Goal: Information Seeking & Learning: Learn about a topic

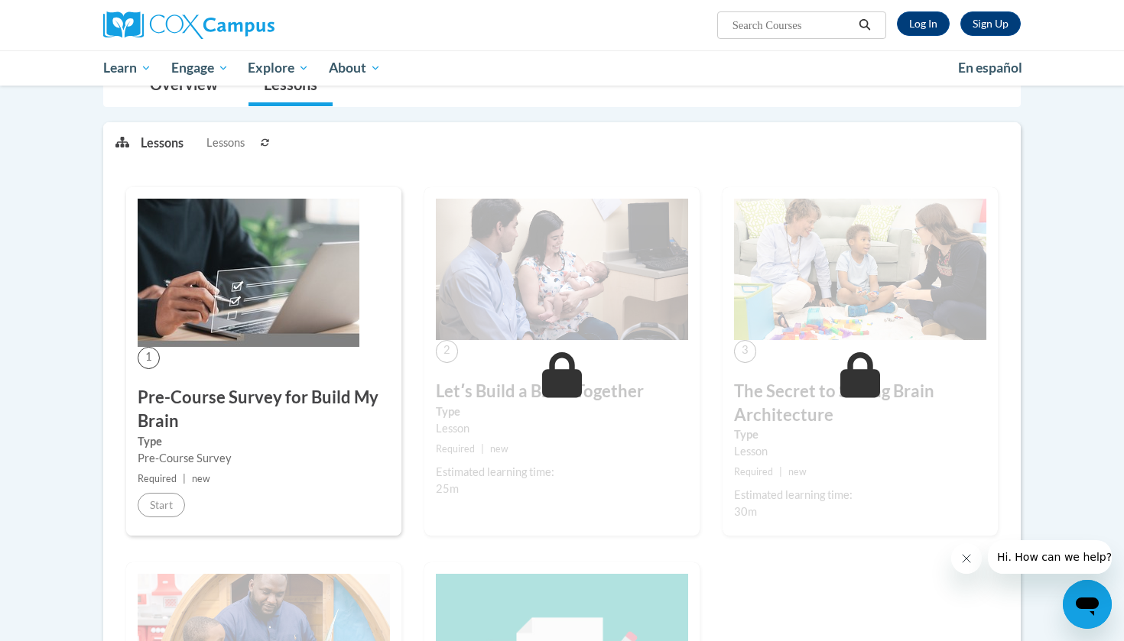
scroll to position [138, 0]
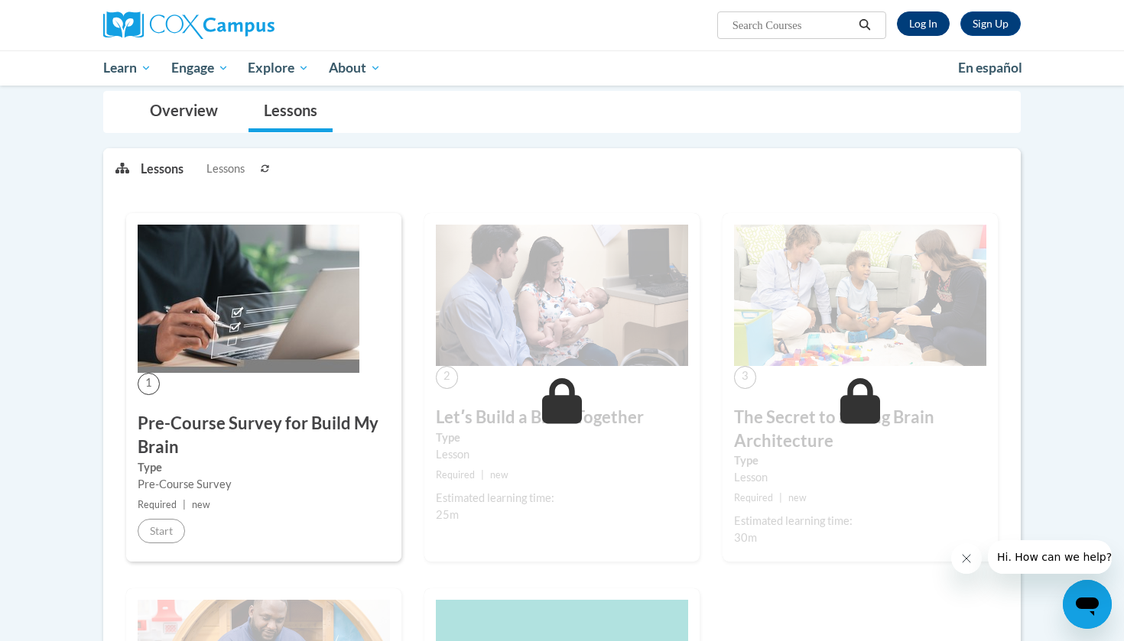
click at [925, 25] on link "Log In" at bounding box center [923, 23] width 53 height 24
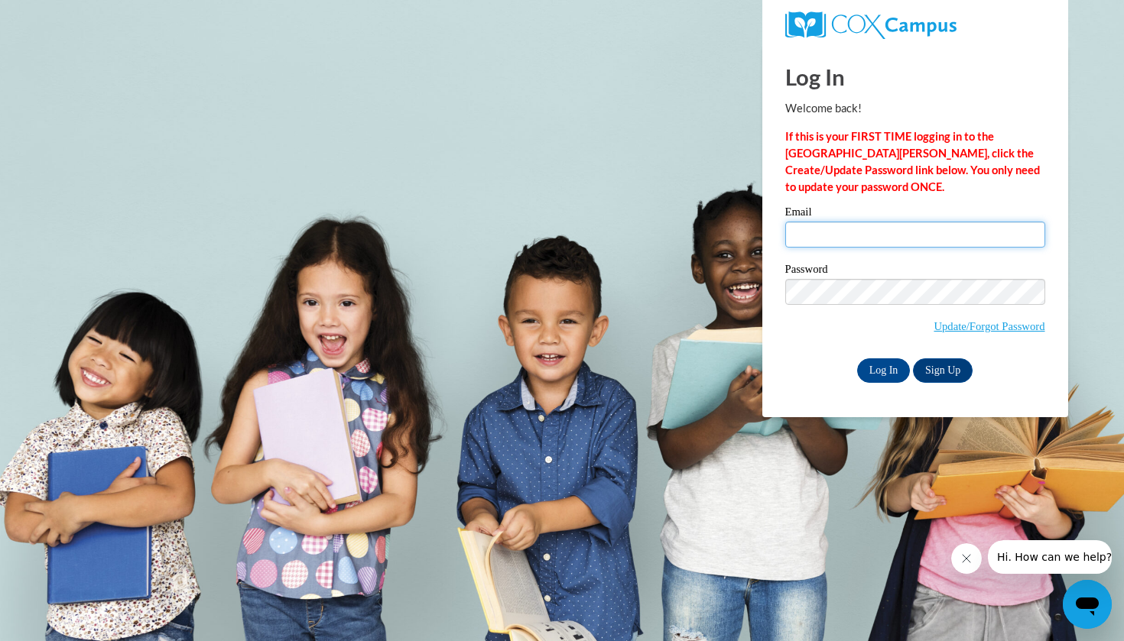
type input "lovee.ascmgmt@gmail.com"
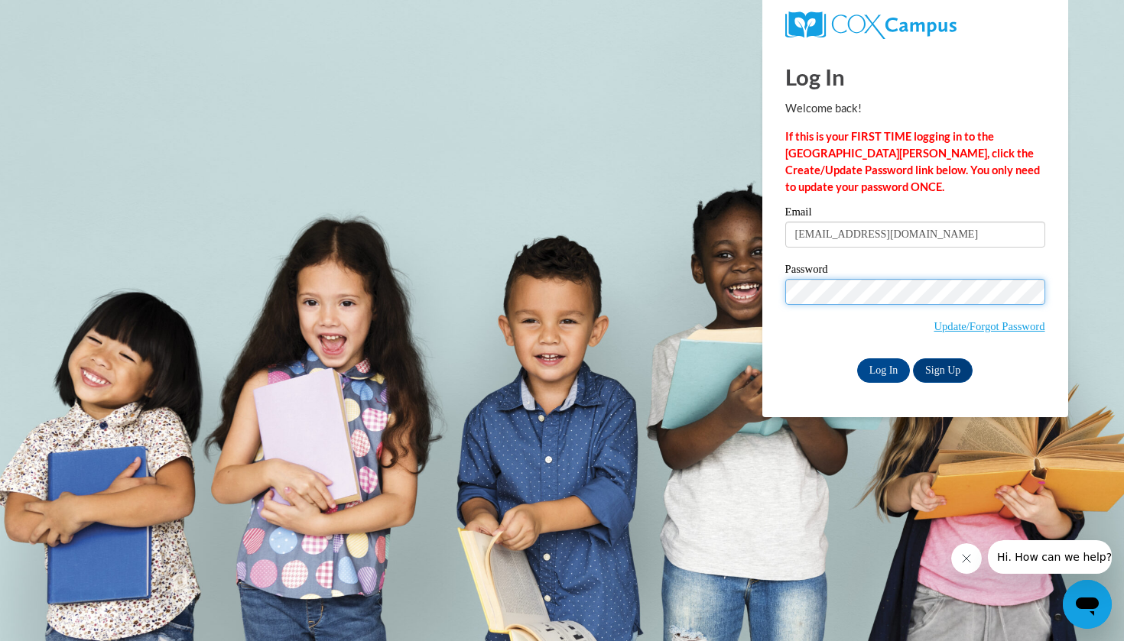
click at [882, 368] on input "Log In" at bounding box center [884, 371] width 54 height 24
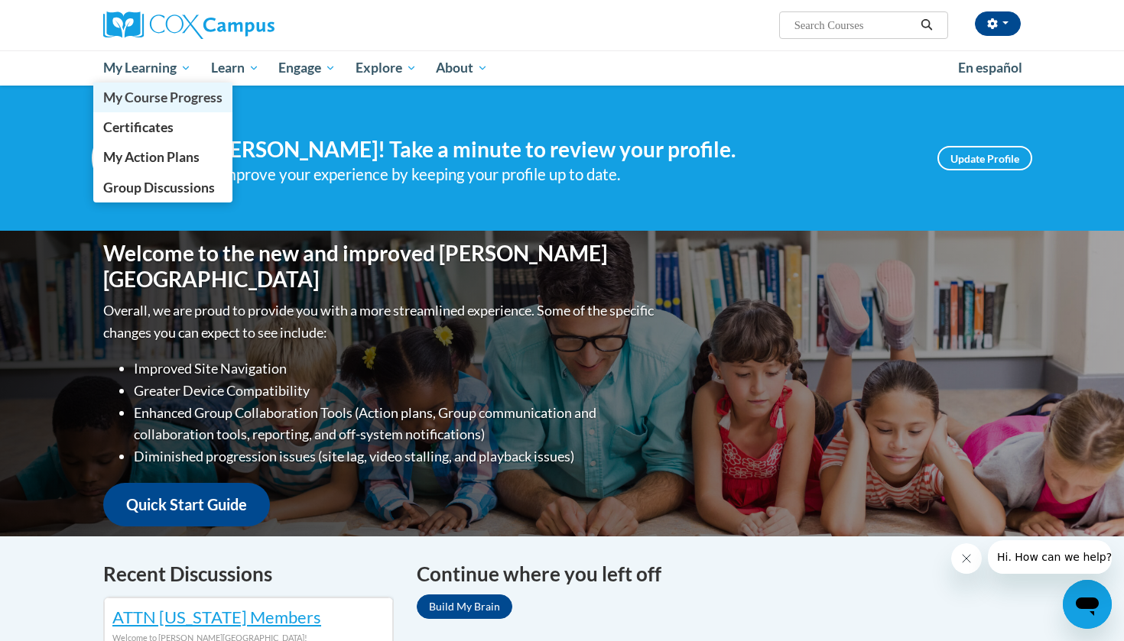
click at [172, 90] on span "My Course Progress" at bounding box center [162, 97] width 119 height 16
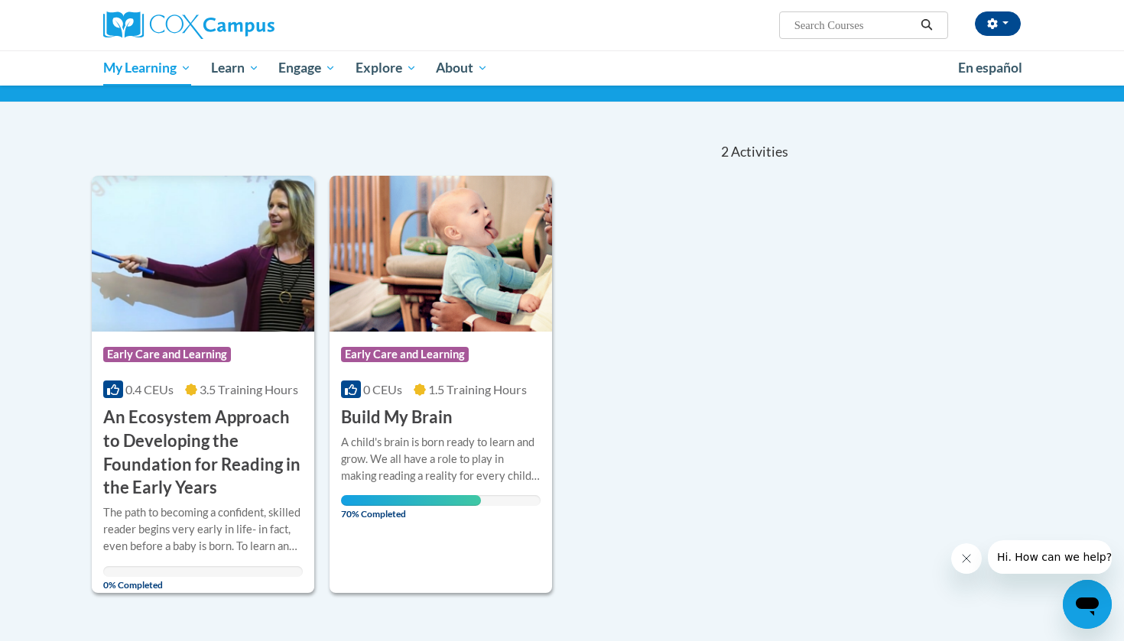
scroll to position [132, 0]
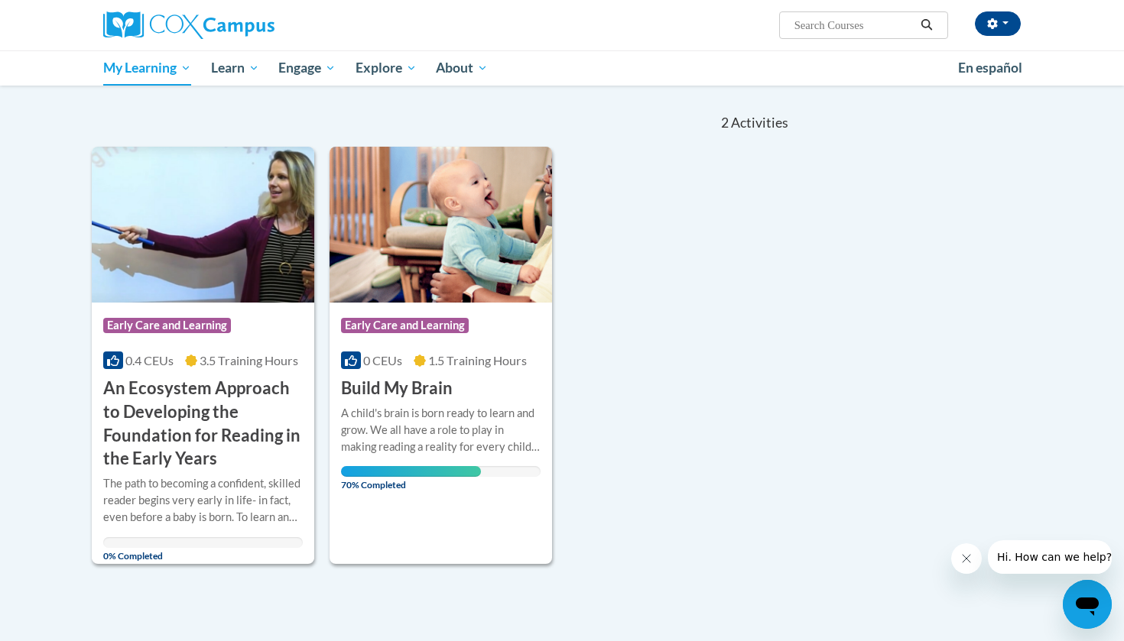
click at [479, 272] on img at bounding box center [441, 225] width 222 height 156
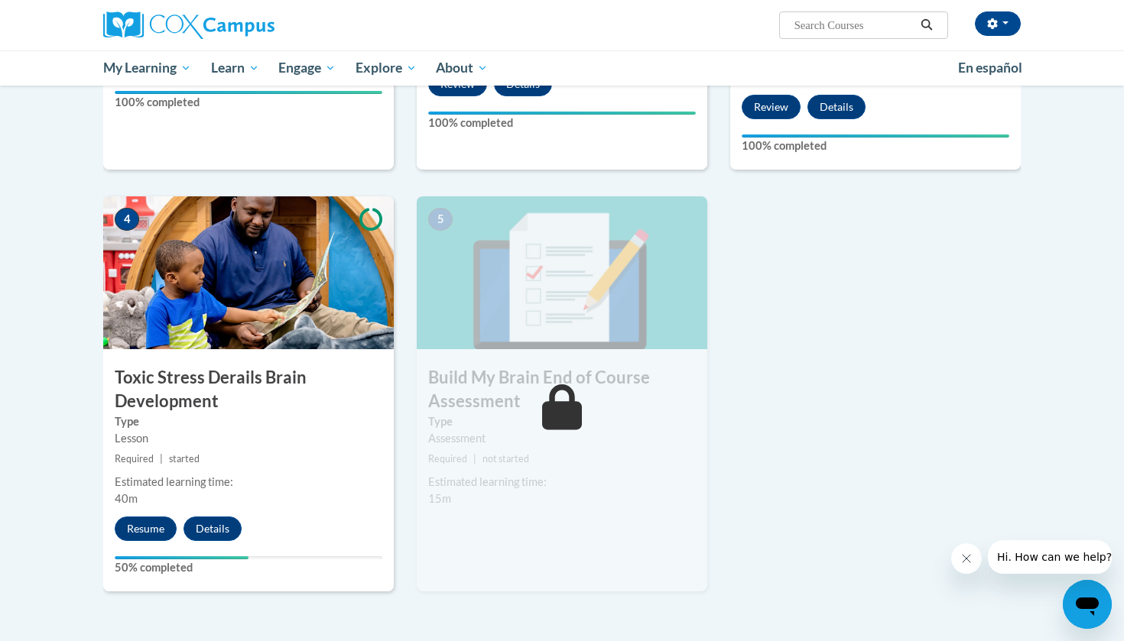
scroll to position [638, 0]
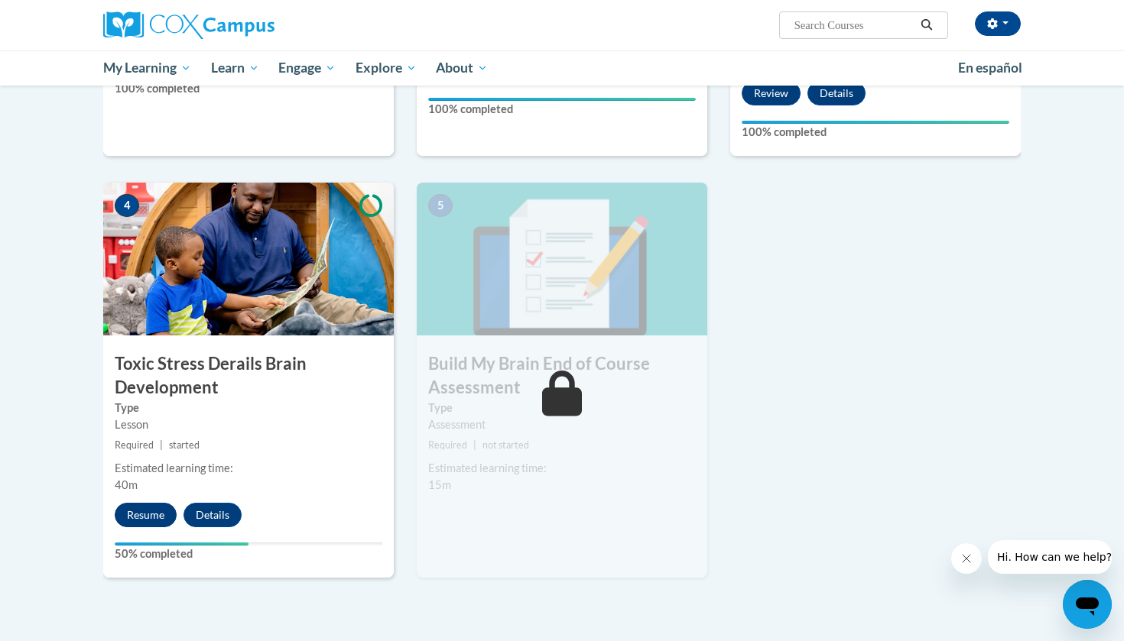
click at [157, 504] on button "Resume" at bounding box center [146, 515] width 62 height 24
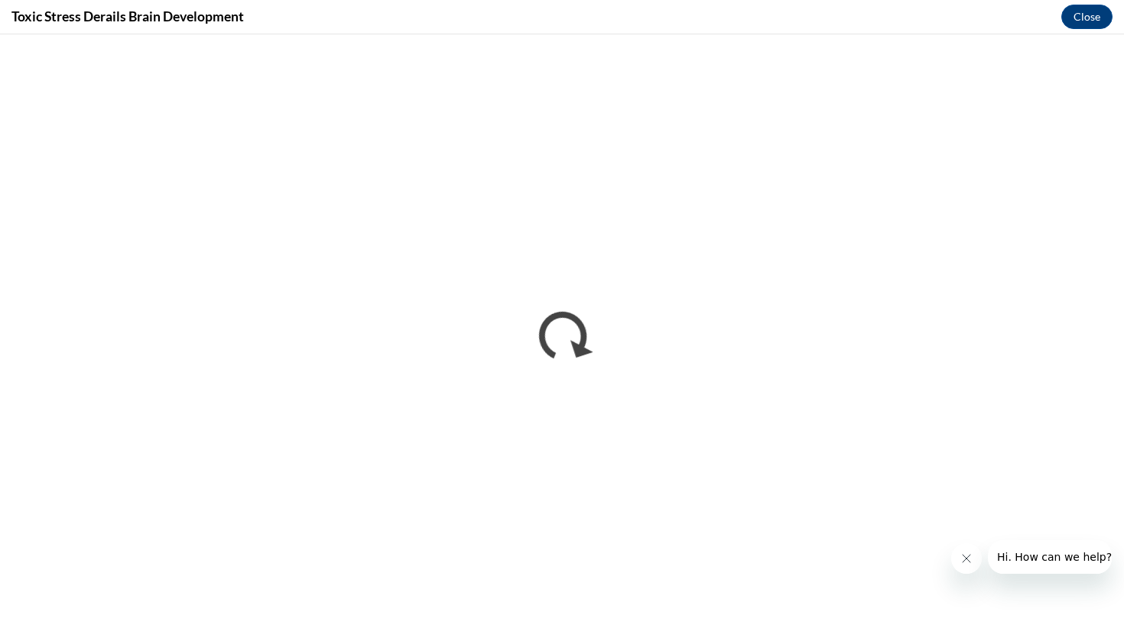
scroll to position [0, 0]
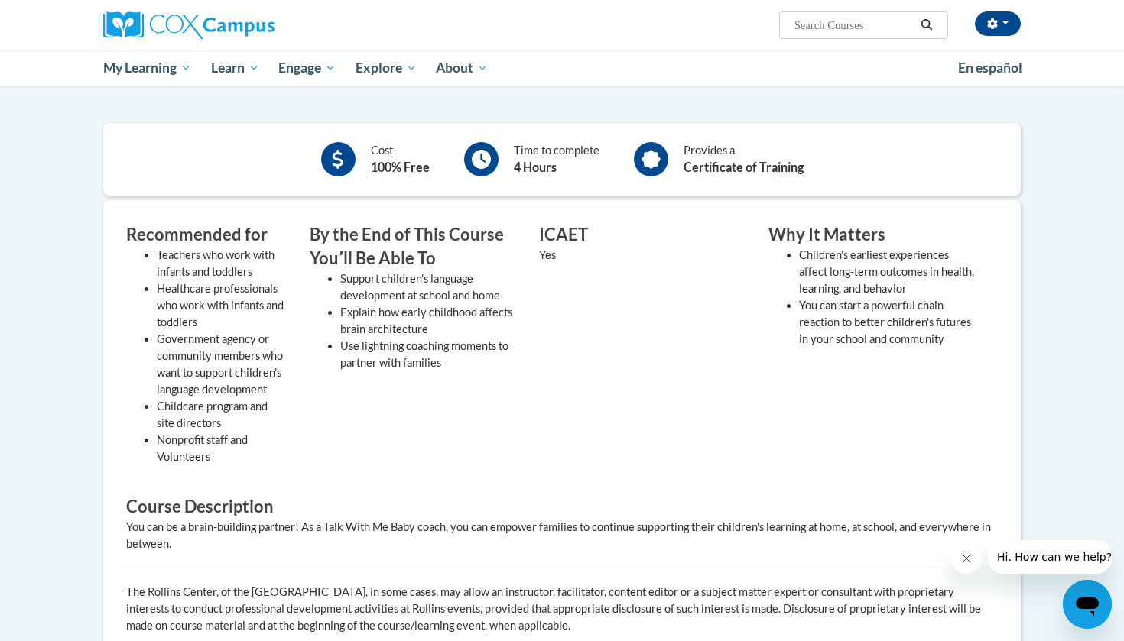
scroll to position [354, 0]
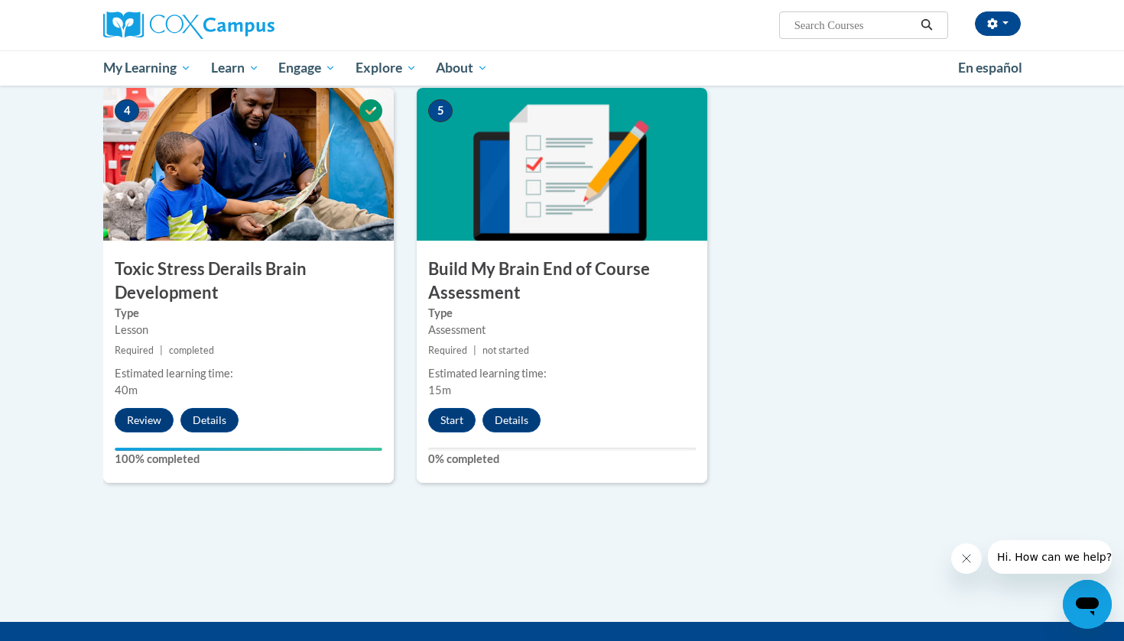
scroll to position [749, 0]
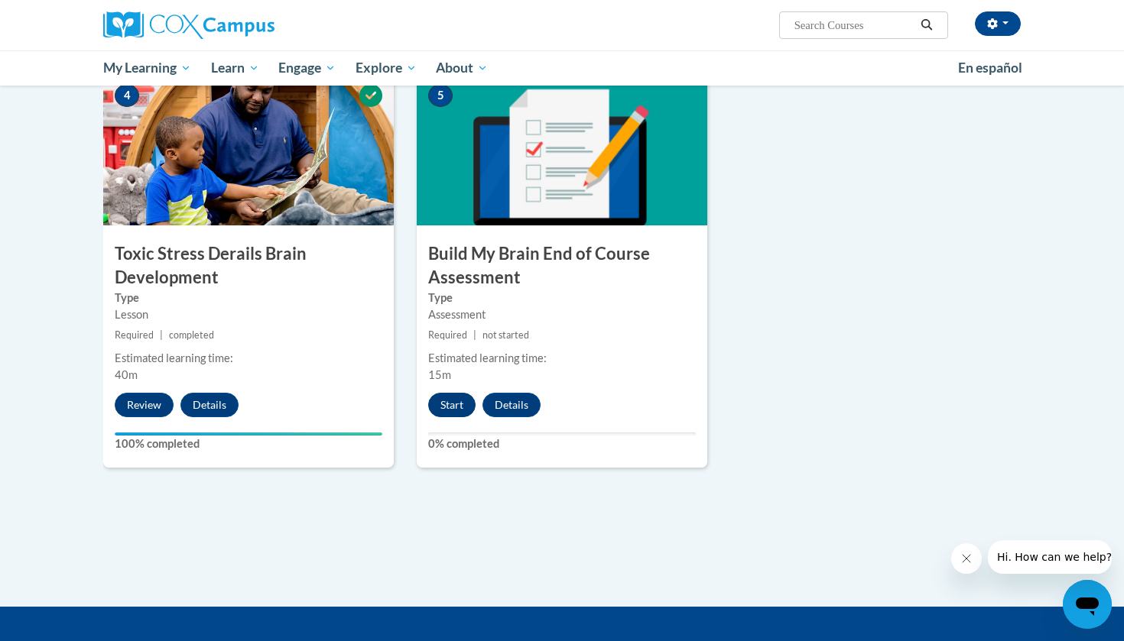
click at [453, 402] on button "Start" at bounding box center [451, 405] width 47 height 24
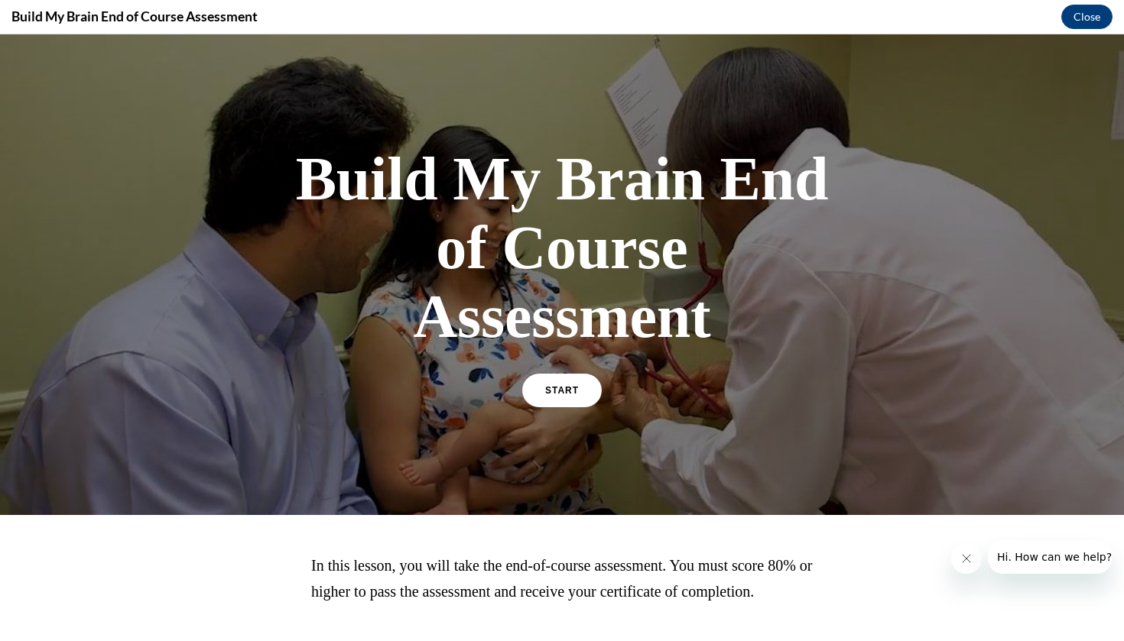
scroll to position [0, 0]
click at [570, 397] on link "START" at bounding box center [561, 390] width 83 height 35
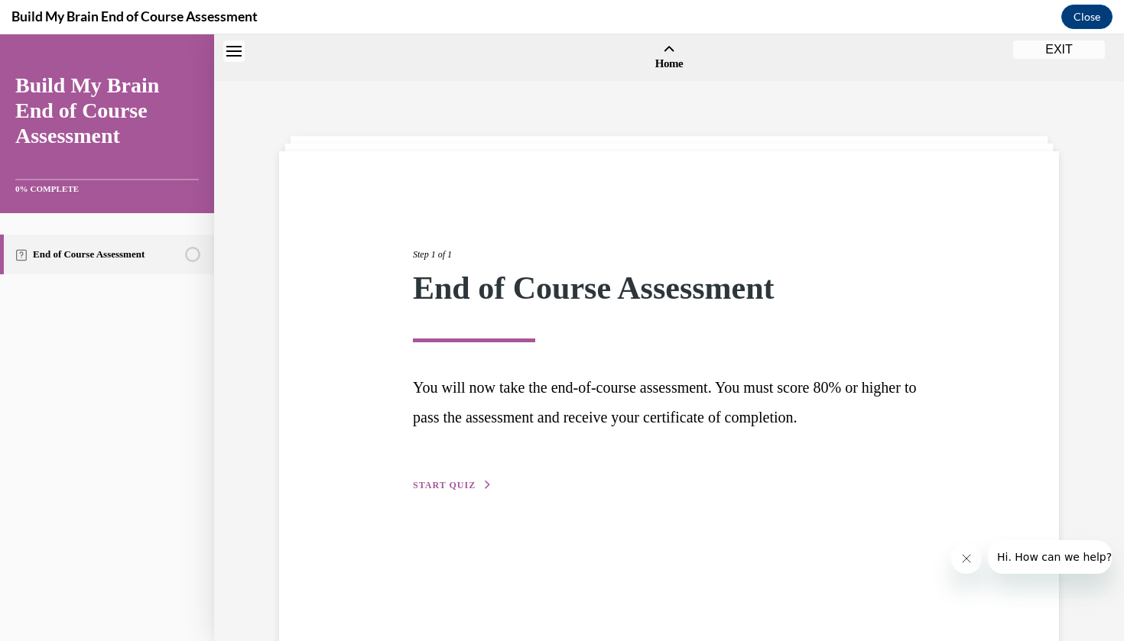
scroll to position [47, 0]
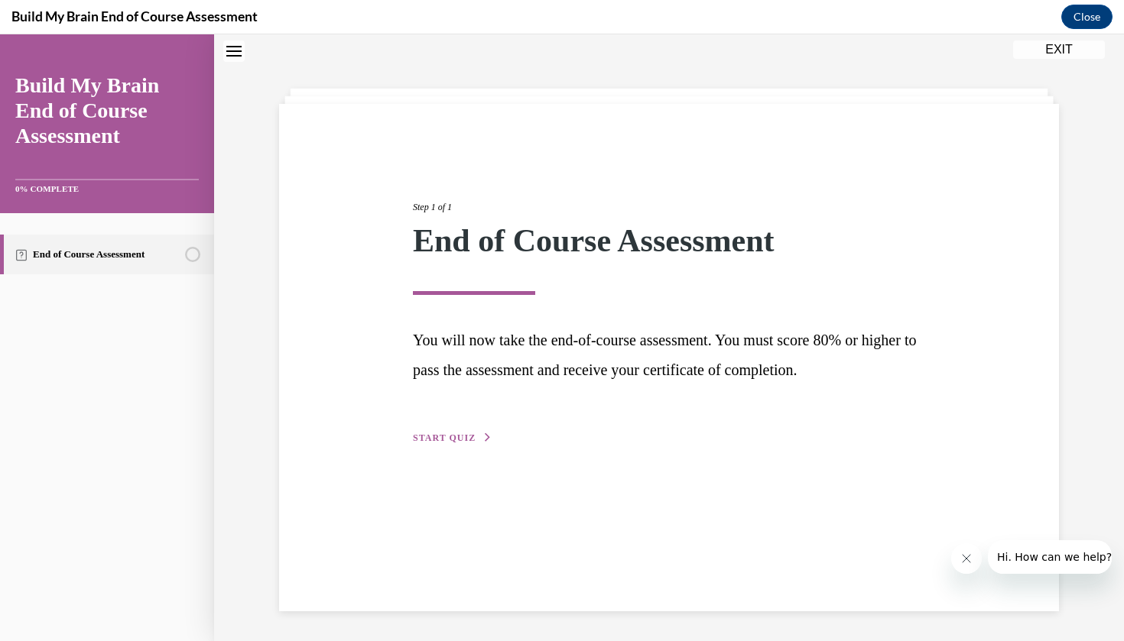
click at [470, 437] on span "START QUIZ" at bounding box center [444, 438] width 63 height 11
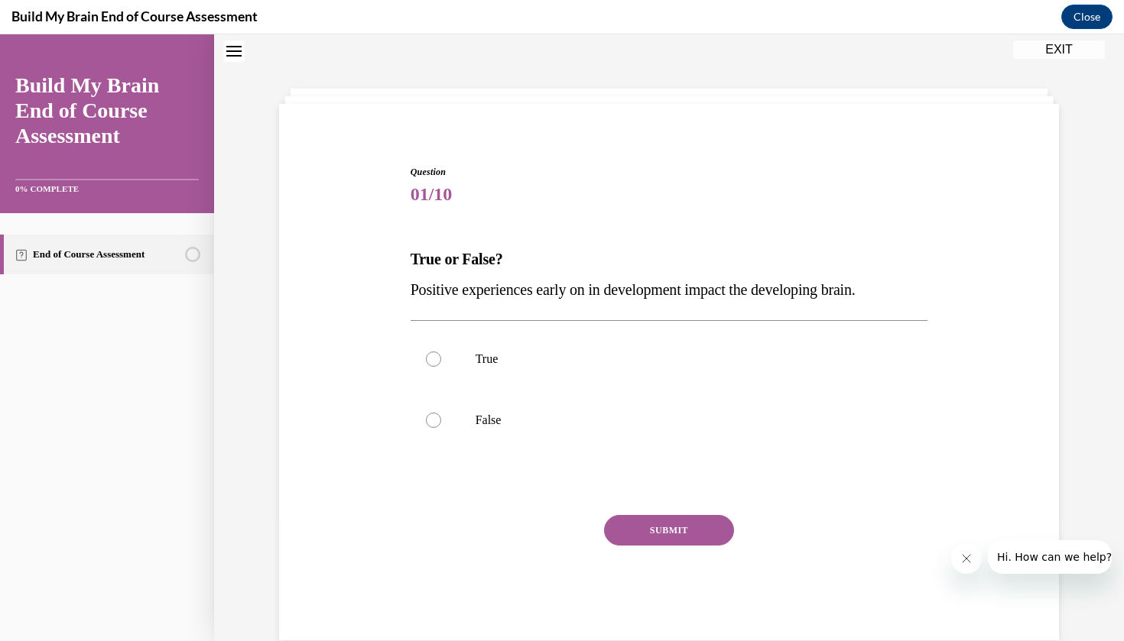
scroll to position [47, 0]
click at [456, 359] on label "True" at bounding box center [670, 360] width 518 height 61
click at [441, 359] on input "True" at bounding box center [433, 359] width 15 height 15
radio input "true"
click at [631, 520] on button "SUBMIT" at bounding box center [669, 531] width 130 height 31
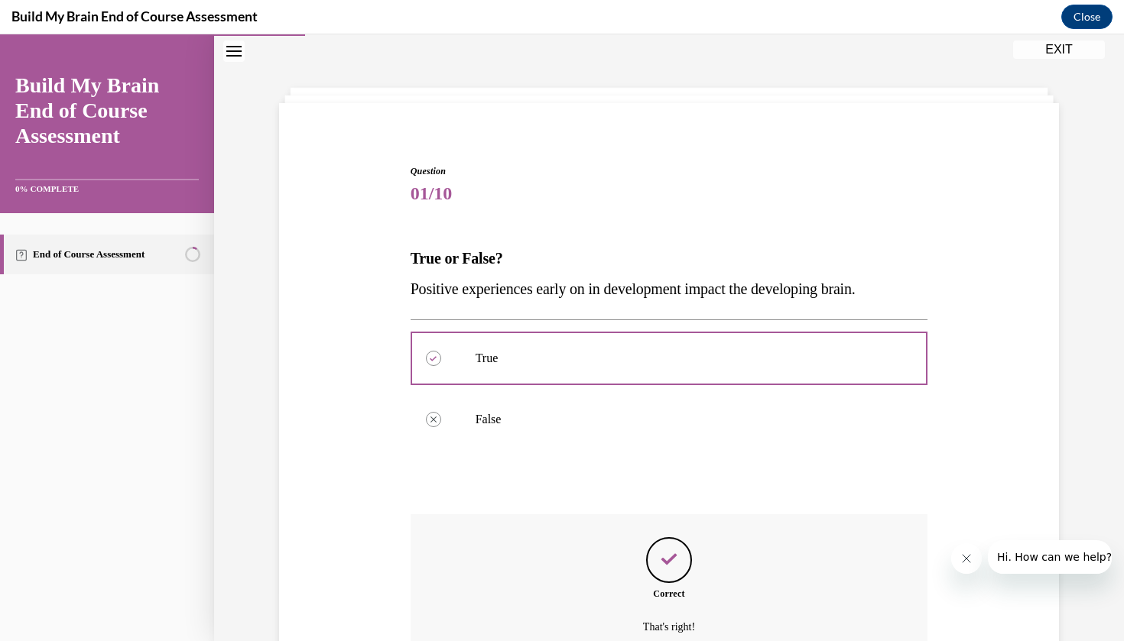
scroll to position [182, 0]
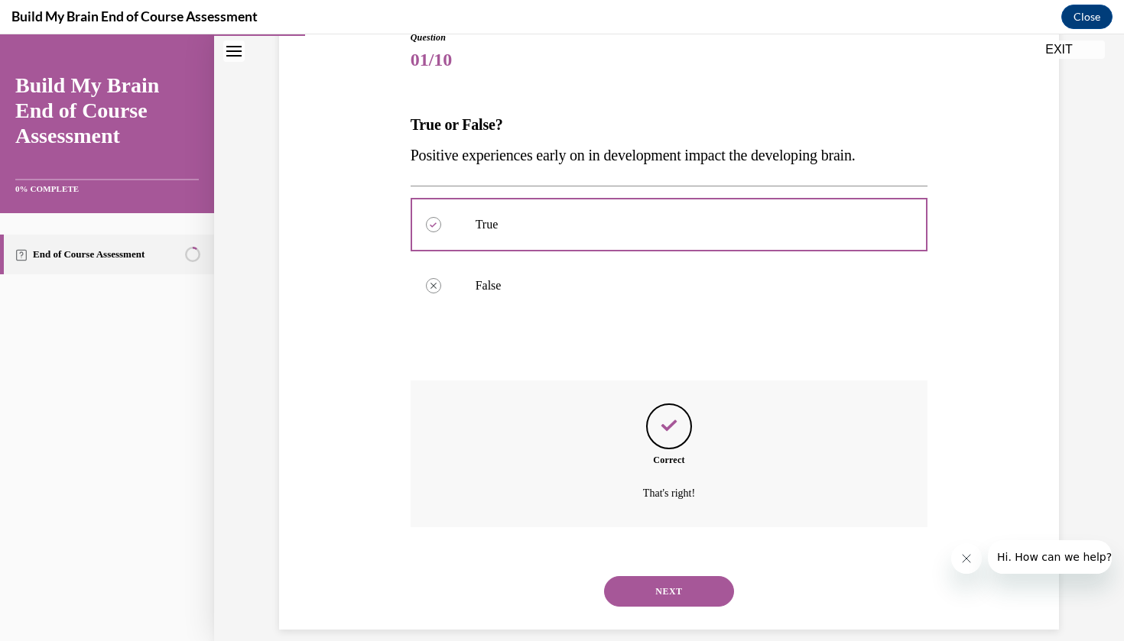
click at [664, 578] on button "NEXT" at bounding box center [669, 592] width 130 height 31
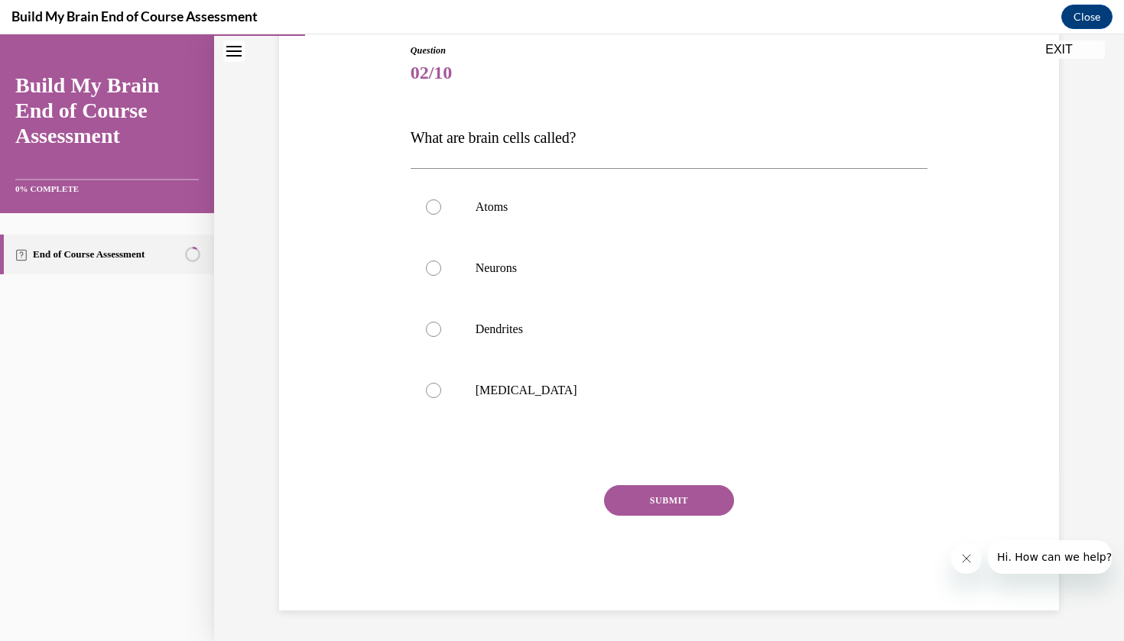
scroll to position [139, 0]
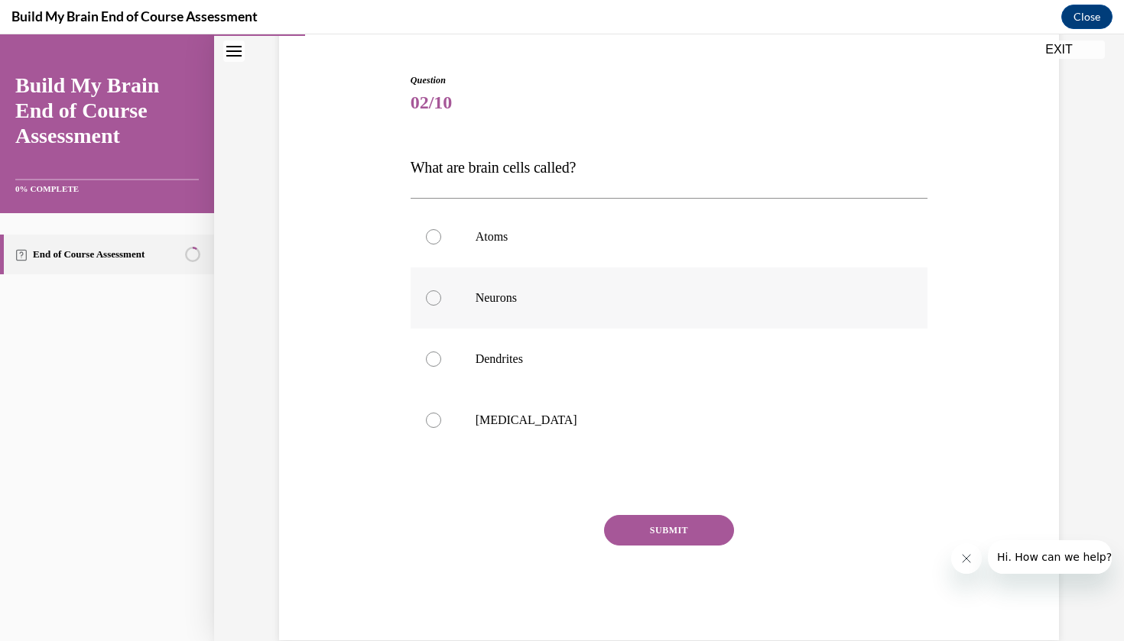
click at [521, 301] on p "Neurons" at bounding box center [683, 298] width 414 height 15
click at [441, 301] on input "Neurons" at bounding box center [433, 298] width 15 height 15
radio input "true"
click at [667, 524] on button "SUBMIT" at bounding box center [669, 530] width 130 height 31
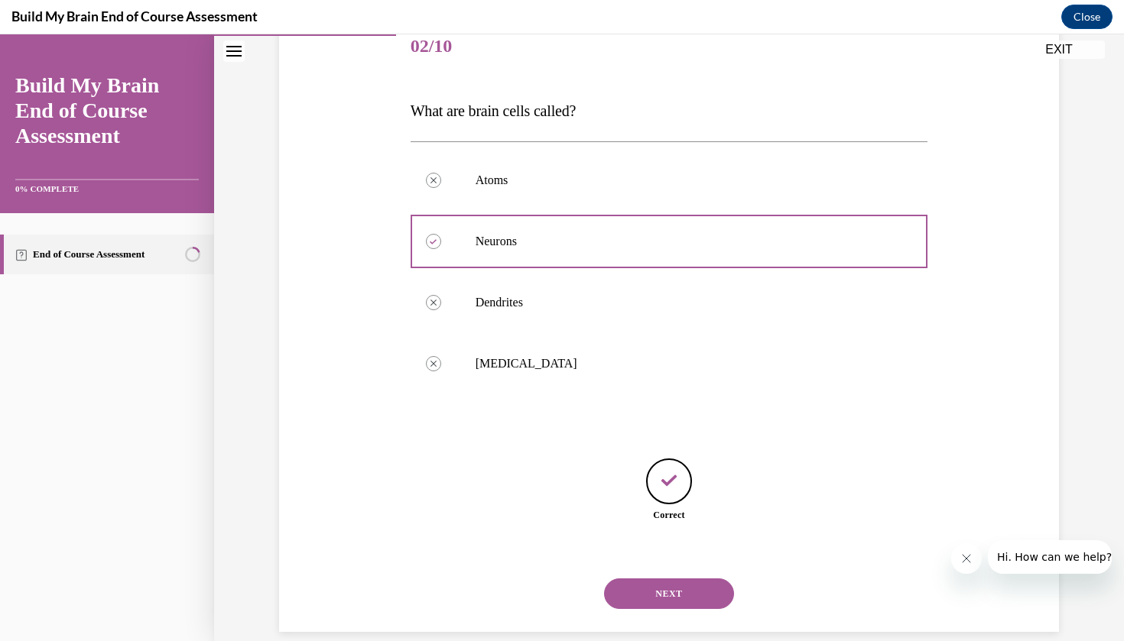
scroll to position [199, 0]
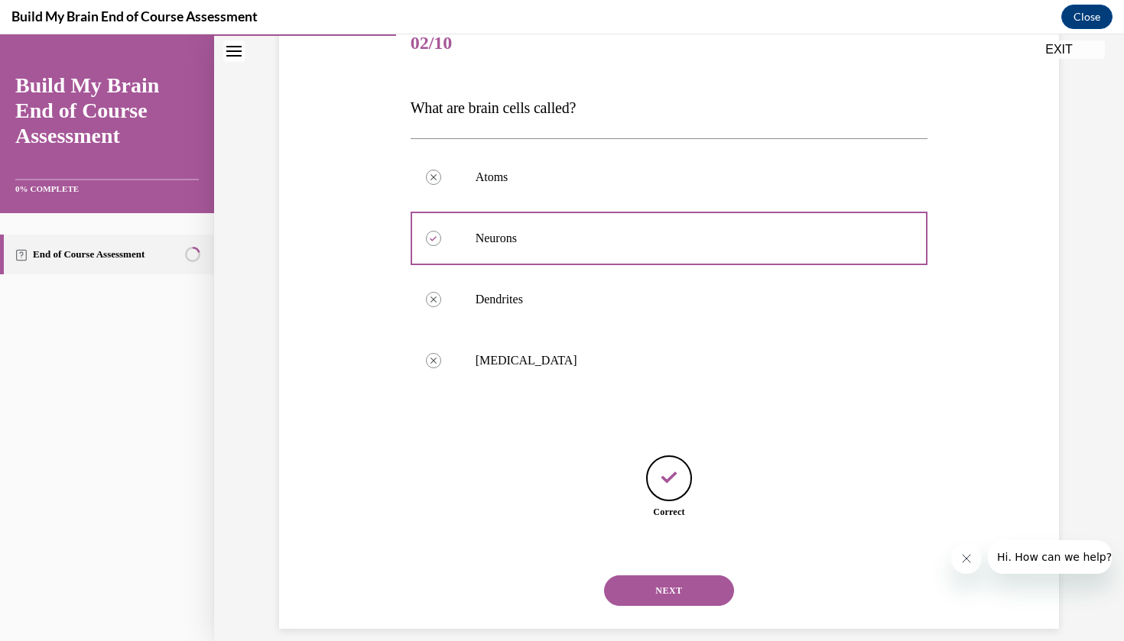
click at [683, 560] on div "NEXT" at bounding box center [670, 590] width 518 height 61
click at [638, 576] on button "NEXT" at bounding box center [669, 591] width 130 height 31
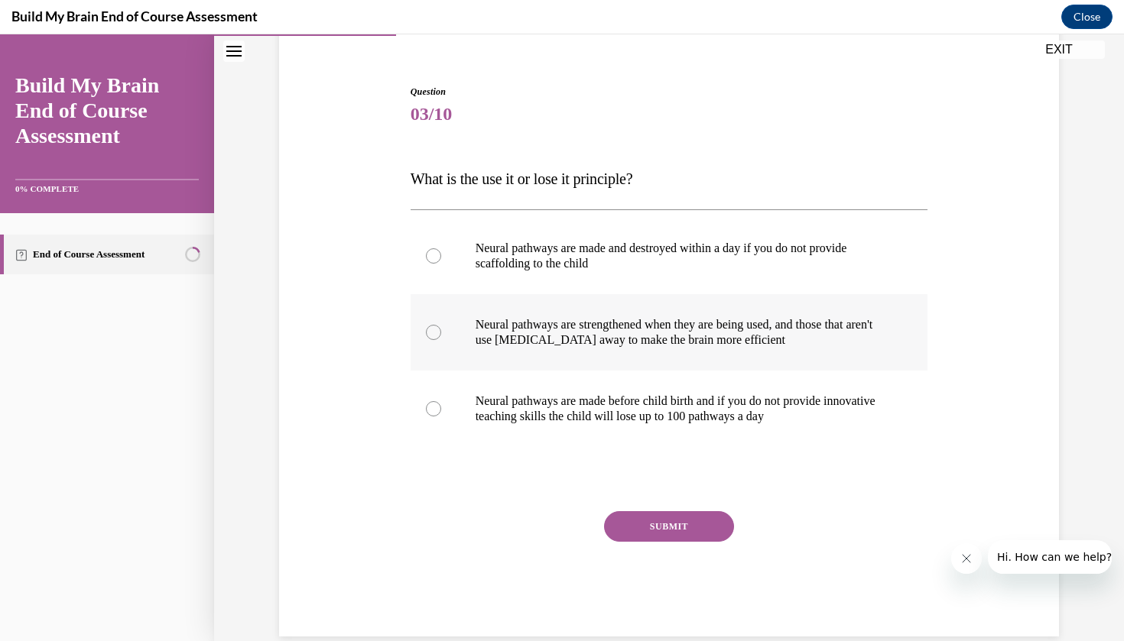
click at [558, 343] on p "Neural pathways are strengthened when they are being used, and those that aren'…" at bounding box center [683, 332] width 414 height 31
click at [441, 340] on input "Neural pathways are strengthened when they are being used, and those that aren'…" at bounding box center [433, 332] width 15 height 15
radio input "true"
click at [667, 531] on button "SUBMIT" at bounding box center [669, 527] width 130 height 31
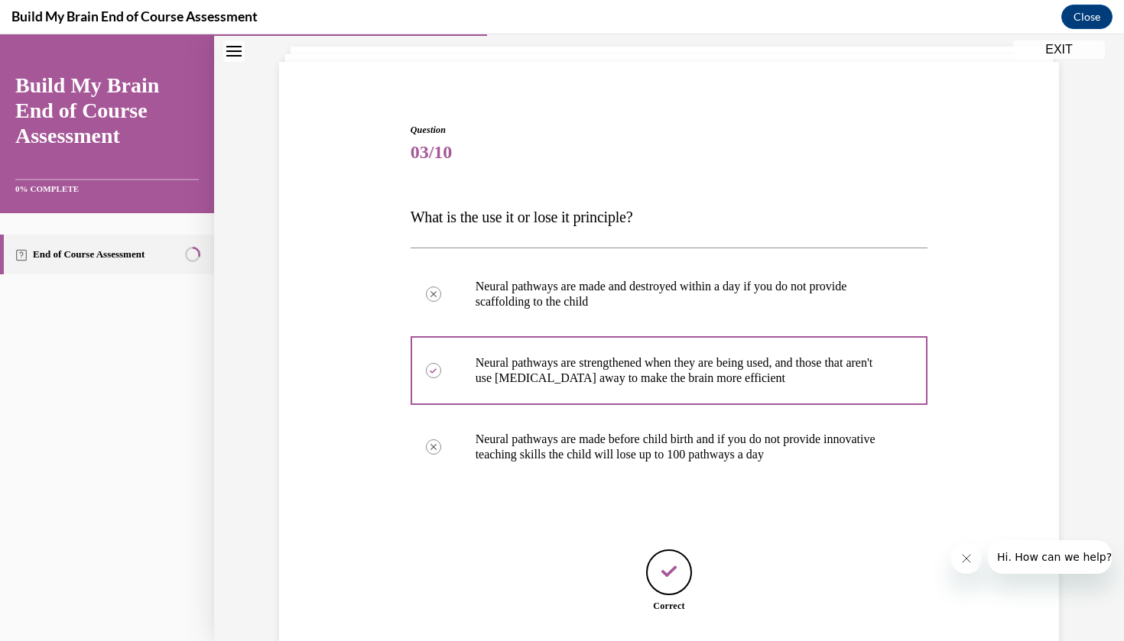
scroll to position [184, 0]
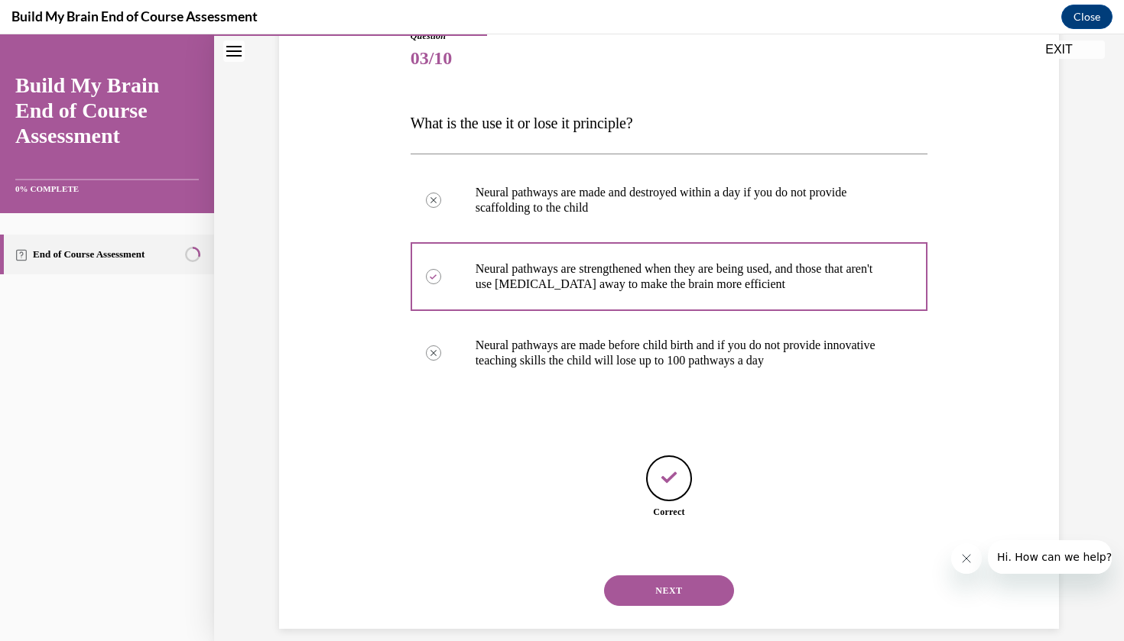
click at [678, 585] on button "NEXT" at bounding box center [669, 591] width 130 height 31
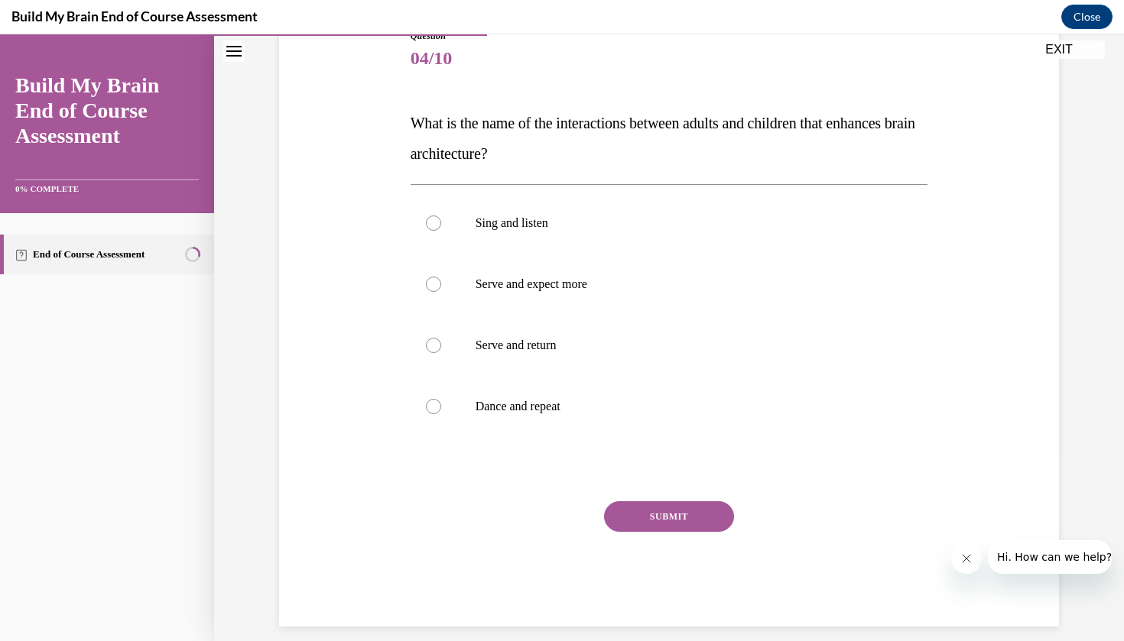
scroll to position [180, 0]
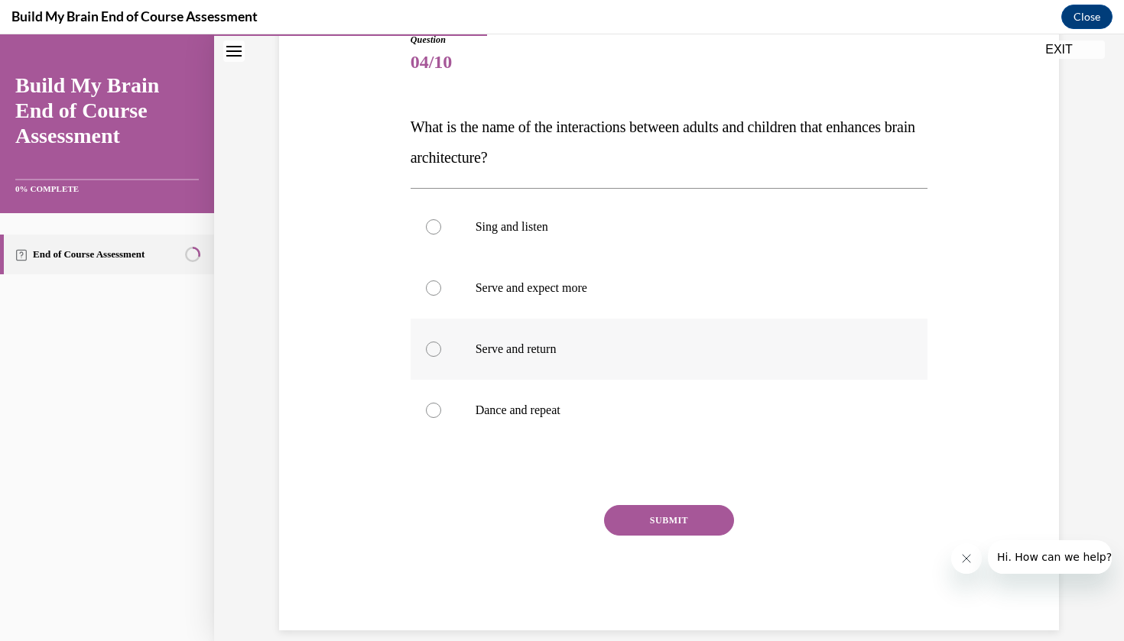
click at [540, 355] on p "Serve and return" at bounding box center [683, 349] width 414 height 15
click at [441, 355] on input "Serve and return" at bounding box center [433, 349] width 15 height 15
radio input "true"
click at [703, 519] on button "SUBMIT" at bounding box center [669, 520] width 130 height 31
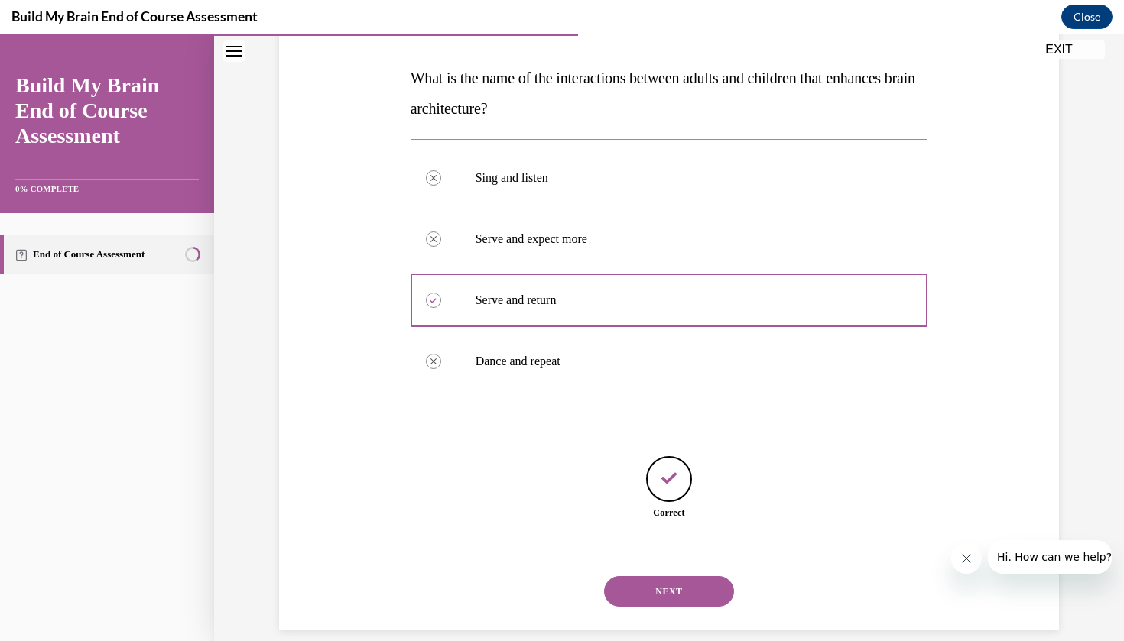
scroll to position [229, 0]
click at [657, 584] on button "NEXT" at bounding box center [669, 591] width 130 height 31
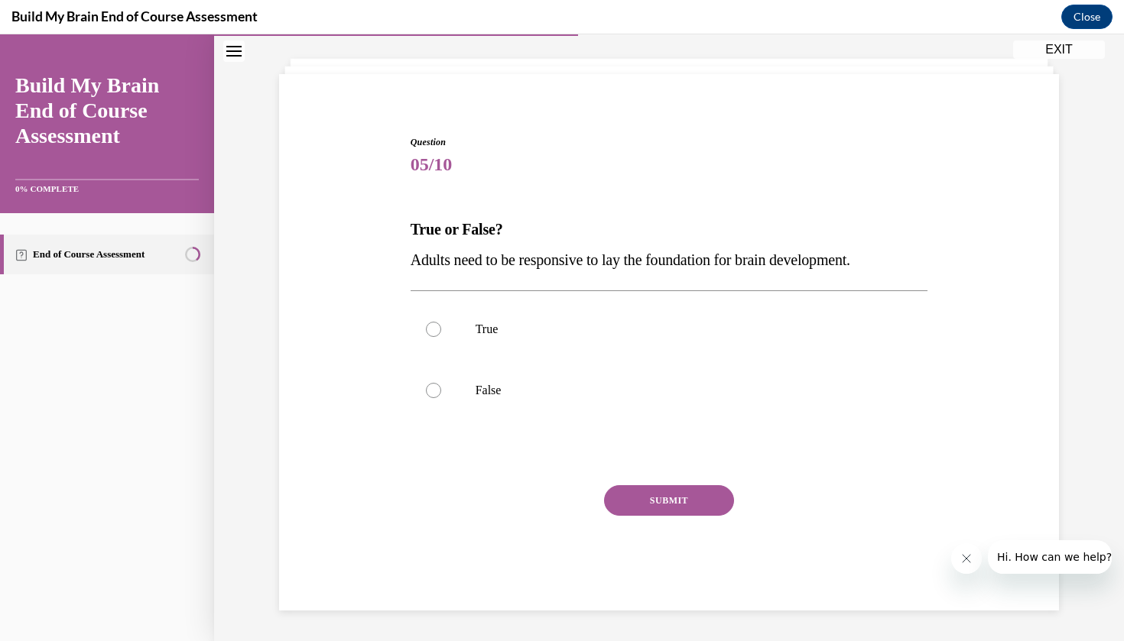
scroll to position [50, 0]
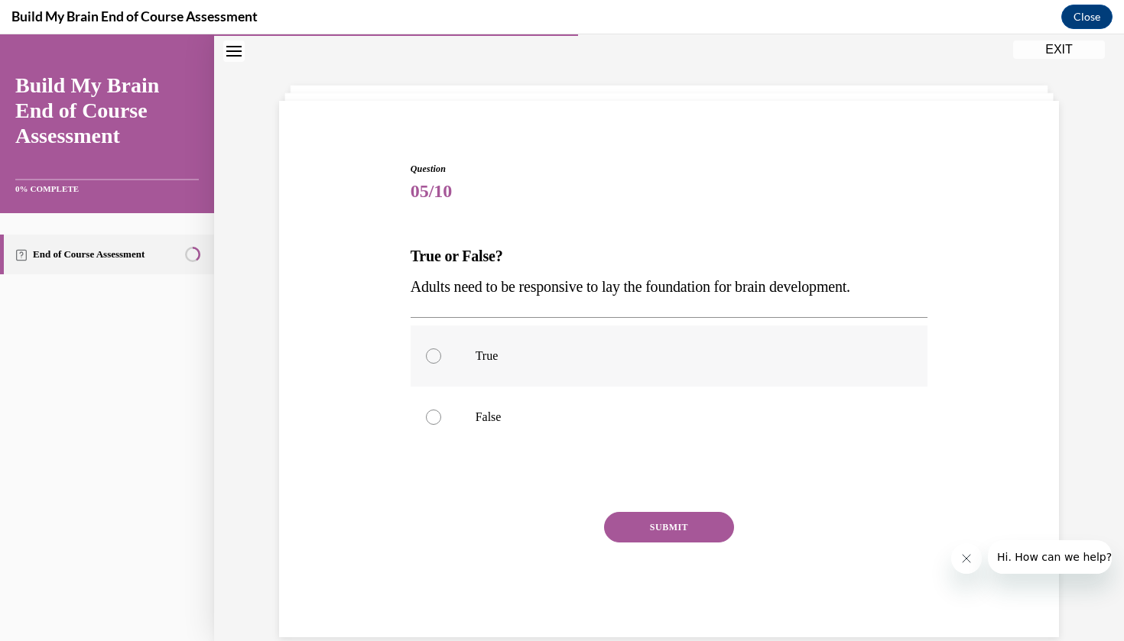
click at [570, 345] on label "True" at bounding box center [670, 356] width 518 height 61
click at [441, 349] on input "True" at bounding box center [433, 356] width 15 height 15
radio input "true"
click at [674, 524] on button "SUBMIT" at bounding box center [669, 527] width 130 height 31
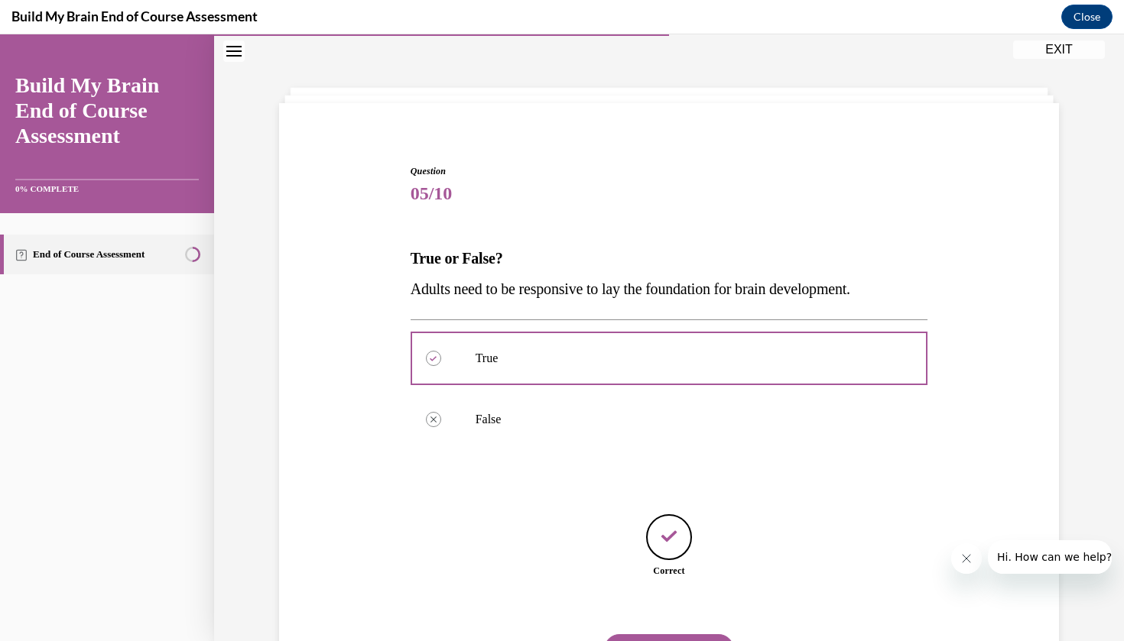
scroll to position [107, 0]
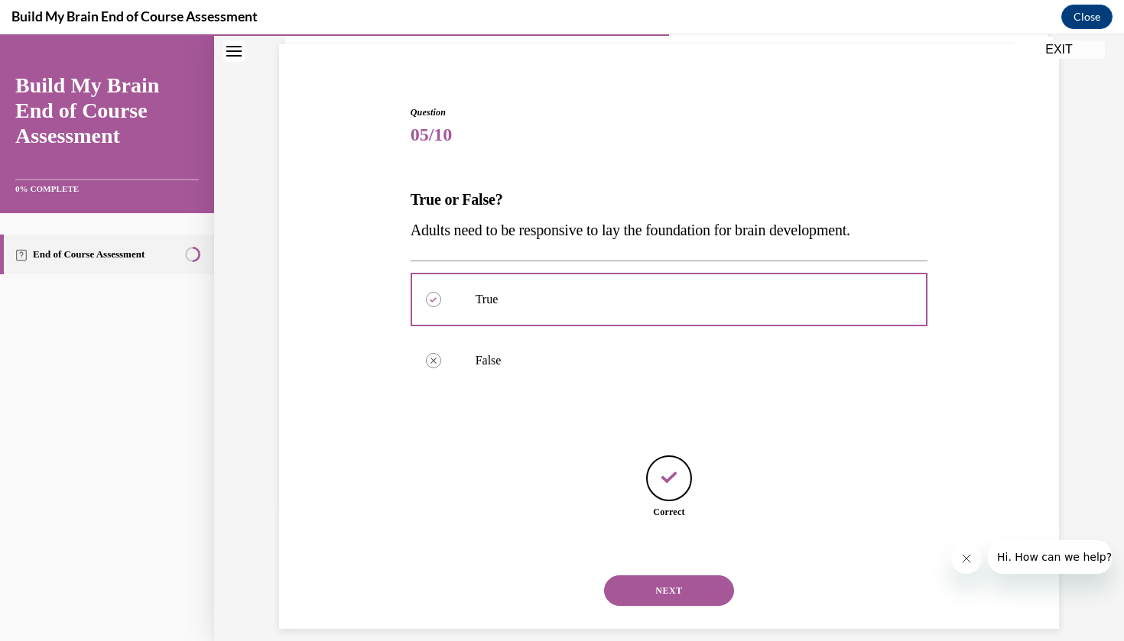
click at [657, 576] on button "NEXT" at bounding box center [669, 591] width 130 height 31
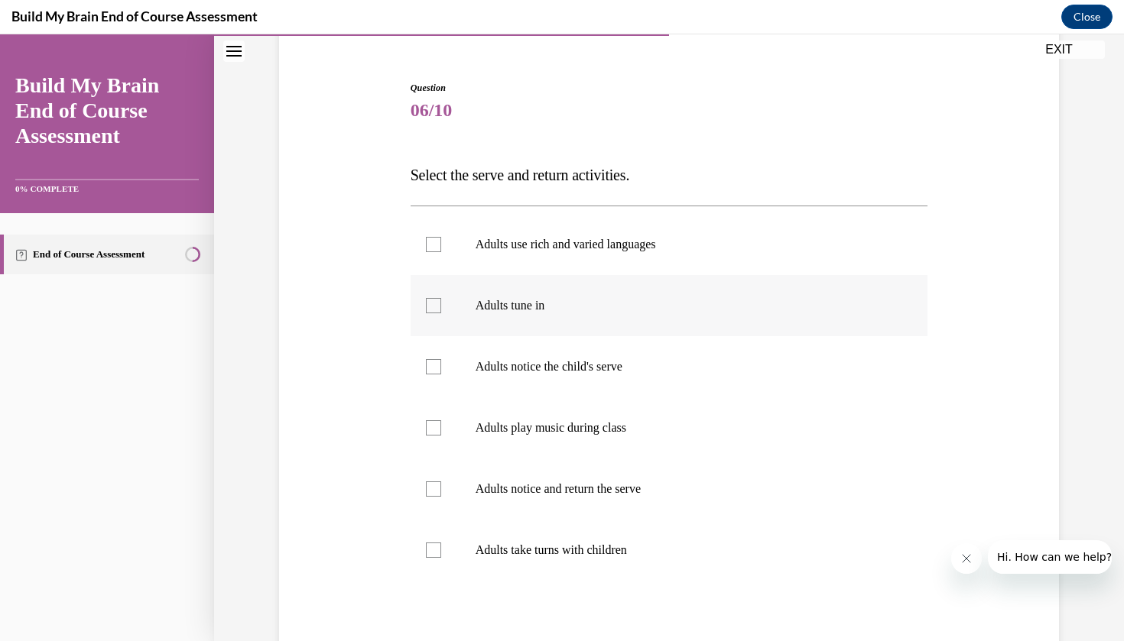
scroll to position [133, 0]
click at [579, 363] on p "Adults notice the child's serve" at bounding box center [683, 365] width 414 height 15
click at [441, 363] on input "Adults notice the child's serve" at bounding box center [433, 365] width 15 height 15
checkbox input "true"
click at [586, 411] on label "Adults play music during class" at bounding box center [670, 426] width 518 height 61
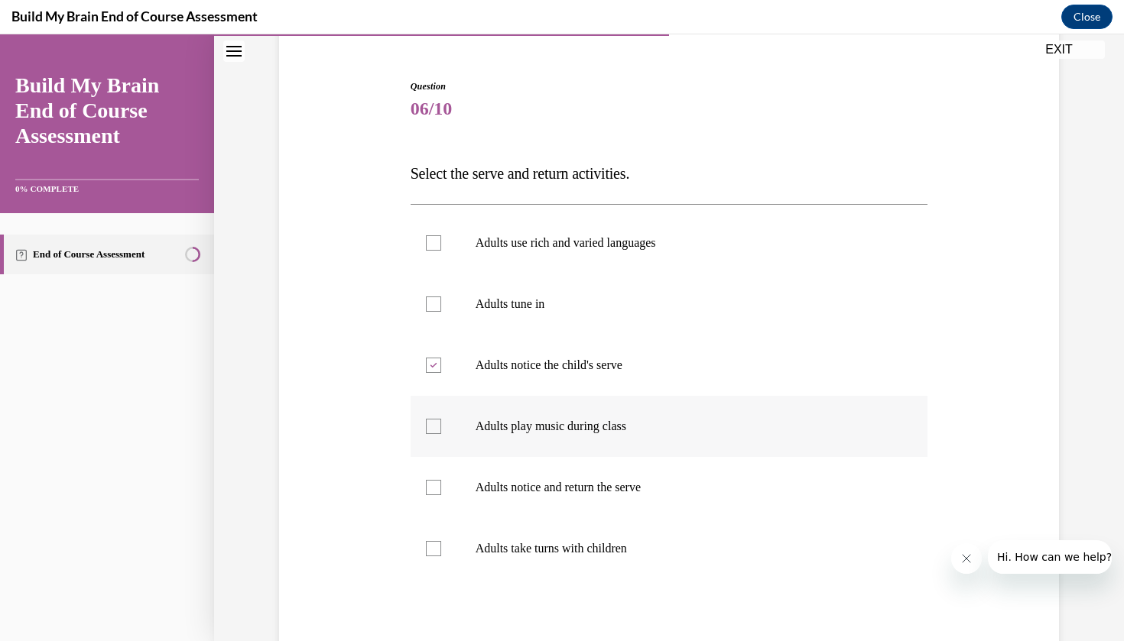
click at [441, 419] on input "Adults play music during class" at bounding box center [433, 426] width 15 height 15
checkbox input "true"
click at [587, 489] on p "Adults notice and return the serve" at bounding box center [683, 487] width 414 height 15
click at [441, 489] on input "Adults notice and return the serve" at bounding box center [433, 487] width 15 height 15
checkbox input "true"
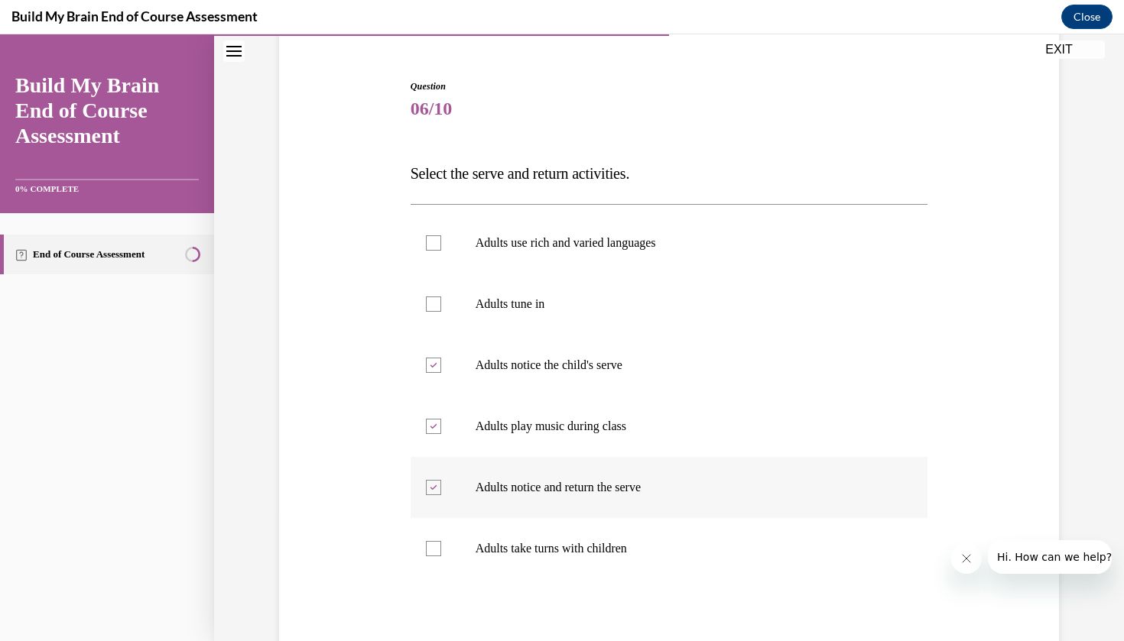
scroll to position [137, 0]
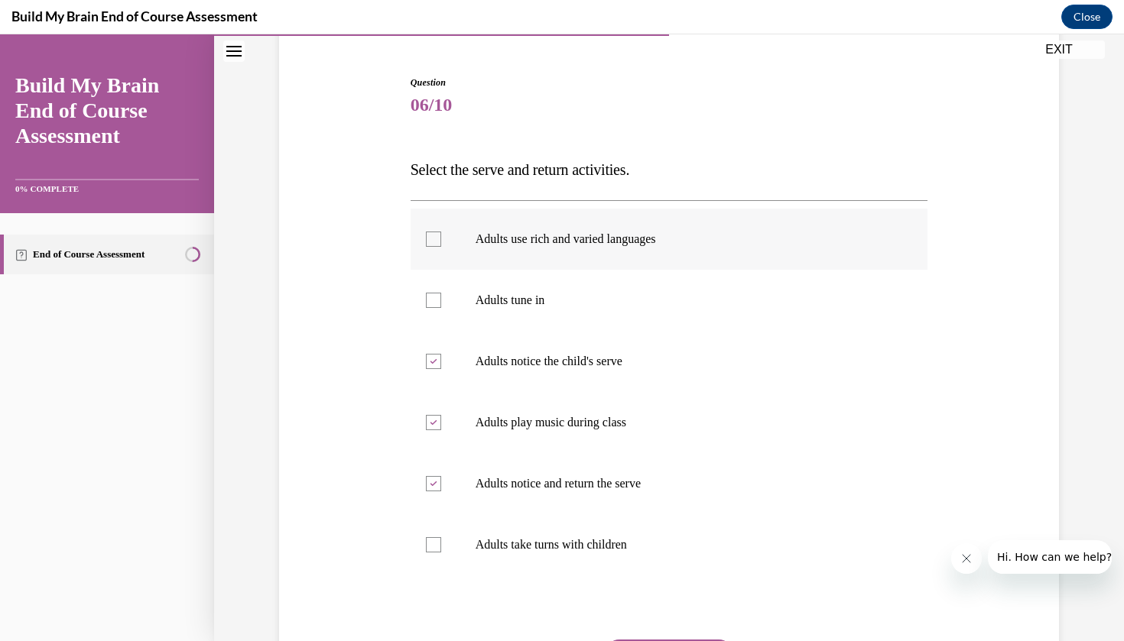
click at [525, 261] on label "Adults use rich and varied languages" at bounding box center [670, 239] width 518 height 61
click at [441, 247] on input "Adults use rich and varied languages" at bounding box center [433, 239] width 15 height 15
checkbox input "true"
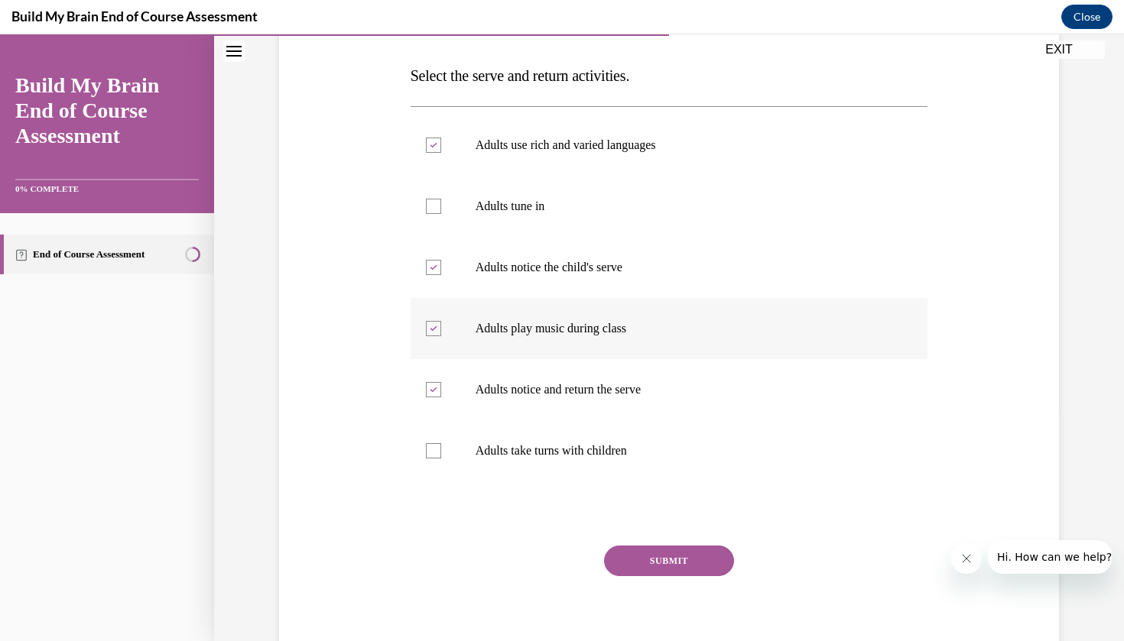
scroll to position [258, 0]
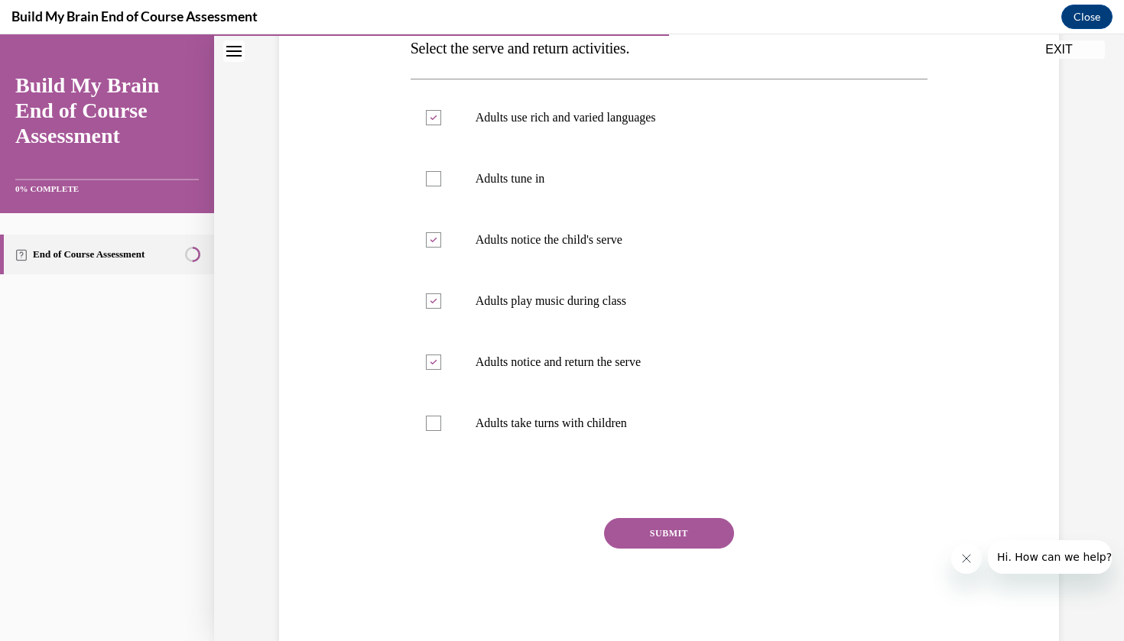
click at [663, 528] on button "SUBMIT" at bounding box center [669, 533] width 130 height 31
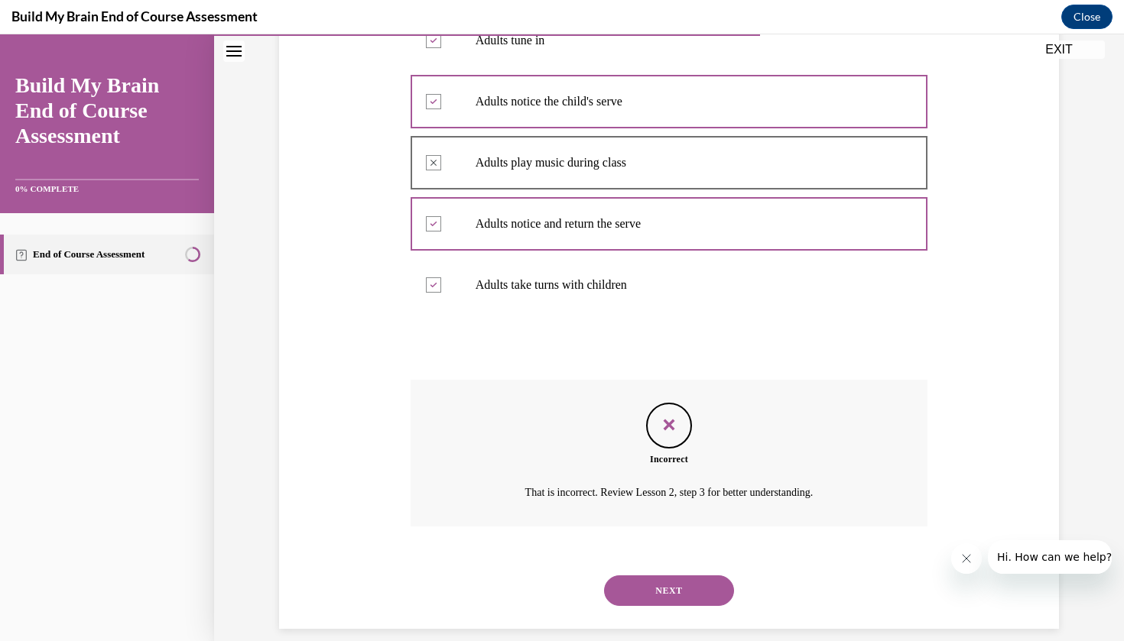
scroll to position [396, 0]
click at [697, 580] on button "NEXT" at bounding box center [669, 592] width 130 height 31
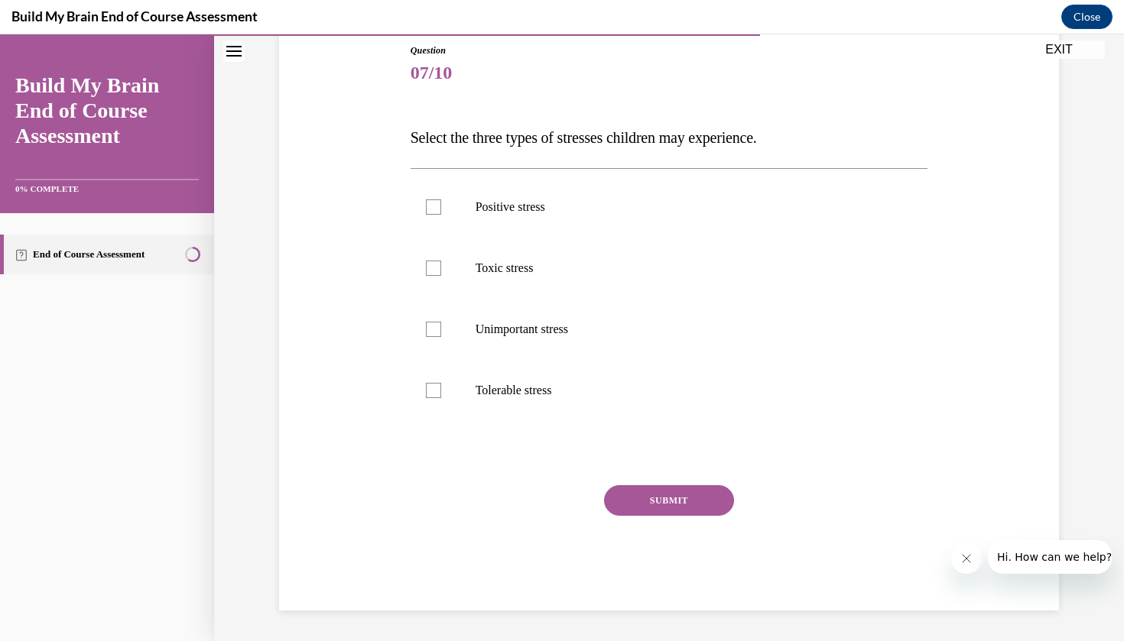
scroll to position [150, 0]
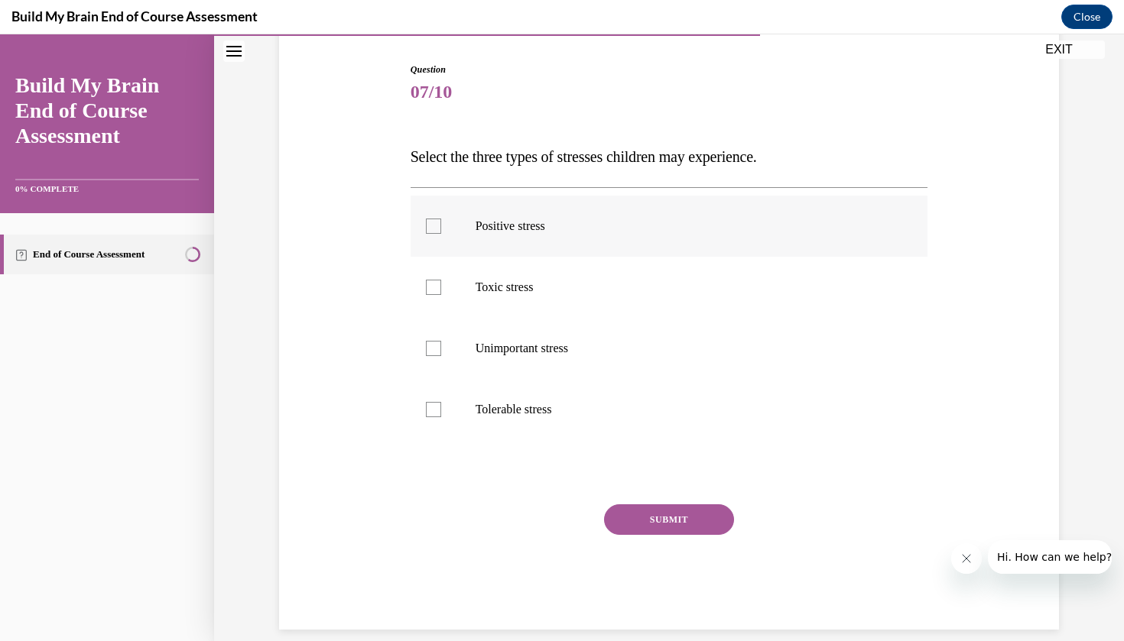
click at [534, 235] on label "Positive stress" at bounding box center [670, 226] width 518 height 61
click at [441, 234] on input "Positive stress" at bounding box center [433, 226] width 15 height 15
checkbox input "true"
click at [533, 273] on label "Toxic stress" at bounding box center [670, 287] width 518 height 61
click at [441, 280] on input "Toxic stress" at bounding box center [433, 287] width 15 height 15
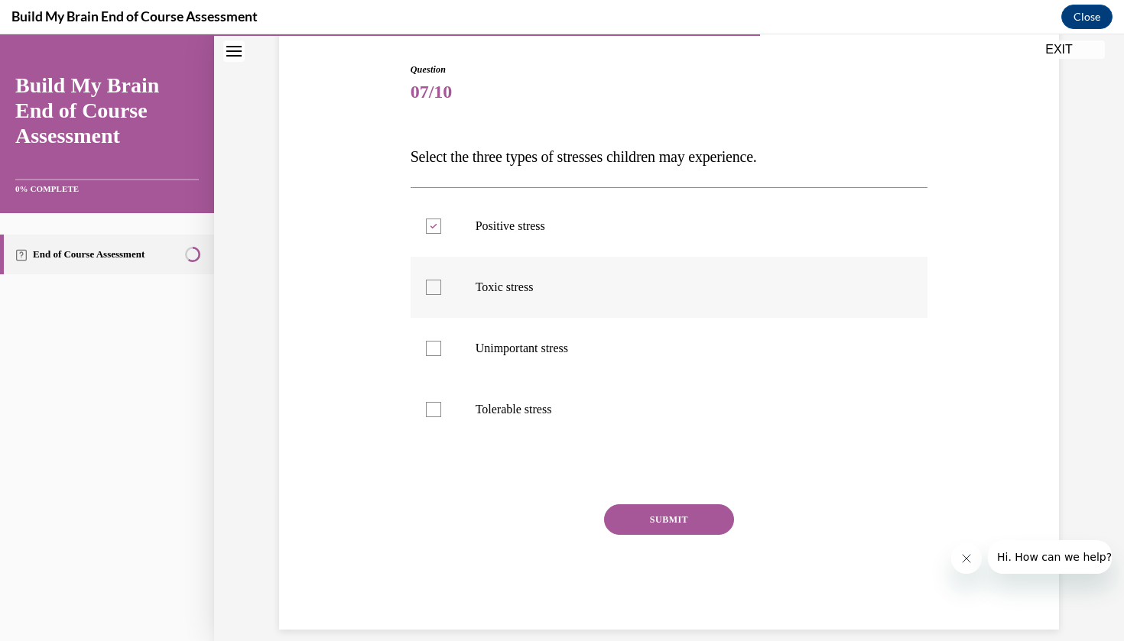
checkbox input "true"
click at [543, 398] on label "Tolerable stress" at bounding box center [670, 409] width 518 height 61
click at [441, 402] on input "Tolerable stress" at bounding box center [433, 409] width 15 height 15
checkbox input "true"
click at [708, 525] on button "SUBMIT" at bounding box center [669, 520] width 130 height 31
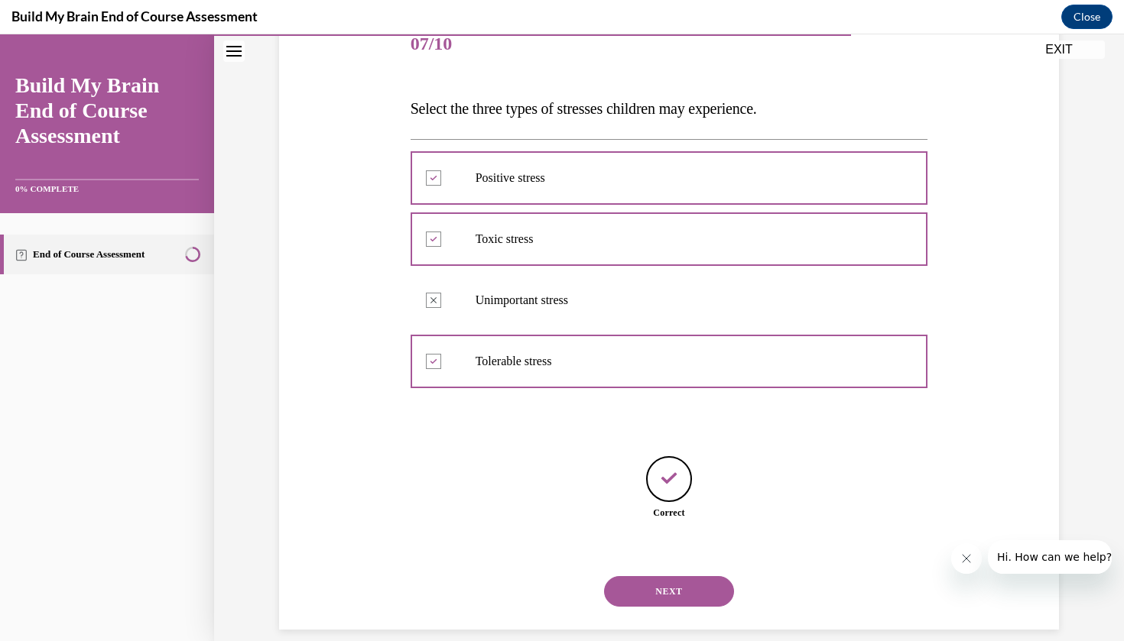
scroll to position [199, 0]
click at [690, 580] on button "NEXT" at bounding box center [669, 591] width 130 height 31
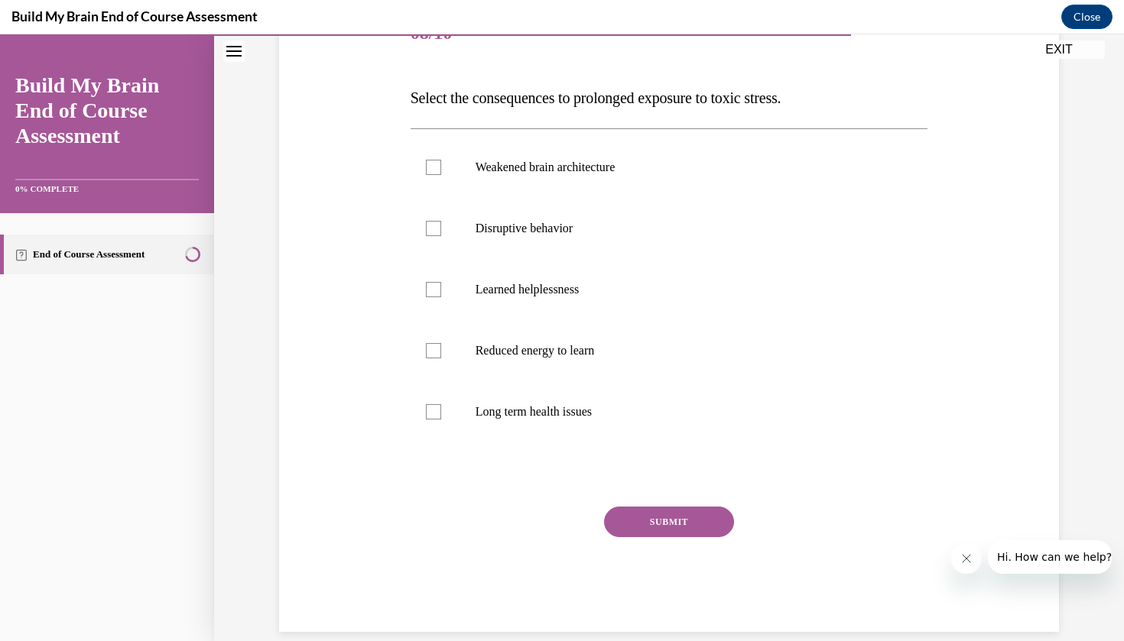
scroll to position [207, 0]
click at [594, 249] on label "Disruptive behavior" at bounding box center [670, 230] width 518 height 61
click at [441, 238] on input "Disruptive behavior" at bounding box center [433, 229] width 15 height 15
checkbox input "true"
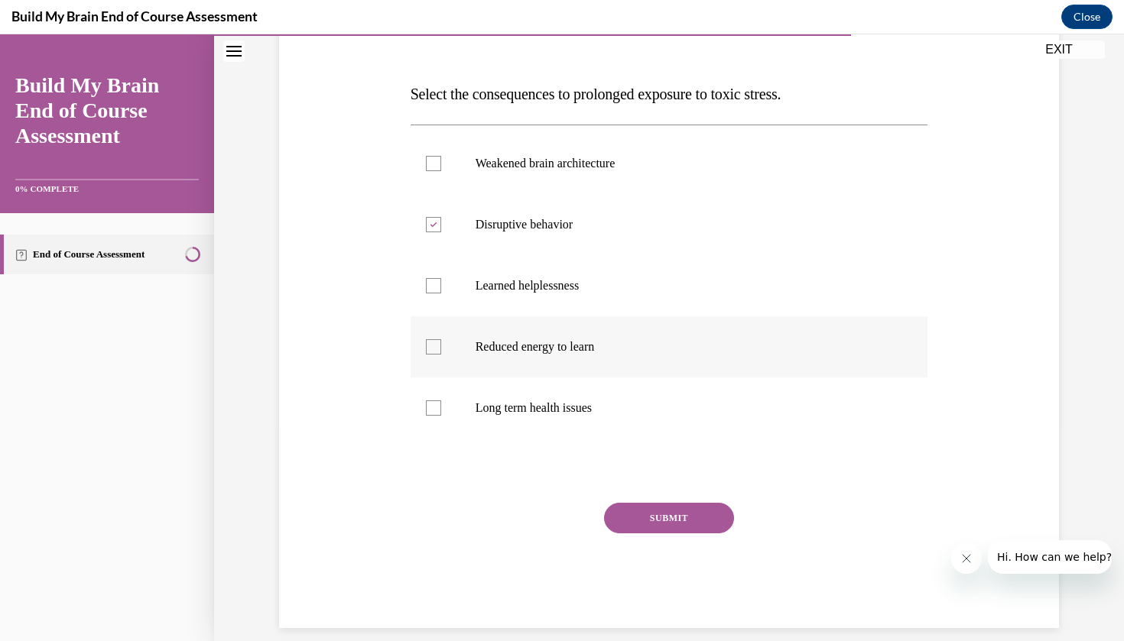
scroll to position [212, 0]
click at [684, 502] on div "Question 08/10 Select the consequences to prolonged exposure to toxic stress. W…" at bounding box center [670, 315] width 518 height 628
click at [701, 514] on button "SUBMIT" at bounding box center [669, 519] width 130 height 31
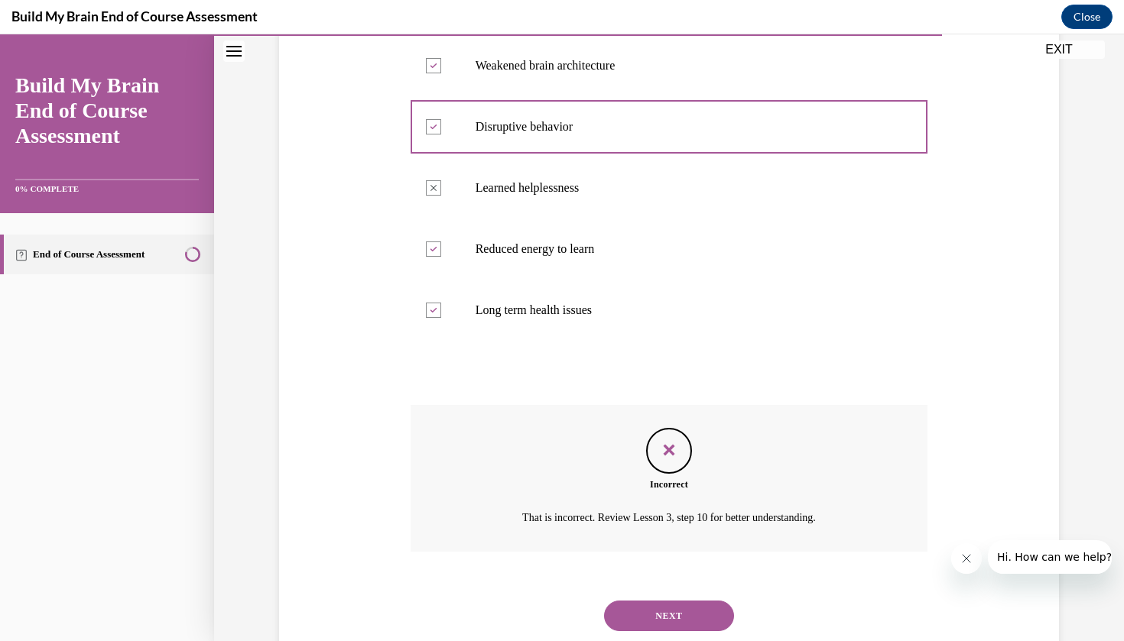
scroll to position [335, 0]
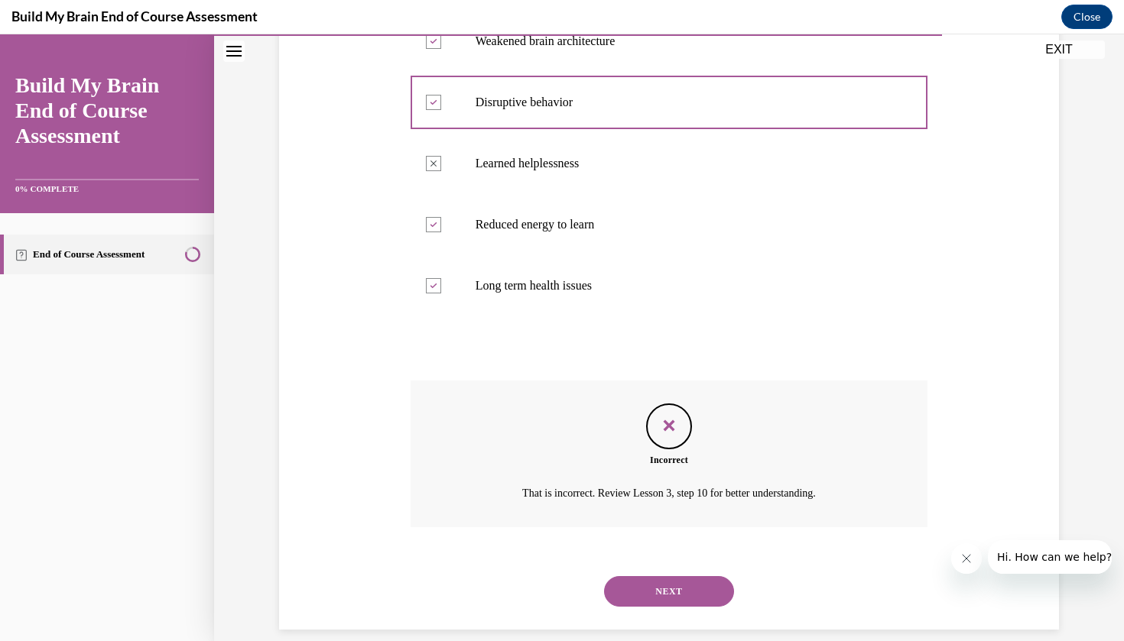
click at [712, 577] on button "NEXT" at bounding box center [669, 592] width 130 height 31
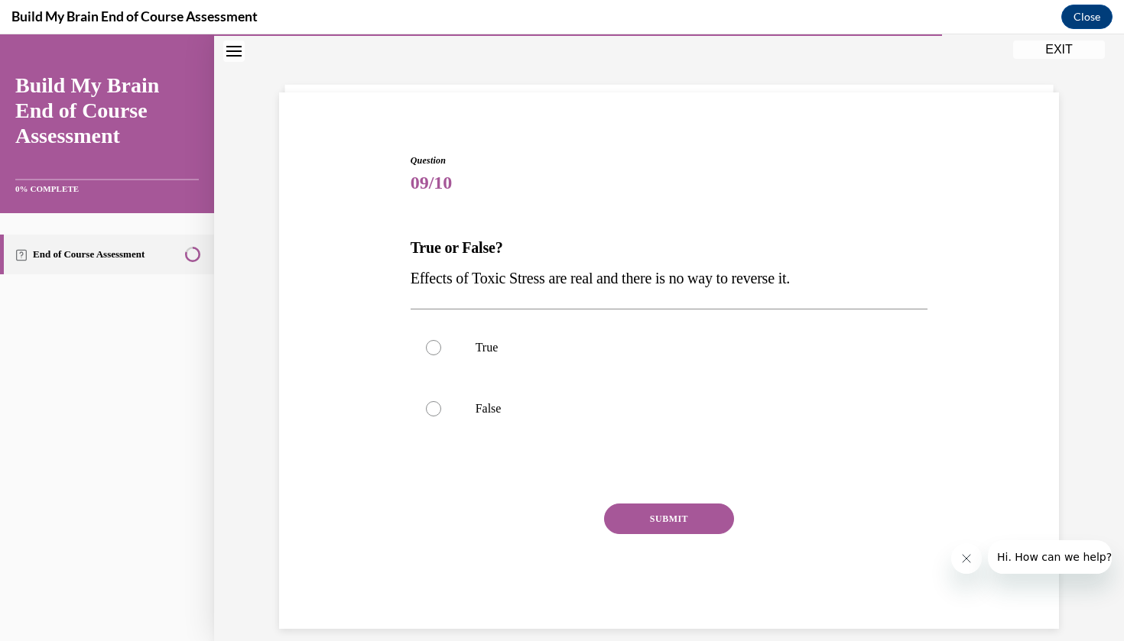
click at [696, 532] on button "SUBMIT" at bounding box center [669, 519] width 130 height 31
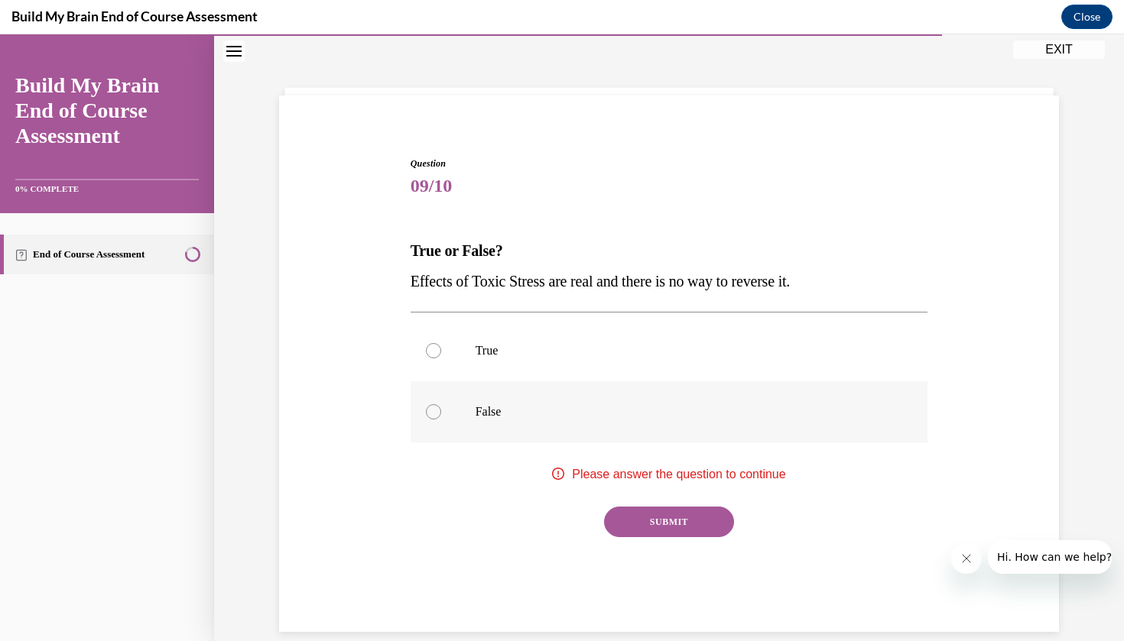
click at [507, 416] on p "False" at bounding box center [683, 411] width 414 height 15
click at [441, 416] on input "False" at bounding box center [433, 411] width 15 height 15
radio input "true"
click at [657, 520] on button "SUBMIT" at bounding box center [669, 522] width 130 height 31
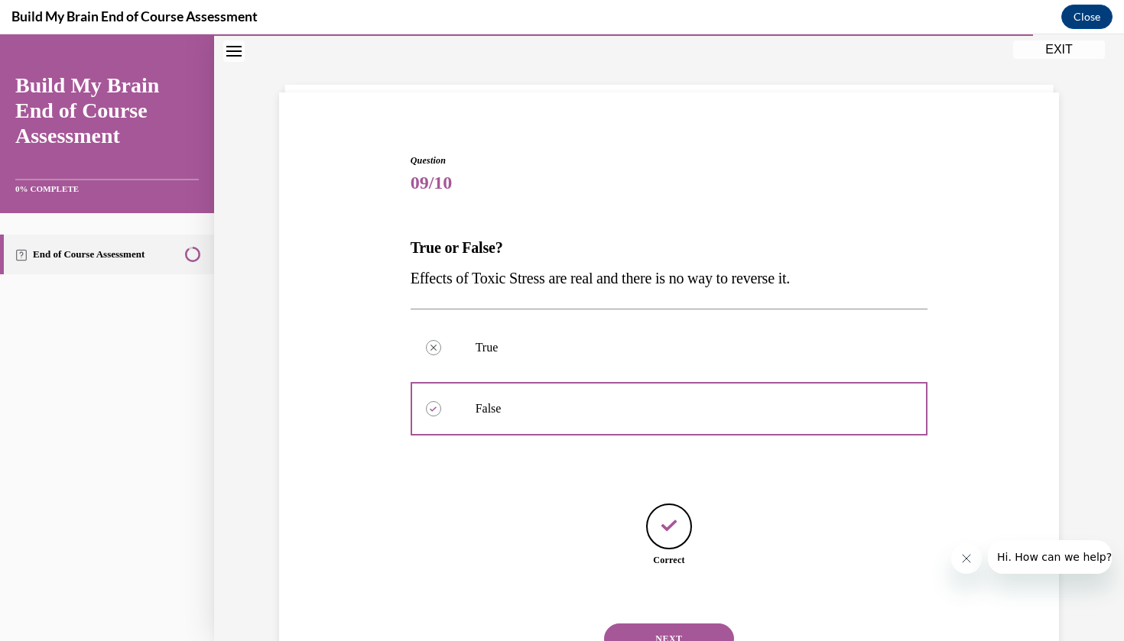
scroll to position [107, 0]
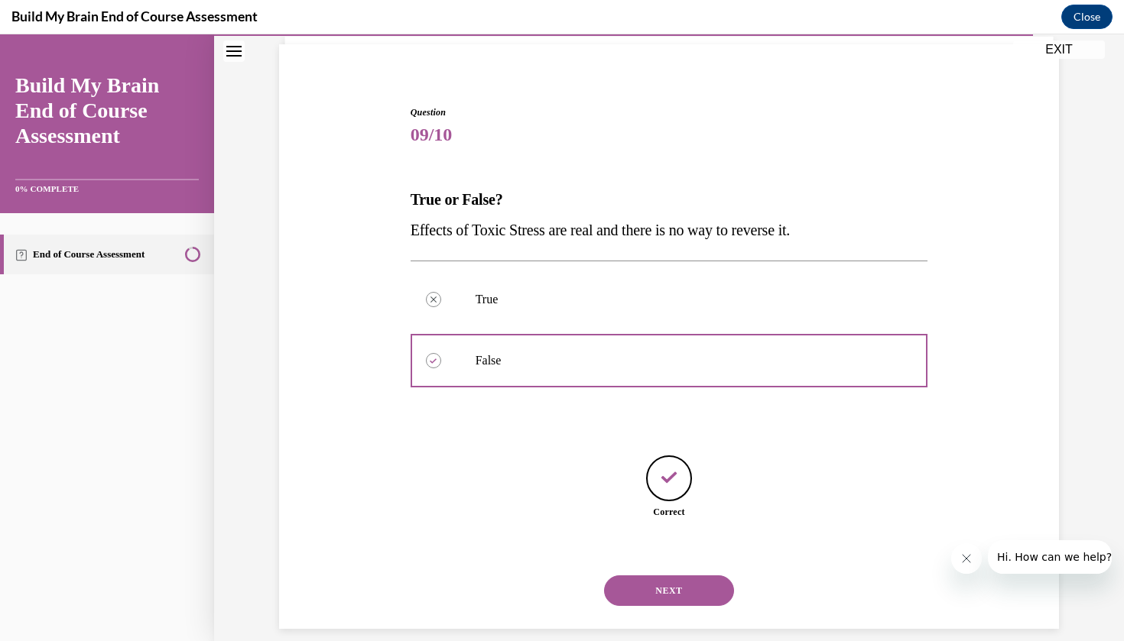
click at [684, 580] on button "NEXT" at bounding box center [669, 591] width 130 height 31
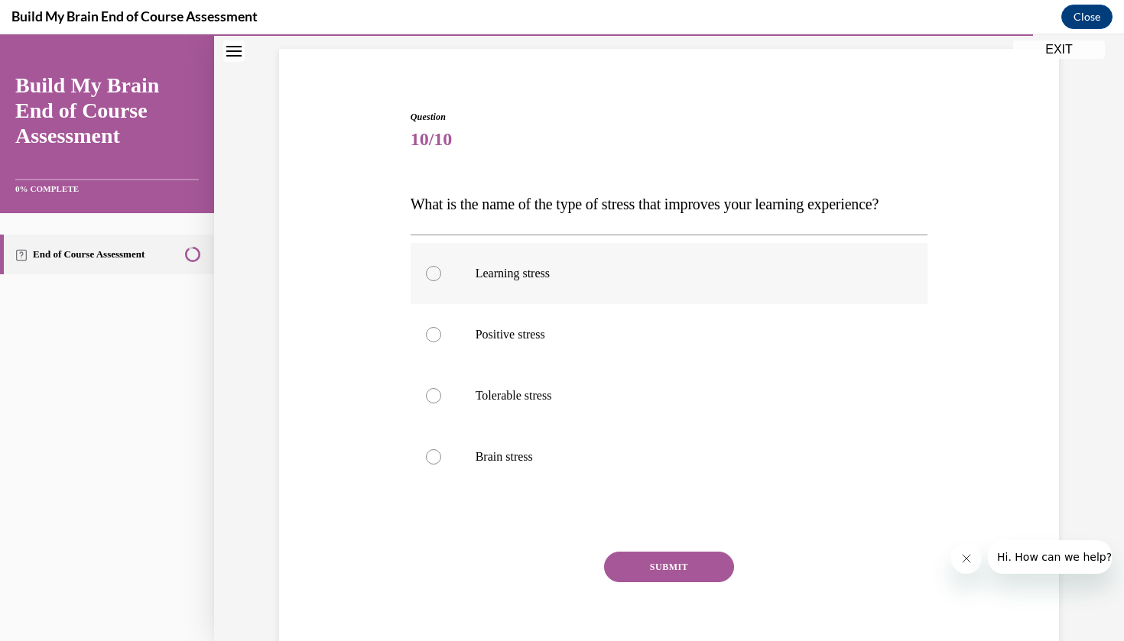
click at [577, 304] on label "Learning stress" at bounding box center [670, 273] width 518 height 61
click at [441, 281] on input "Learning stress" at bounding box center [433, 273] width 15 height 15
radio input "true"
click at [689, 583] on button "SUBMIT" at bounding box center [669, 567] width 130 height 31
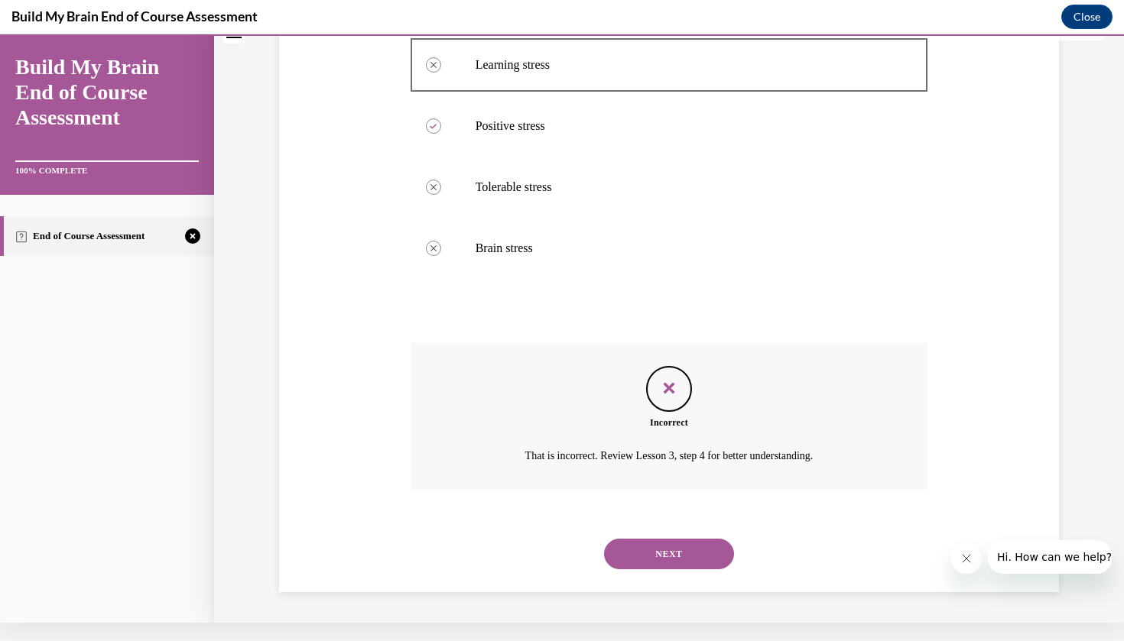
scroll to position [304, 0]
click at [676, 557] on button "NEXT" at bounding box center [669, 554] width 130 height 31
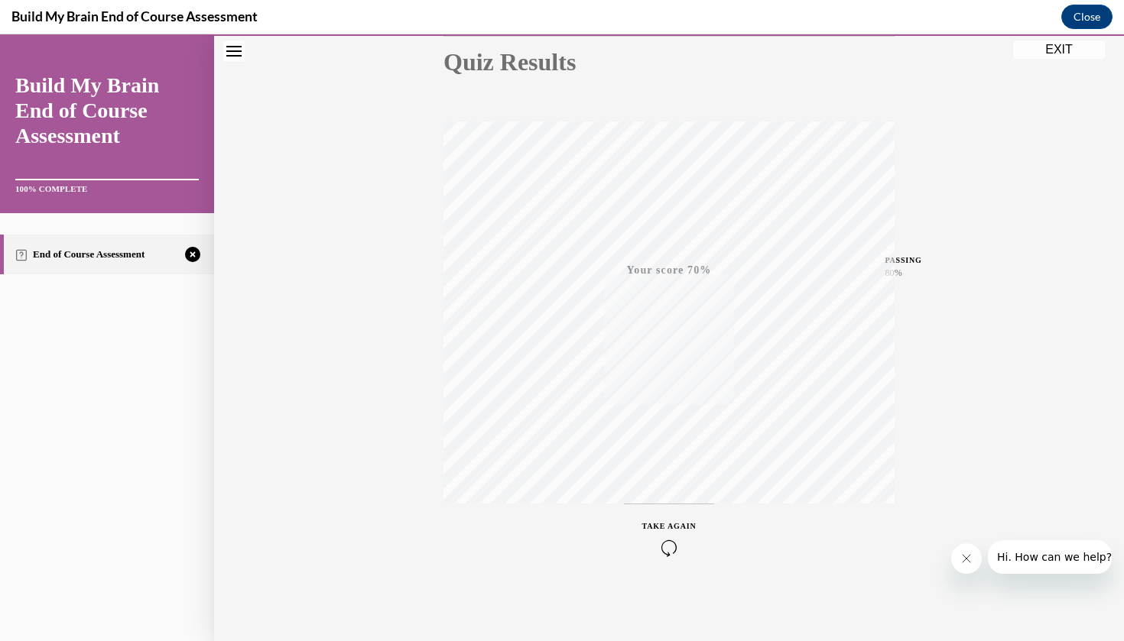
scroll to position [177, 0]
click at [668, 545] on icon "button" at bounding box center [669, 548] width 54 height 17
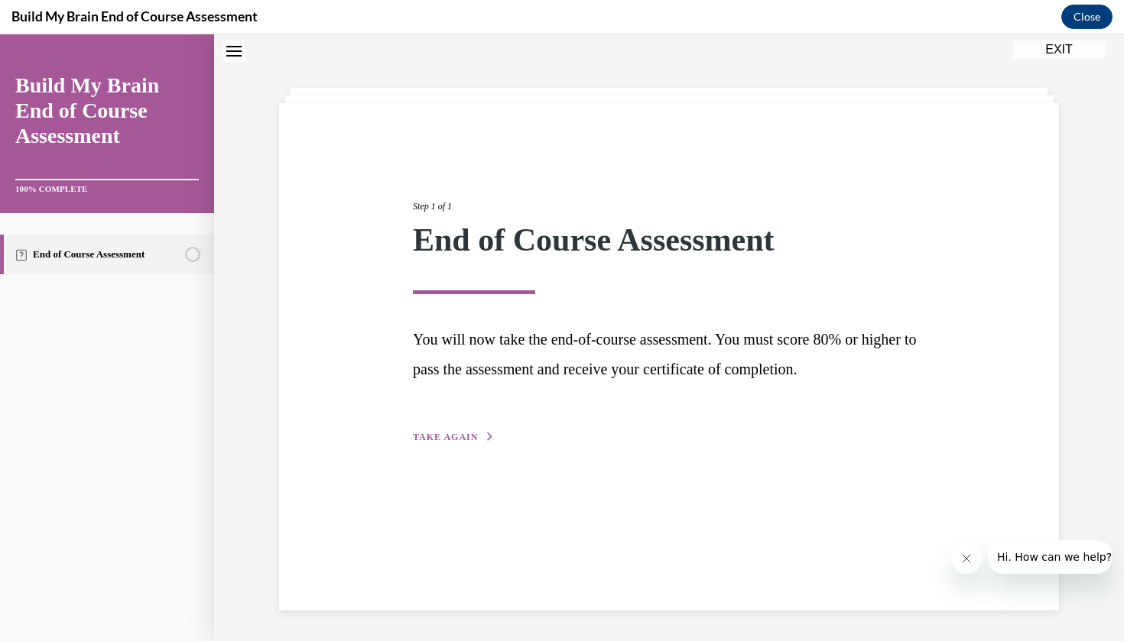
scroll to position [48, 0]
click at [479, 440] on button "TAKE AGAIN" at bounding box center [454, 437] width 82 height 14
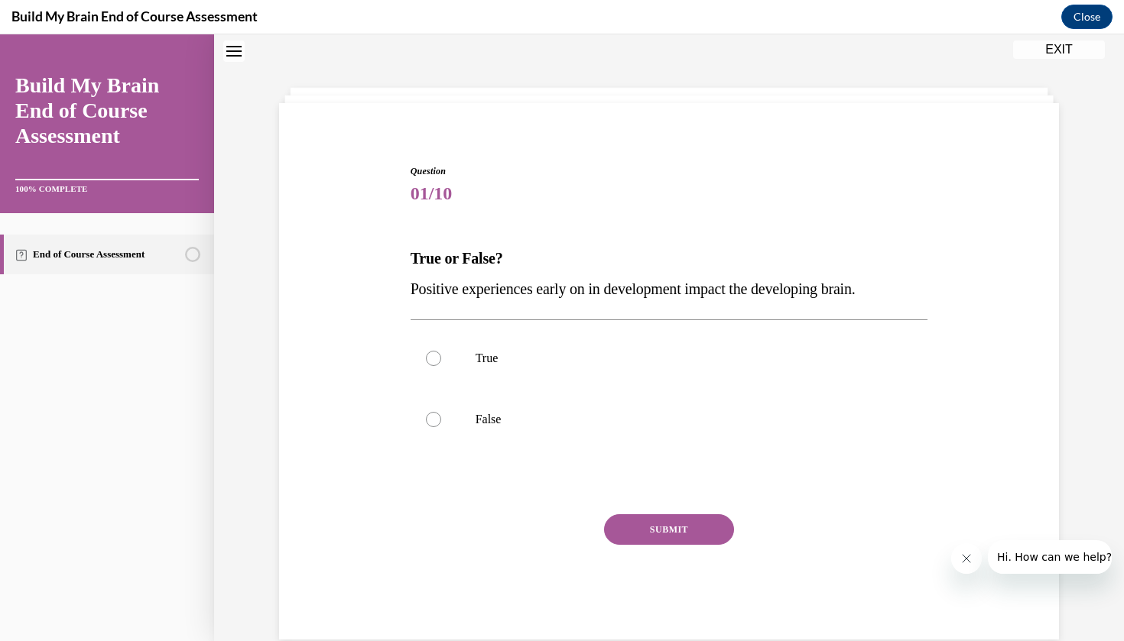
scroll to position [47, 0]
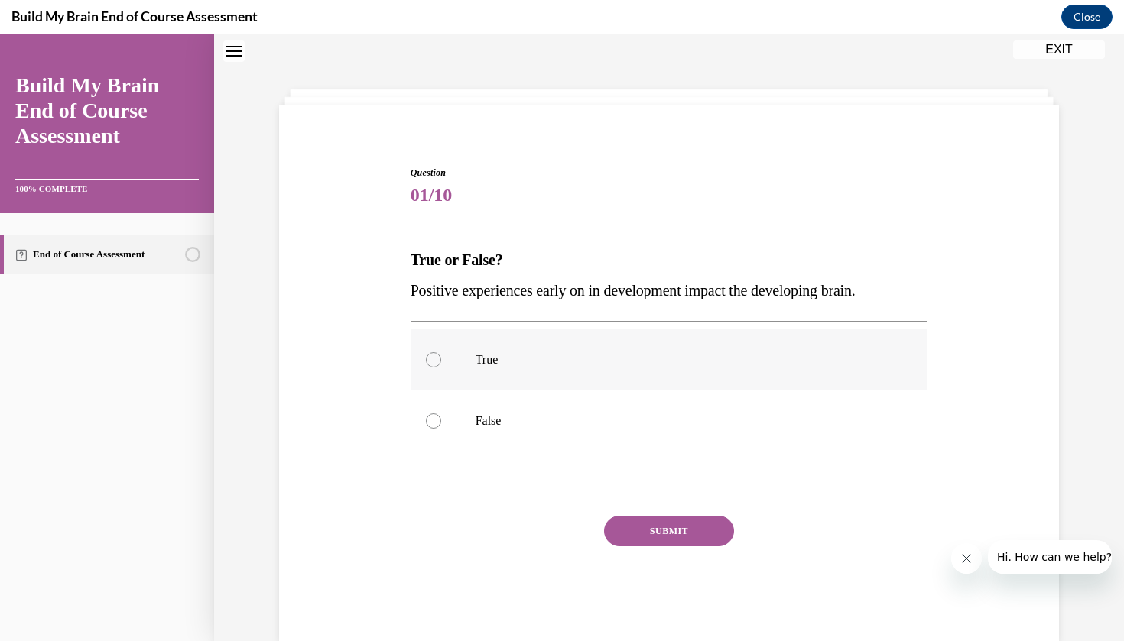
click at [474, 354] on label "True" at bounding box center [670, 360] width 518 height 61
click at [441, 354] on input "True" at bounding box center [433, 359] width 15 height 15
radio input "true"
click at [646, 544] on button "SUBMIT" at bounding box center [669, 531] width 130 height 31
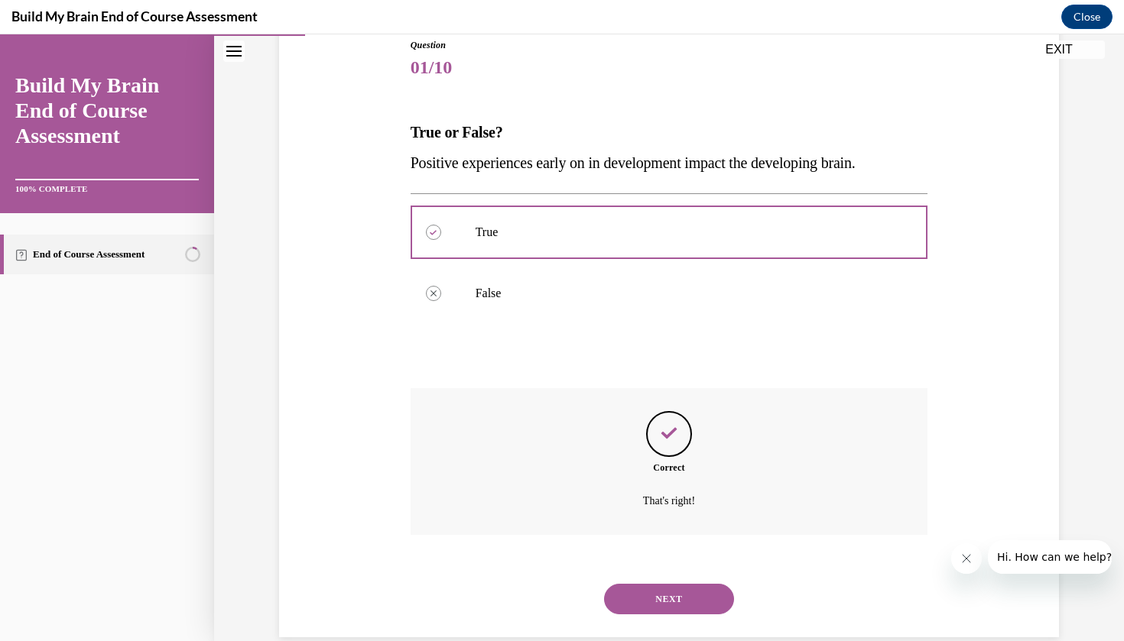
scroll to position [182, 0]
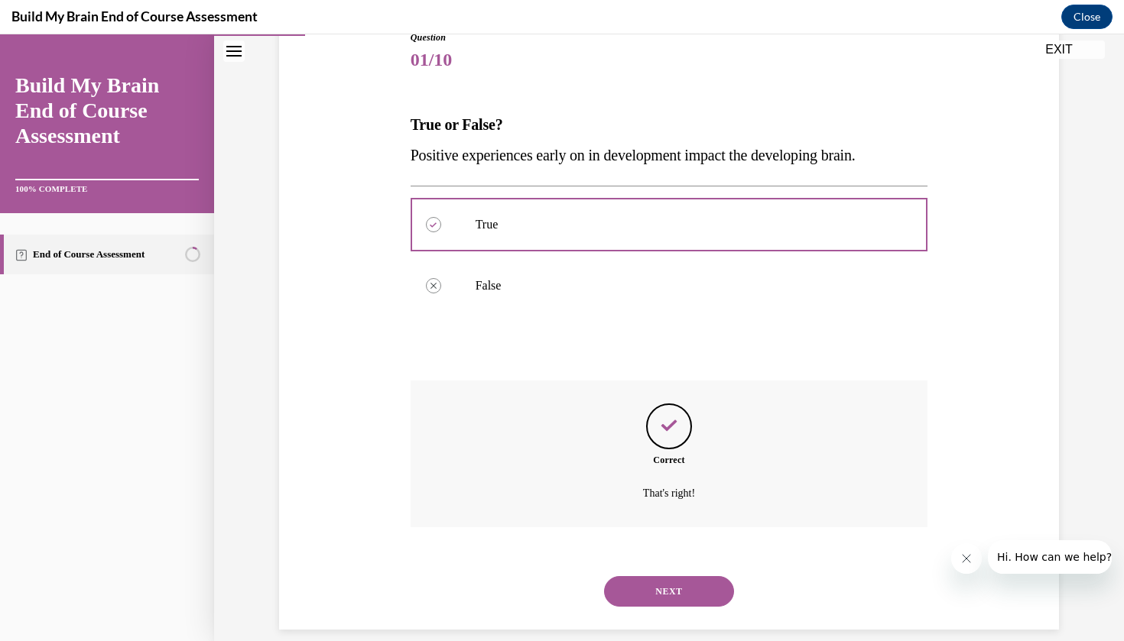
click at [674, 577] on button "NEXT" at bounding box center [669, 592] width 130 height 31
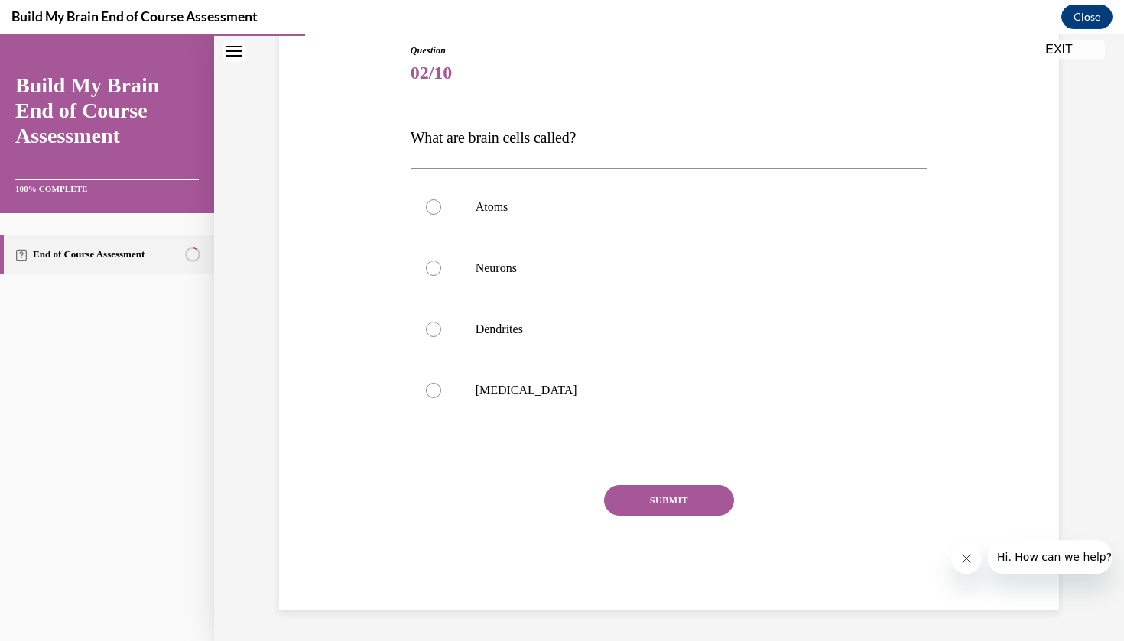
scroll to position [151, 0]
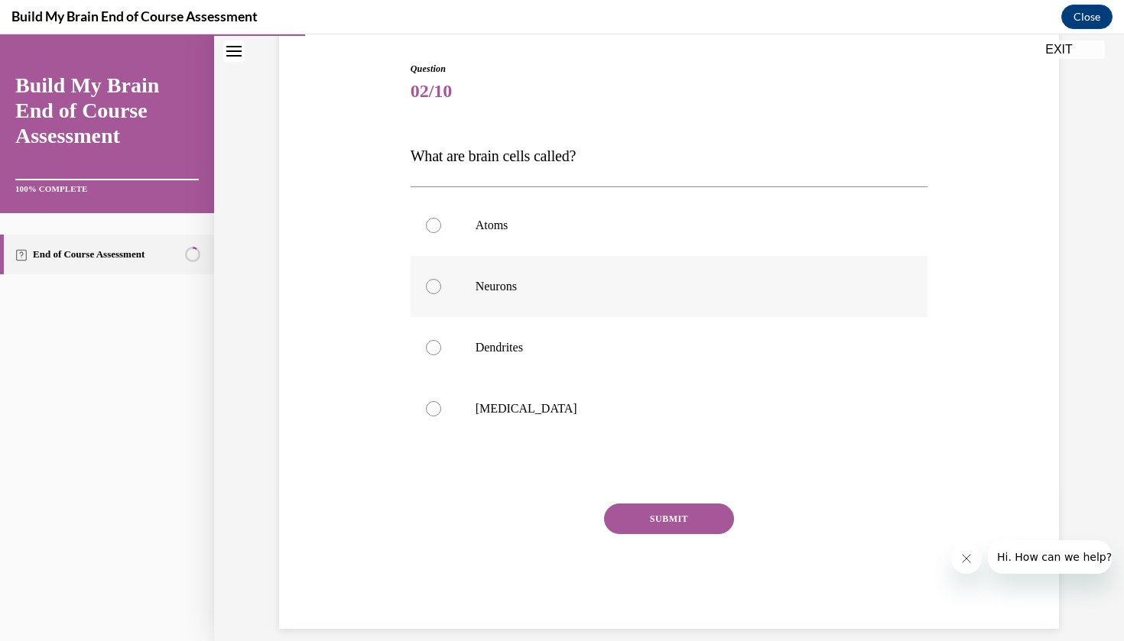
click at [458, 304] on label "Neurons" at bounding box center [670, 286] width 518 height 61
click at [441, 294] on input "Neurons" at bounding box center [433, 286] width 15 height 15
radio input "true"
click at [690, 521] on button "SUBMIT" at bounding box center [669, 519] width 130 height 31
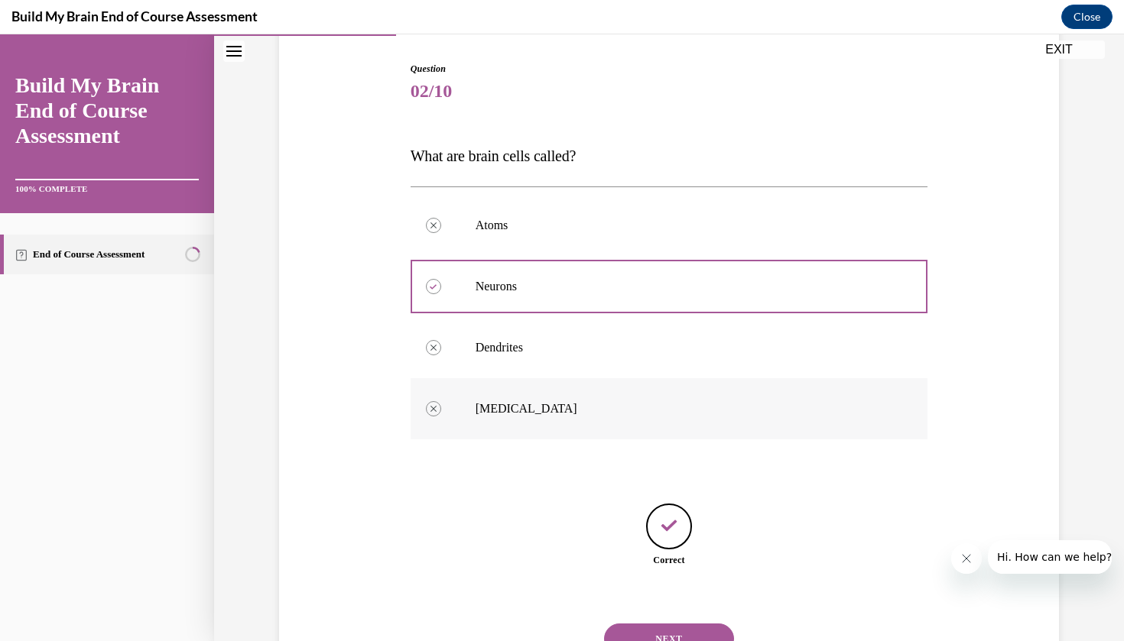
scroll to position [199, 0]
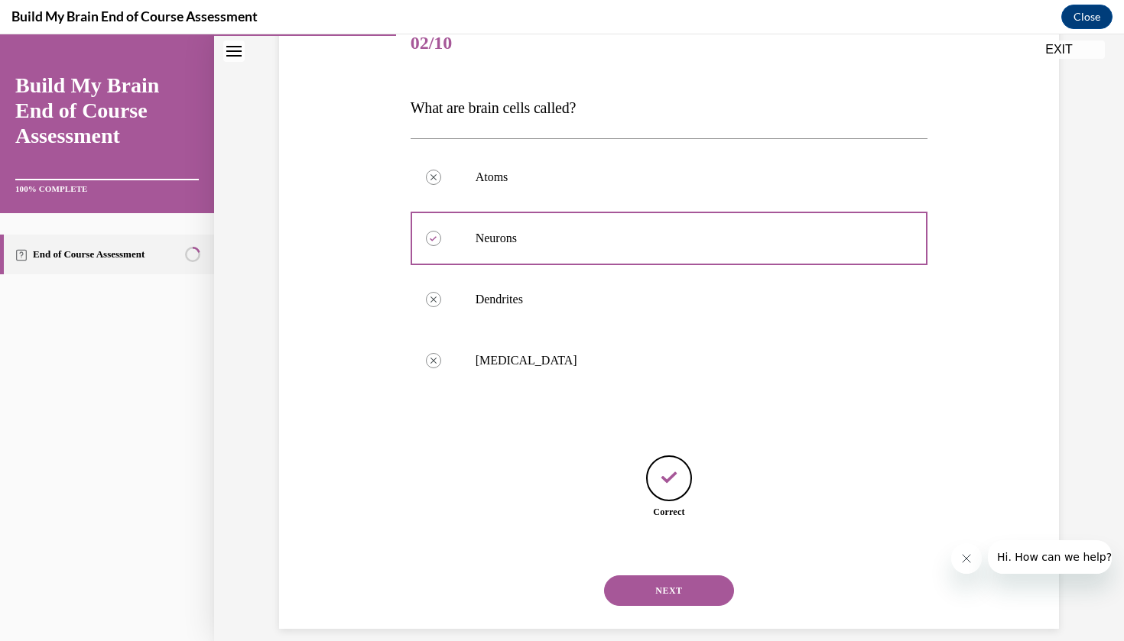
click at [676, 580] on button "NEXT" at bounding box center [669, 591] width 130 height 31
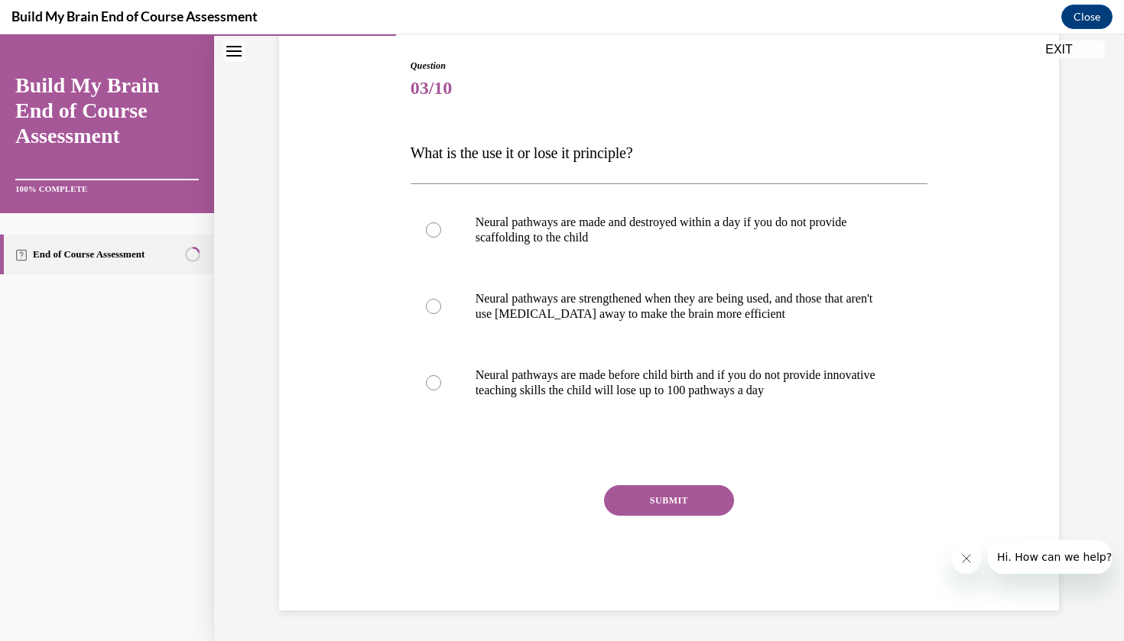
scroll to position [135, 0]
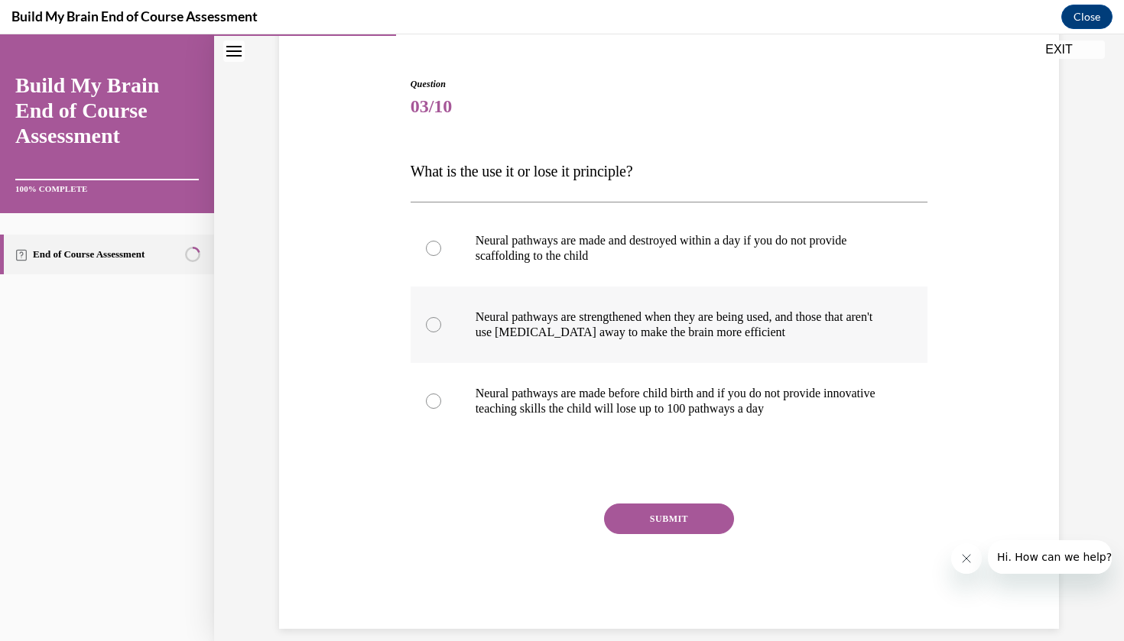
click at [543, 338] on p "Neural pathways are strengthened when they are being used, and those that aren'…" at bounding box center [683, 325] width 414 height 31
click at [441, 333] on input "Neural pathways are strengthened when they are being used, and those that aren'…" at bounding box center [433, 324] width 15 height 15
radio input "true"
click at [638, 498] on div "Question 03/10 What is the use it or lose it principle? Neural pathways are mad…" at bounding box center [670, 353] width 518 height 552
click at [651, 513] on button "SUBMIT" at bounding box center [669, 519] width 130 height 31
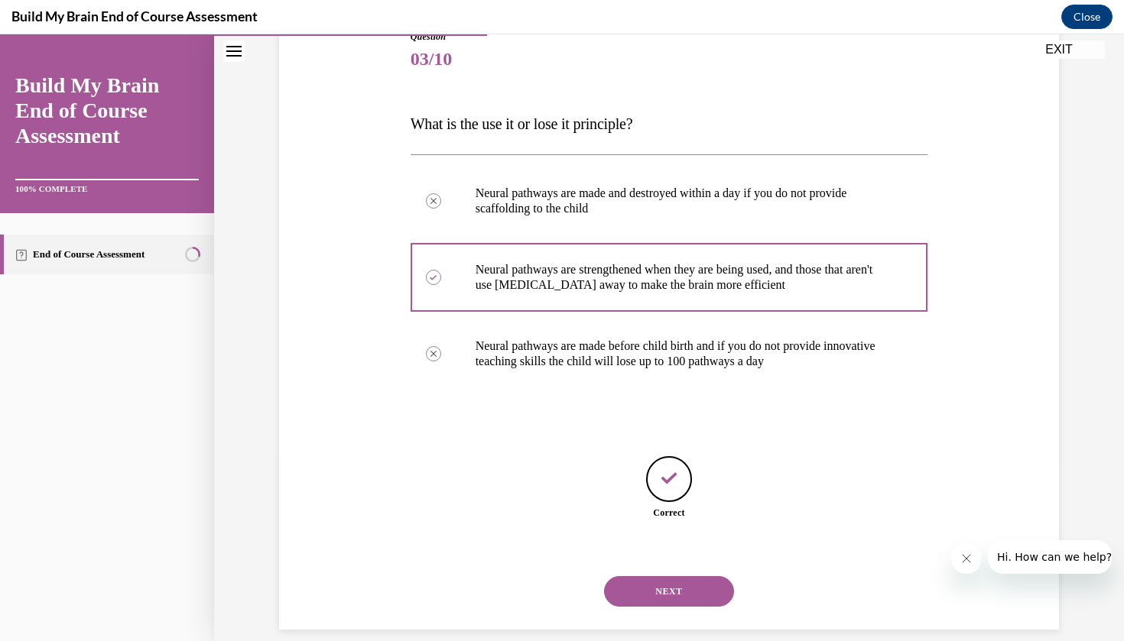
scroll to position [184, 0]
click at [697, 576] on button "NEXT" at bounding box center [669, 591] width 130 height 31
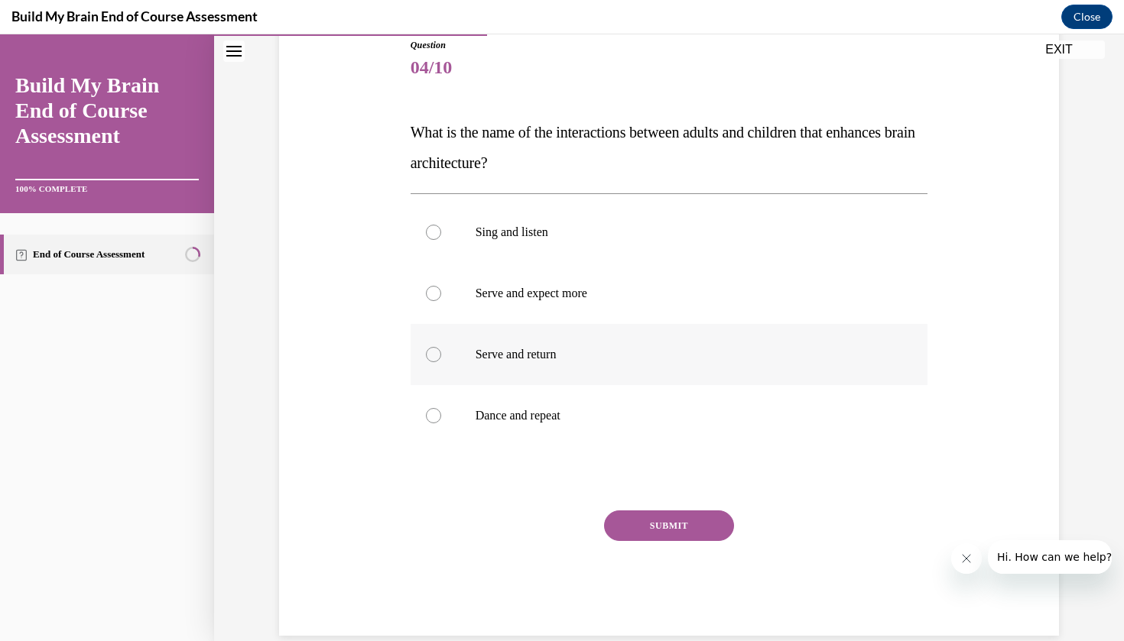
click at [567, 350] on p "Serve and return" at bounding box center [683, 354] width 414 height 15
click at [441, 350] on input "Serve and return" at bounding box center [433, 354] width 15 height 15
radio input "true"
click at [719, 543] on div "SUBMIT" at bounding box center [670, 549] width 518 height 76
click at [714, 530] on button "SUBMIT" at bounding box center [669, 526] width 130 height 31
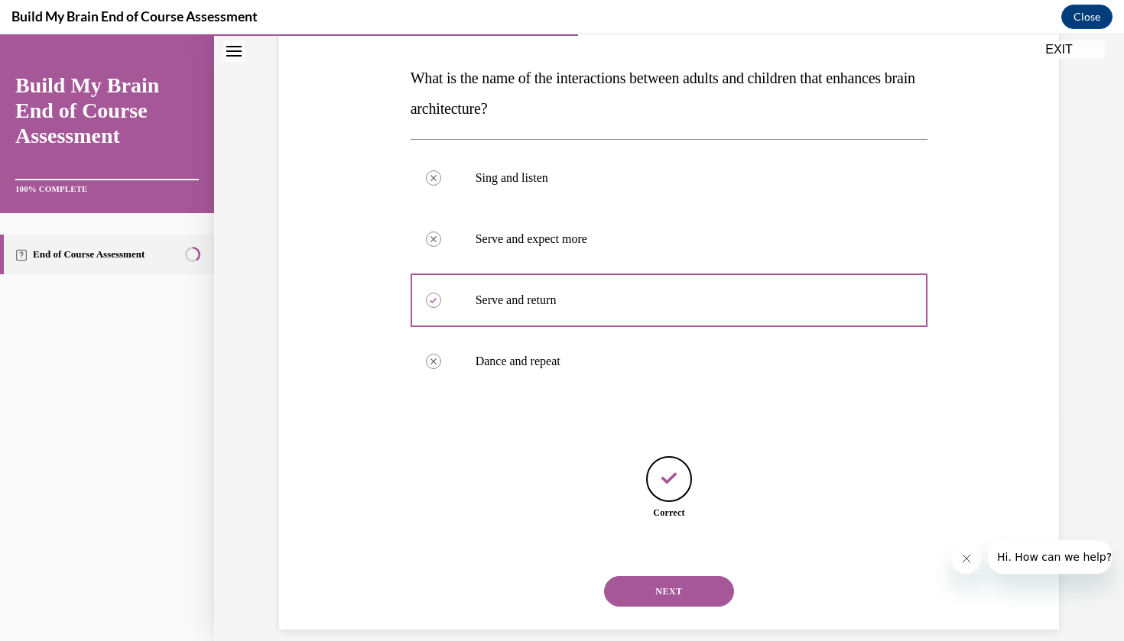
scroll to position [229, 0]
click at [716, 576] on button "NEXT" at bounding box center [669, 591] width 130 height 31
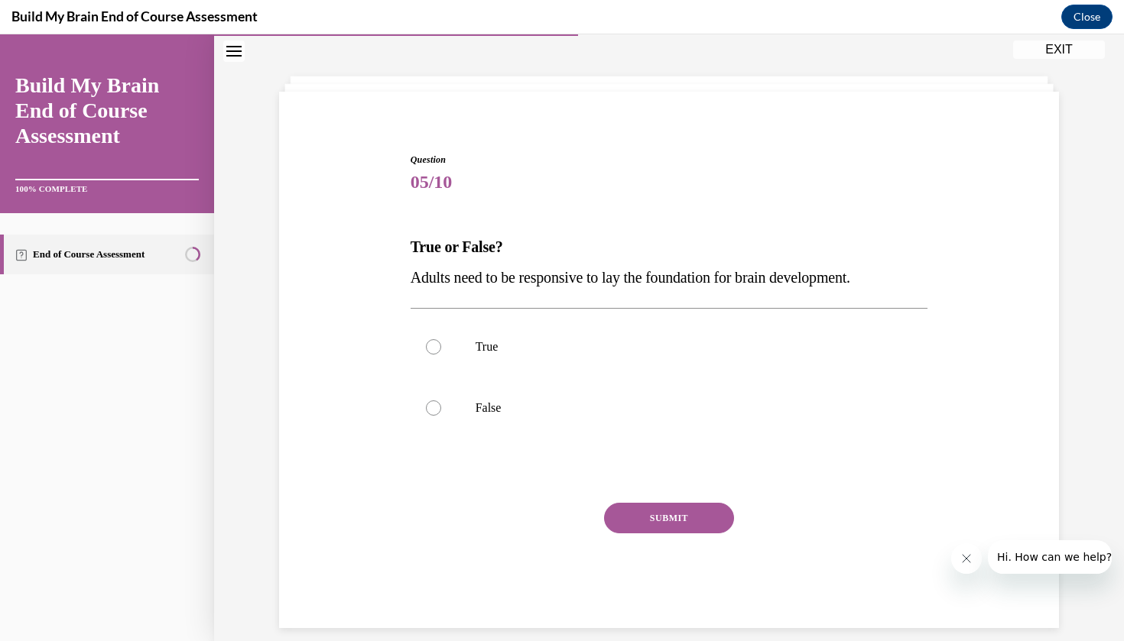
scroll to position [59, 0]
click at [507, 352] on p "True" at bounding box center [683, 347] width 414 height 15
click at [441, 352] on input "True" at bounding box center [433, 347] width 15 height 15
radio input "true"
click at [679, 527] on button "SUBMIT" at bounding box center [669, 519] width 130 height 31
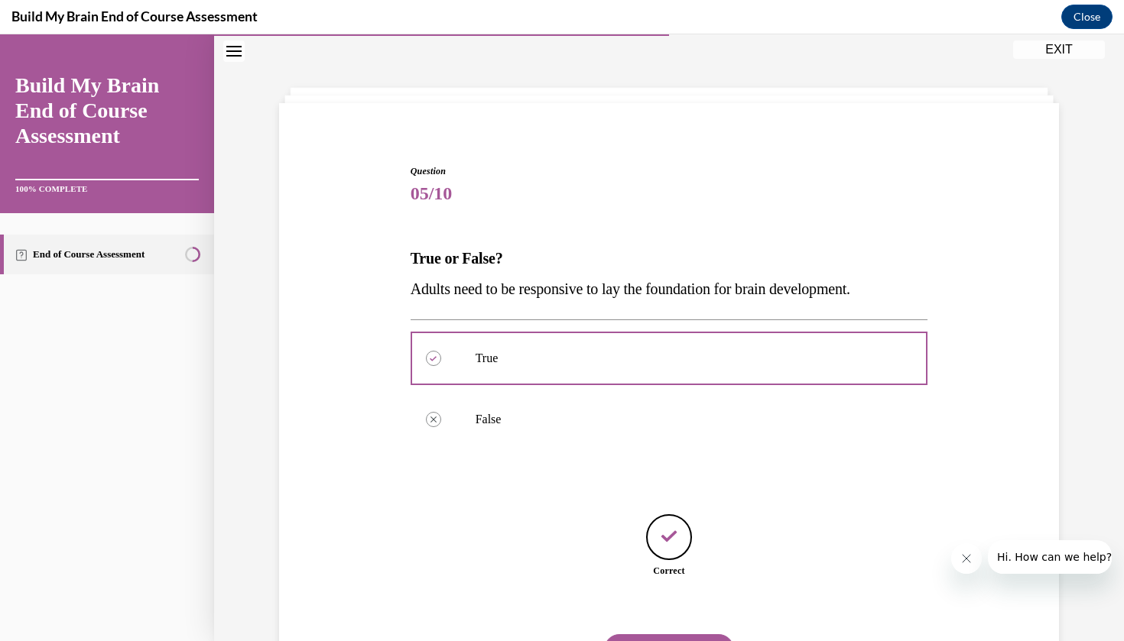
scroll to position [107, 0]
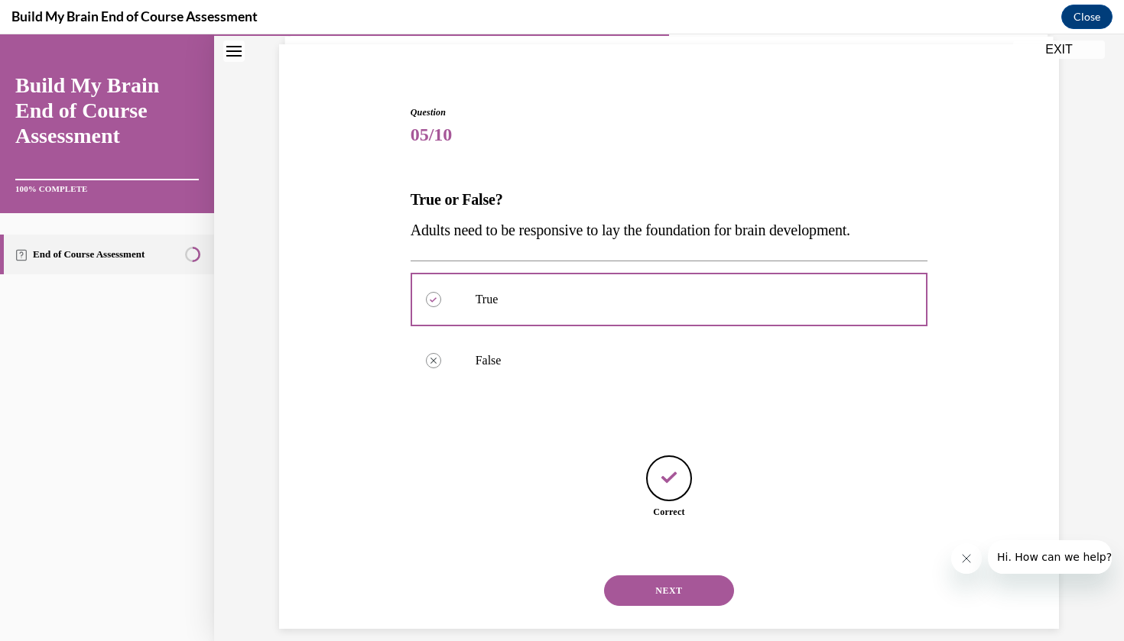
click at [682, 583] on button "NEXT" at bounding box center [669, 591] width 130 height 31
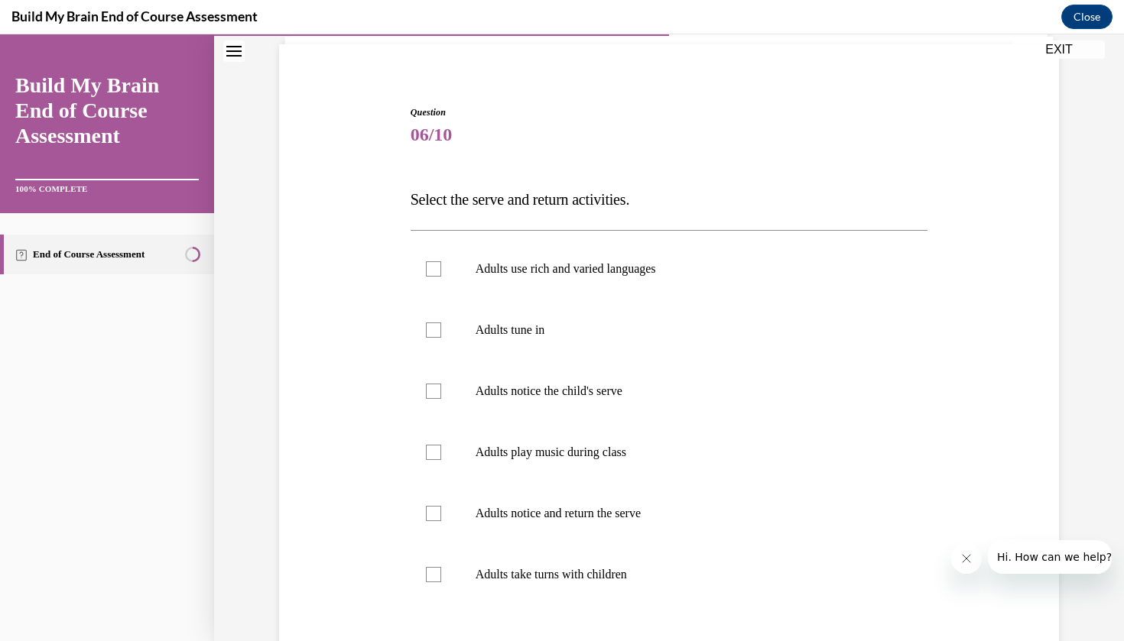
scroll to position [106, 0]
click at [592, 291] on label "Adults use rich and varied languages" at bounding box center [670, 269] width 518 height 61
click at [441, 278] on input "Adults use rich and varied languages" at bounding box center [433, 269] width 15 height 15
checkbox input "true"
click at [538, 347] on label "Adults tune in" at bounding box center [670, 330] width 518 height 61
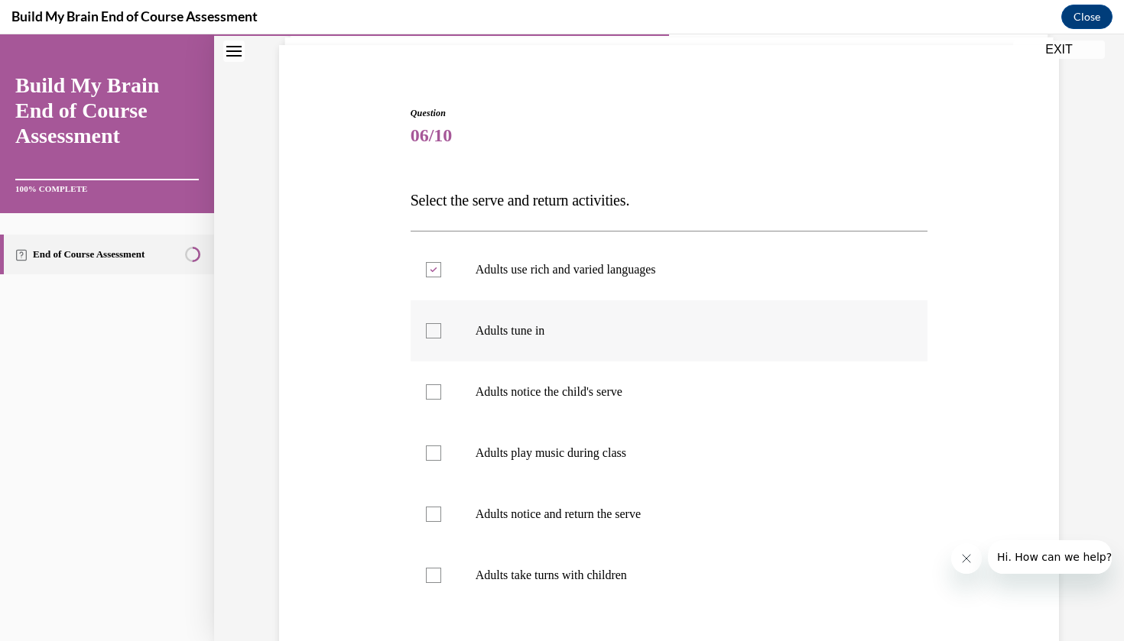
click at [441, 339] on input "Adults tune in" at bounding box center [433, 330] width 15 height 15
checkbox input "true"
click at [563, 401] on label "Adults notice the child's serve" at bounding box center [670, 392] width 518 height 61
click at [441, 400] on input "Adults notice the child's serve" at bounding box center [433, 392] width 15 height 15
checkbox input "true"
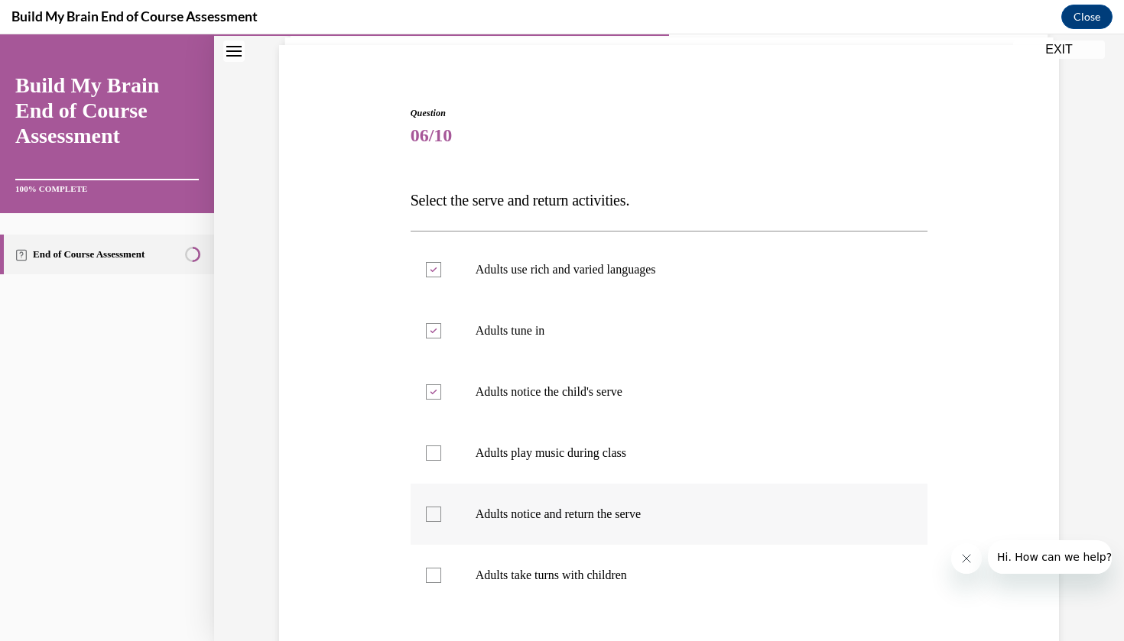
click at [603, 517] on p "Adults notice and return the serve" at bounding box center [683, 514] width 414 height 15
click at [441, 517] on input "Adults notice and return the serve" at bounding box center [433, 514] width 15 height 15
checkbox input "true"
click at [619, 574] on p "Adults take turns with children" at bounding box center [683, 575] width 414 height 15
click at [441, 574] on input "Adults take turns with children" at bounding box center [433, 575] width 15 height 15
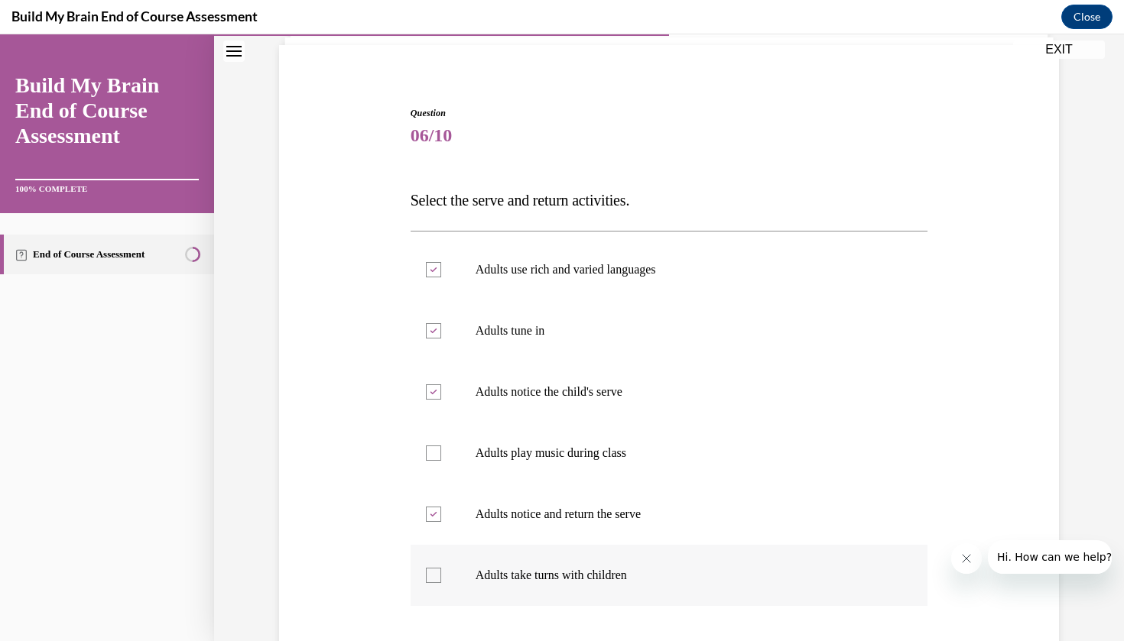
checkbox input "true"
click at [486, 462] on label "Adults play music during class" at bounding box center [670, 453] width 518 height 61
click at [441, 461] on input "Adults play music during class" at bounding box center [433, 453] width 15 height 15
checkbox input "true"
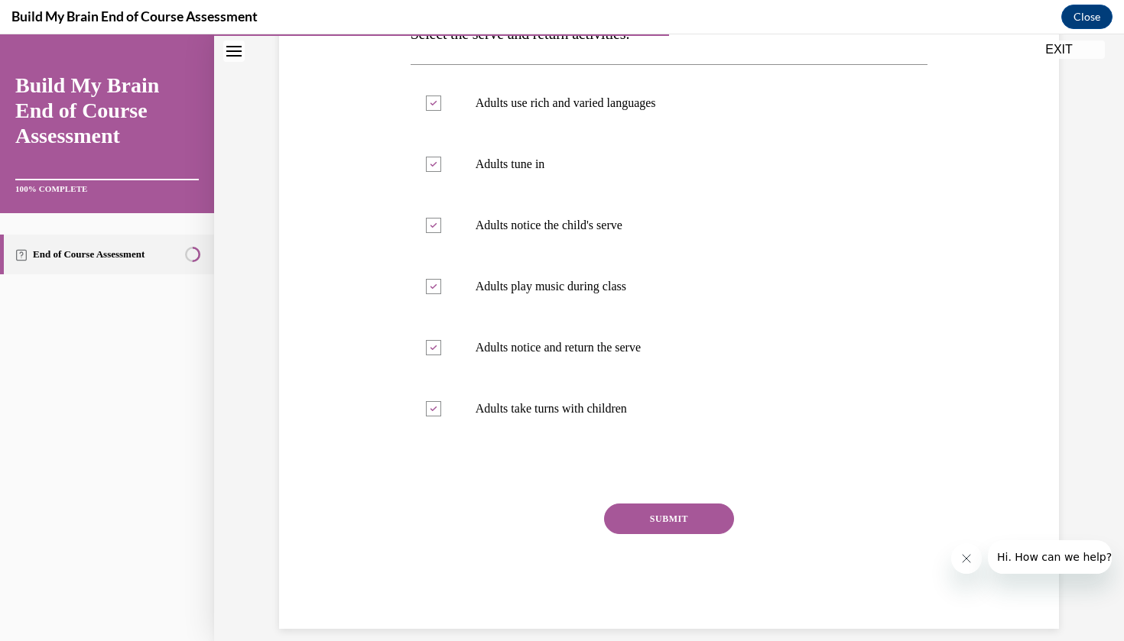
click at [666, 528] on button "SUBMIT" at bounding box center [669, 519] width 130 height 31
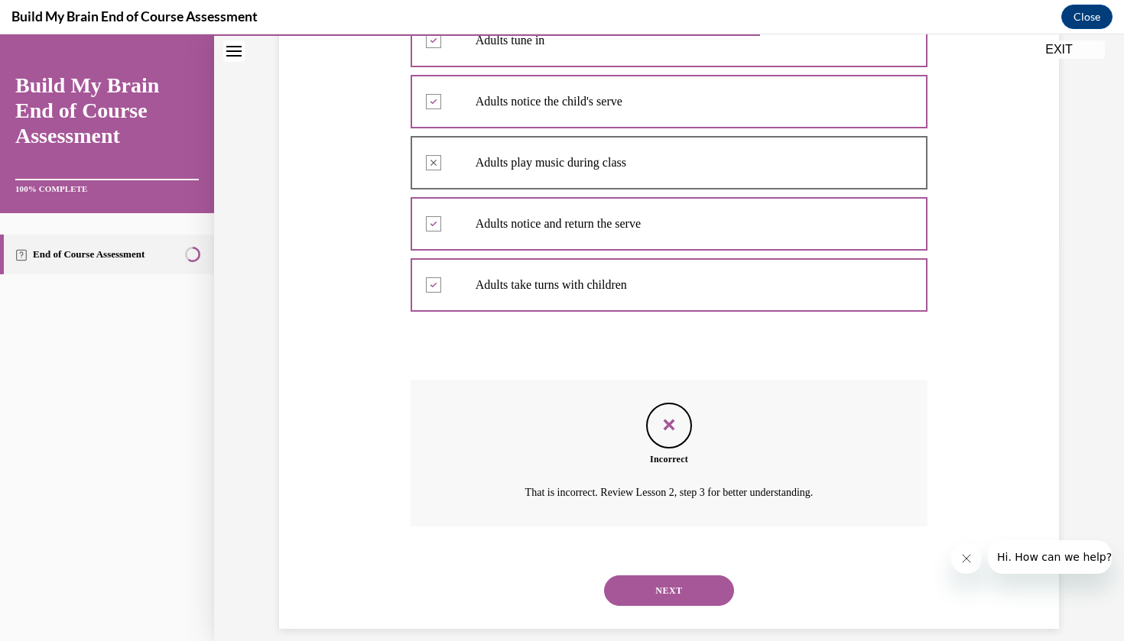
scroll to position [396, 0]
click at [678, 577] on button "NEXT" at bounding box center [669, 592] width 130 height 31
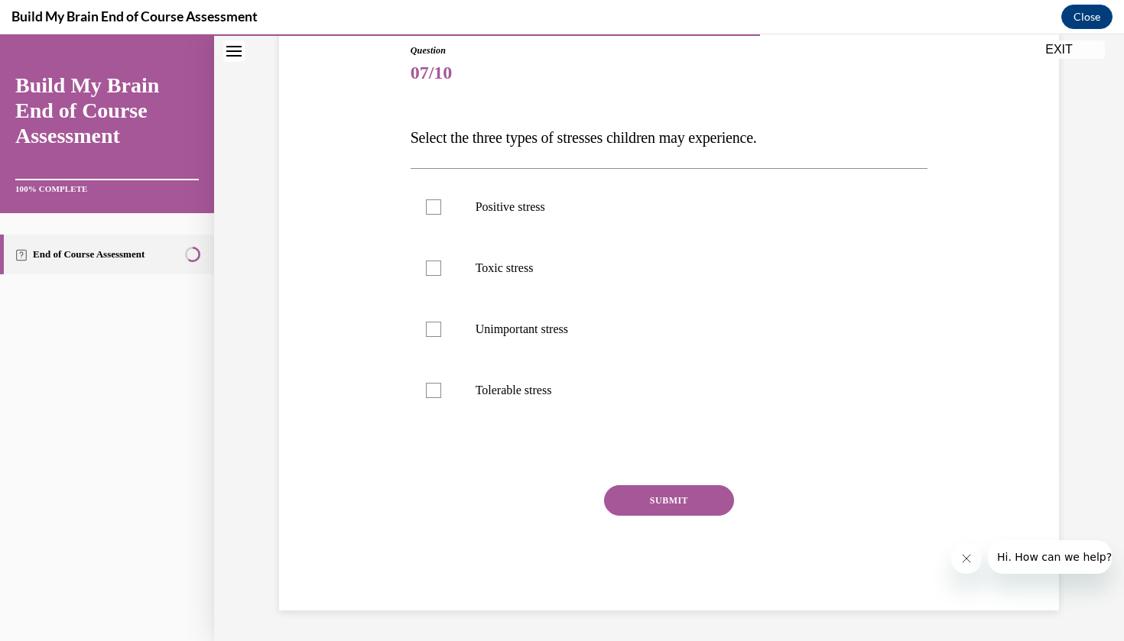
scroll to position [144, 0]
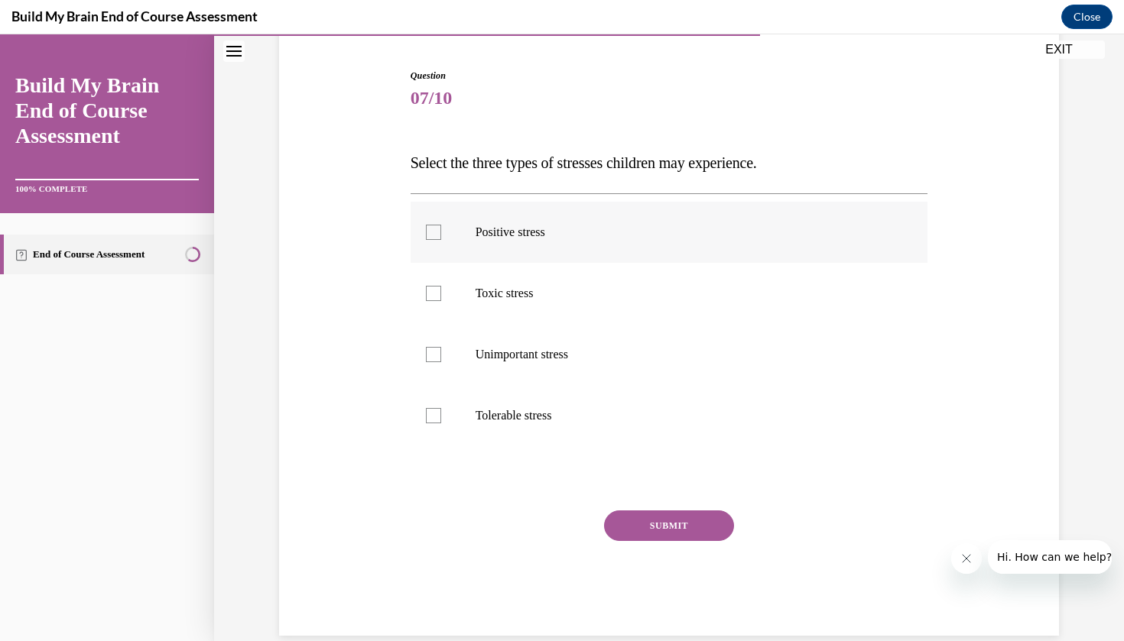
click at [525, 255] on label "Positive stress" at bounding box center [670, 232] width 518 height 61
click at [441, 240] on input "Positive stress" at bounding box center [433, 232] width 15 height 15
checkbox input "true"
click at [523, 301] on label "Toxic stress" at bounding box center [670, 293] width 518 height 61
click at [441, 301] on input "Toxic stress" at bounding box center [433, 293] width 15 height 15
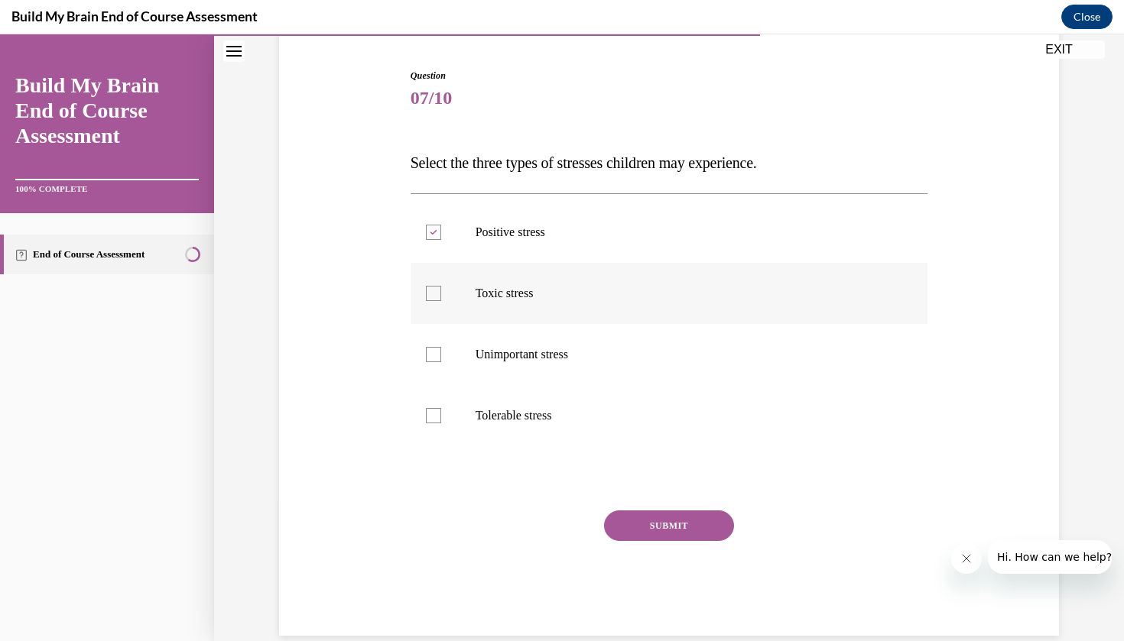
checkbox input "true"
click at [525, 408] on label "Tolerable stress" at bounding box center [670, 415] width 518 height 61
click at [441, 408] on input "Tolerable stress" at bounding box center [433, 415] width 15 height 15
checkbox input "true"
click at [535, 357] on p "Unimportant stress" at bounding box center [683, 354] width 414 height 15
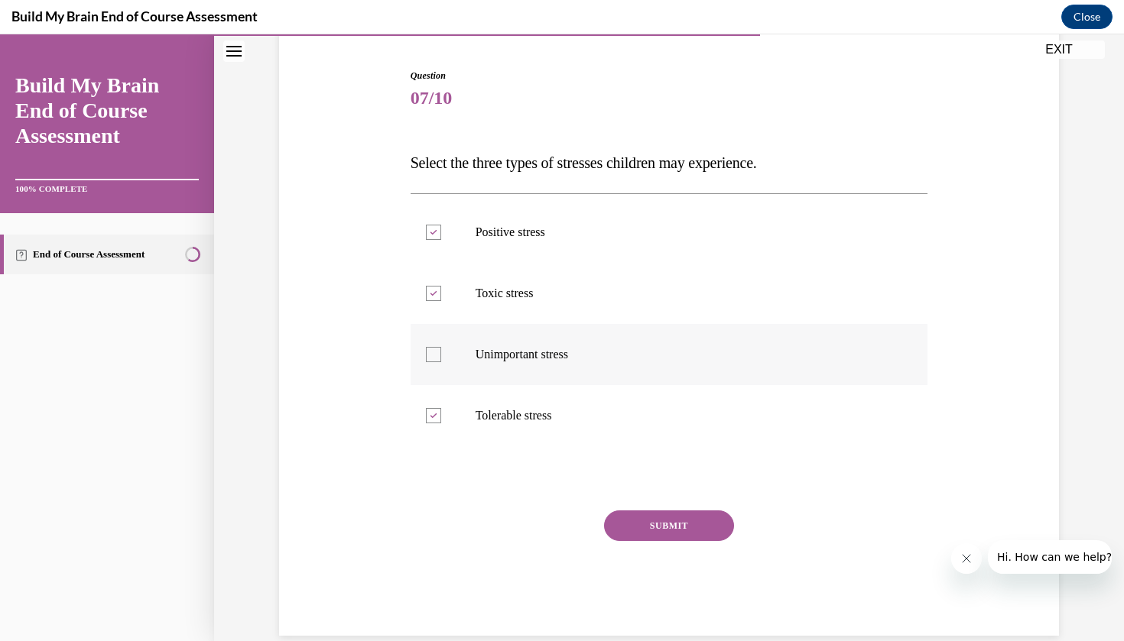
click at [441, 357] on input "Unimportant stress" at bounding box center [433, 354] width 15 height 15
checkbox input "true"
click at [637, 527] on button "SUBMIT" at bounding box center [669, 526] width 130 height 31
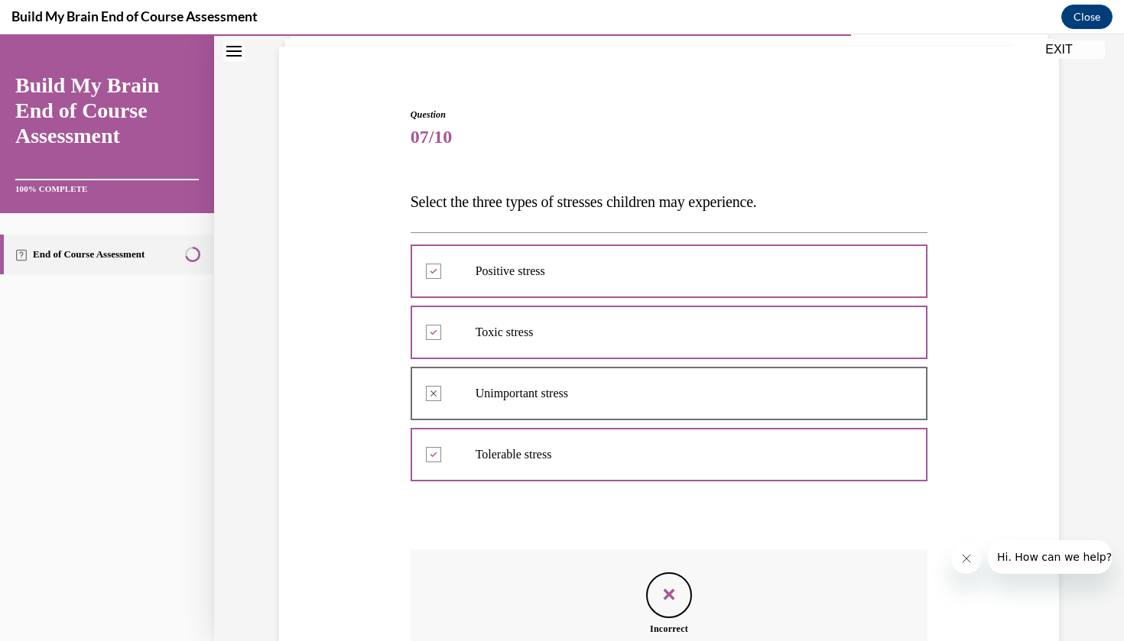
scroll to position [274, 0]
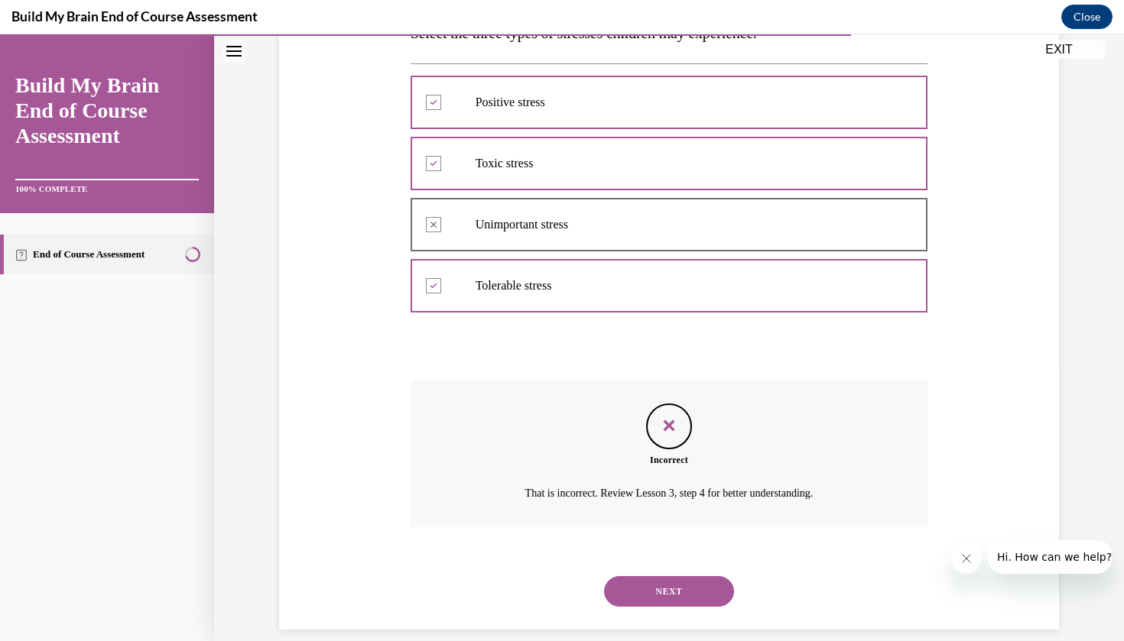
click at [643, 577] on button "NEXT" at bounding box center [669, 592] width 130 height 31
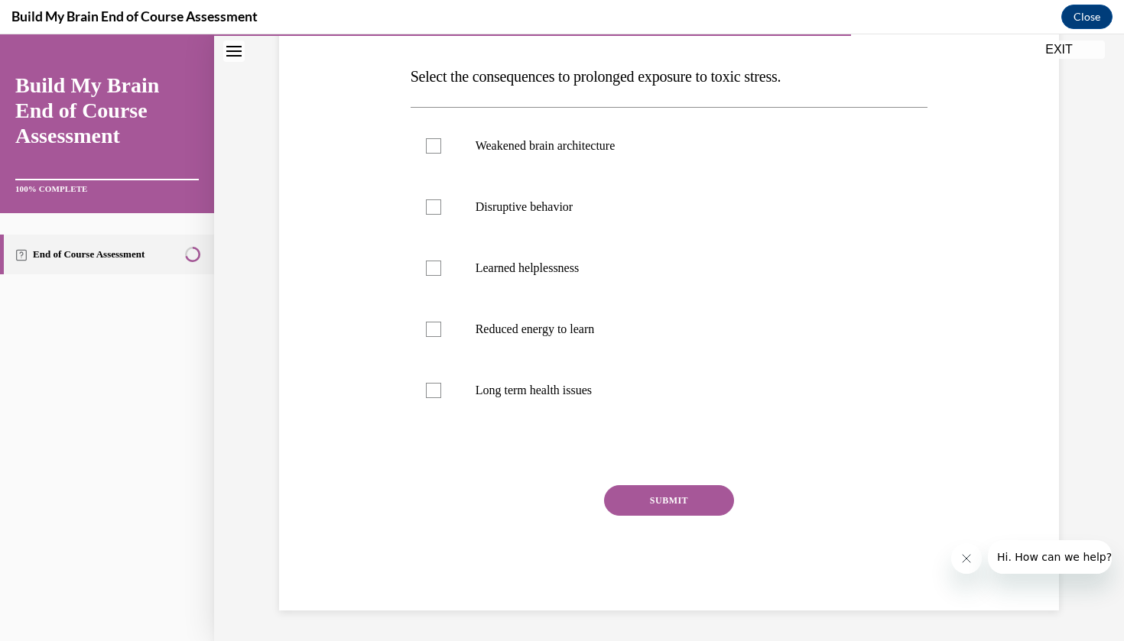
scroll to position [206, 0]
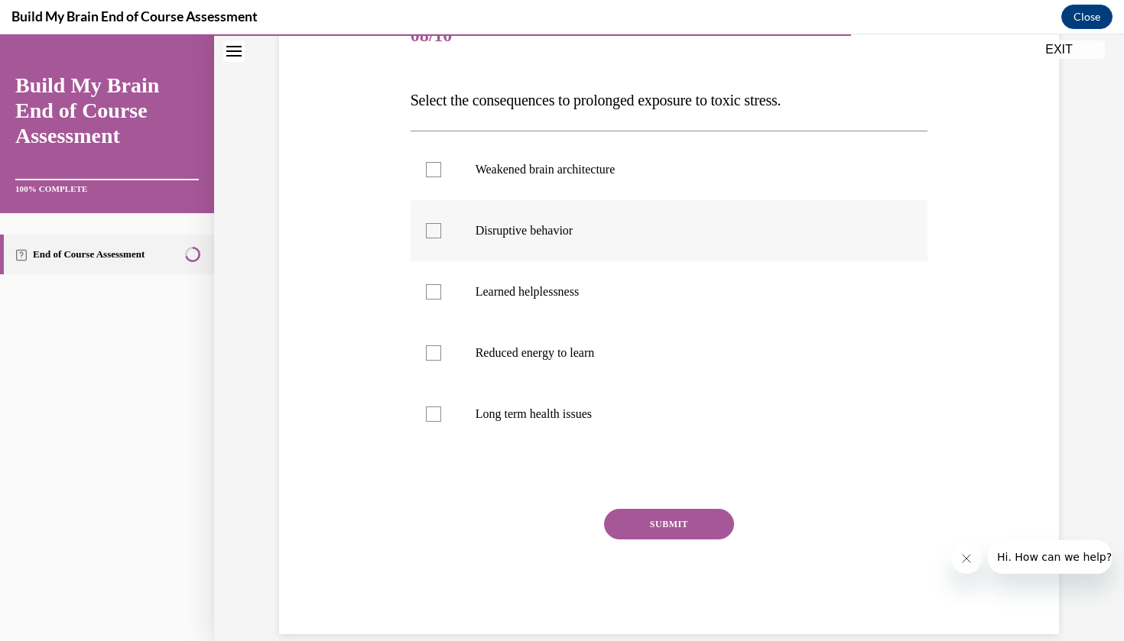
click at [555, 255] on label "Disruptive behavior" at bounding box center [670, 230] width 518 height 61
click at [441, 239] on input "Disruptive behavior" at bounding box center [433, 230] width 15 height 15
checkbox input "true"
click at [525, 328] on label "Reduced energy to learn" at bounding box center [670, 353] width 518 height 61
click at [441, 346] on input "Reduced energy to learn" at bounding box center [433, 353] width 15 height 15
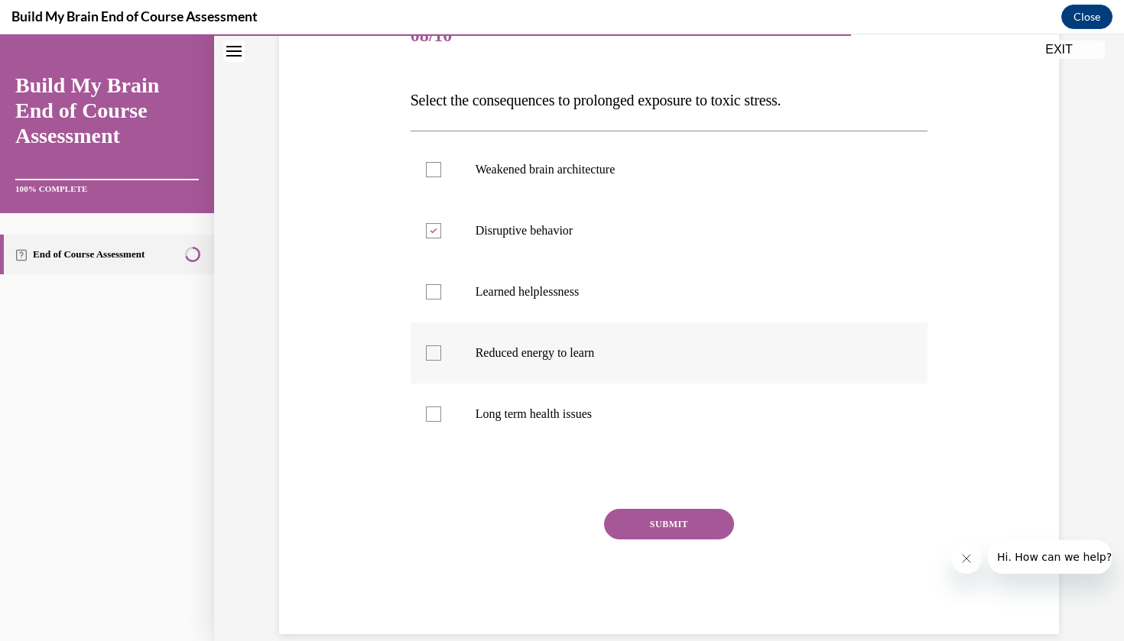
checkbox input "true"
click at [489, 320] on label "Learned helplessness" at bounding box center [670, 291] width 518 height 61
click at [441, 300] on input "Learned helplessness" at bounding box center [433, 291] width 15 height 15
checkbox input "true"
click at [577, 452] on div "Weakened brain architecture Disruptive behavior Learned helplessness Reduced en…" at bounding box center [670, 292] width 518 height 322
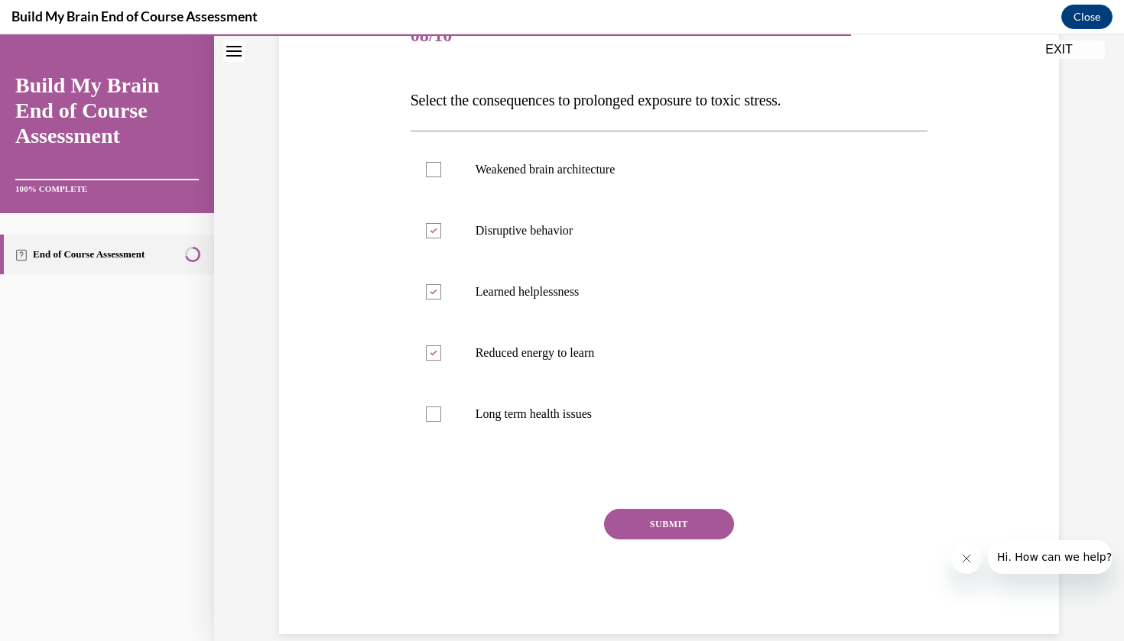
click at [547, 449] on div "Weakened brain architecture Disruptive behavior Learned helplessness Reduced en…" at bounding box center [670, 292] width 518 height 322
click at [430, 453] on div "Question 08/10 Select the consequences to prolonged exposure to toxic stress. W…" at bounding box center [670, 320] width 518 height 628
click at [437, 453] on div "Question 08/10 Select the consequences to prolonged exposure to toxic stress. W…" at bounding box center [670, 320] width 518 height 628
click at [438, 442] on label "Long term health issues" at bounding box center [670, 414] width 518 height 61
click at [438, 422] on input "Long term health issues" at bounding box center [433, 414] width 15 height 15
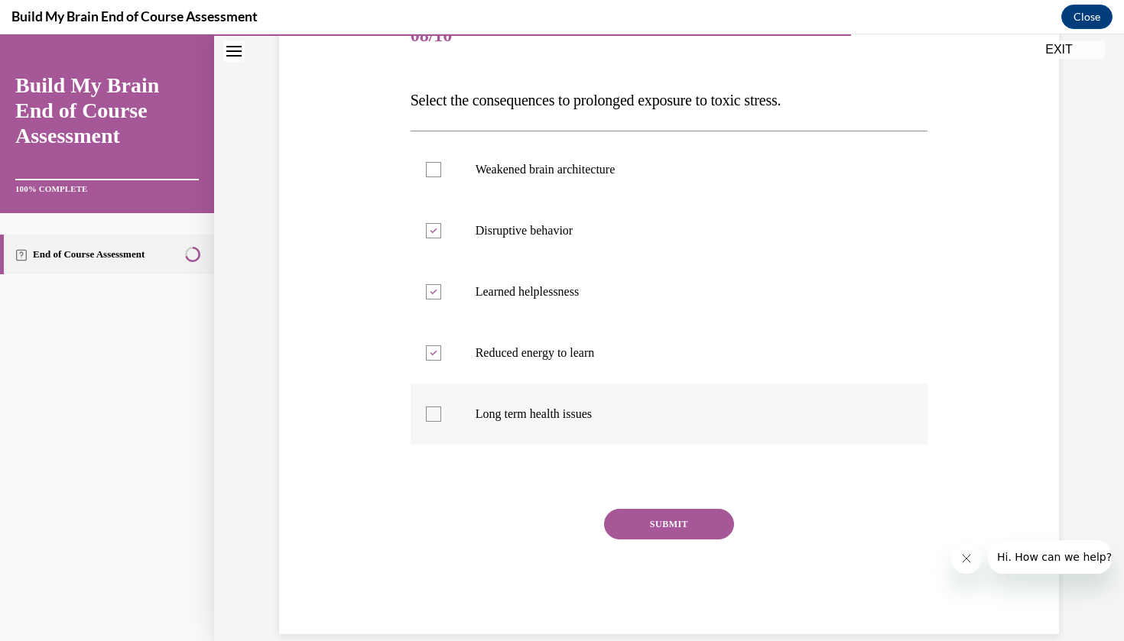
checkbox input "true"
click at [487, 208] on label "Disruptive behavior" at bounding box center [670, 230] width 518 height 61
click at [441, 223] on input "Disruptive behavior" at bounding box center [433, 230] width 15 height 15
click at [482, 207] on label "Disruptive behavior" at bounding box center [670, 230] width 518 height 61
click at [441, 223] on input "Disruptive behavior" at bounding box center [433, 230] width 15 height 15
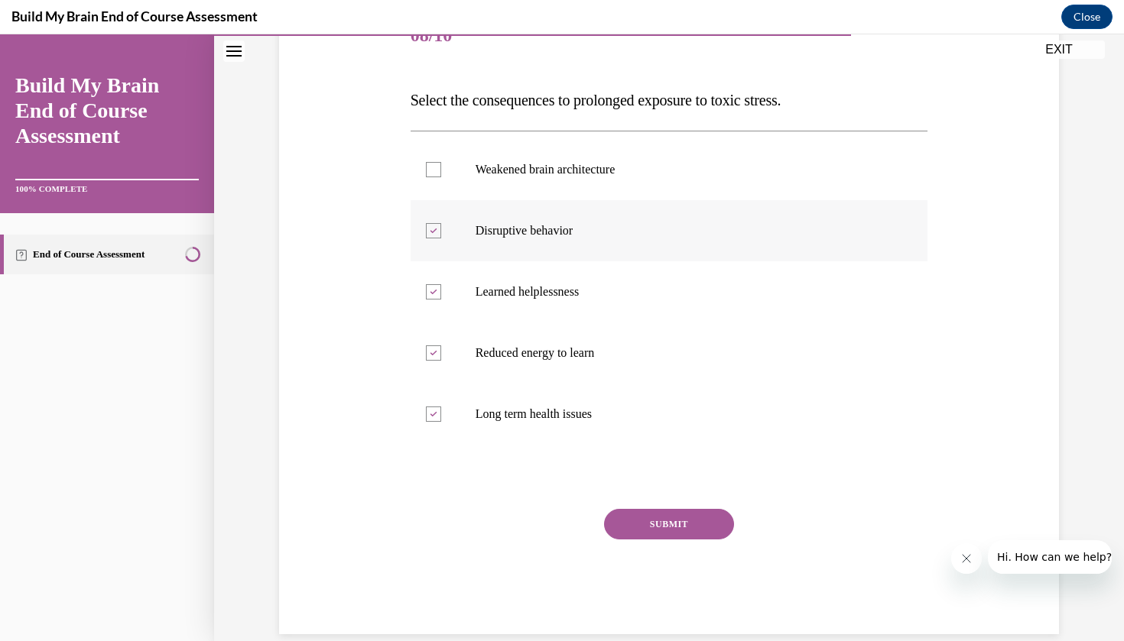
click at [438, 210] on label "Disruptive behavior" at bounding box center [670, 230] width 518 height 61
click at [438, 223] on input "Disruptive behavior" at bounding box center [433, 230] width 15 height 15
click at [436, 208] on label "Disruptive behavior" at bounding box center [670, 230] width 518 height 61
click at [436, 223] on input "Disruptive behavior" at bounding box center [433, 230] width 15 height 15
checkbox input "true"
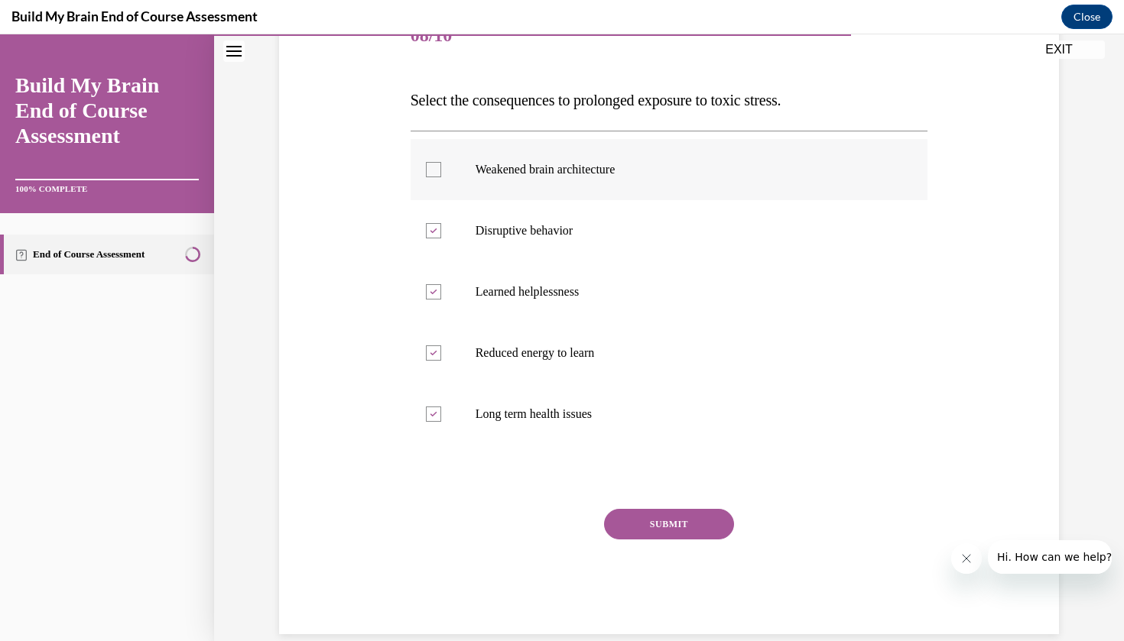
click at [434, 198] on label "Weakened brain architecture" at bounding box center [670, 169] width 518 height 61
click at [434, 177] on input "Weakened brain architecture" at bounding box center [433, 169] width 15 height 15
checkbox input "true"
click at [649, 551] on div "SUBMIT" at bounding box center [670, 547] width 518 height 76
click at [659, 568] on div "SUBMIT" at bounding box center [670, 547] width 518 height 76
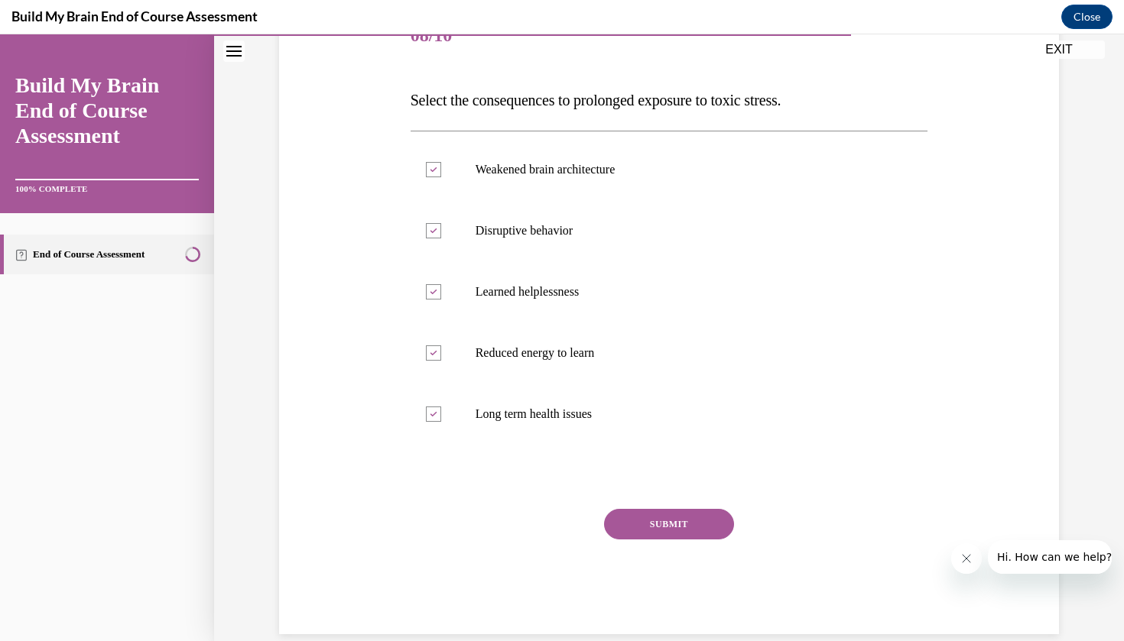
click at [659, 568] on div "SUBMIT" at bounding box center [670, 547] width 518 height 76
click at [721, 557] on div "SUBMIT" at bounding box center [670, 547] width 518 height 76
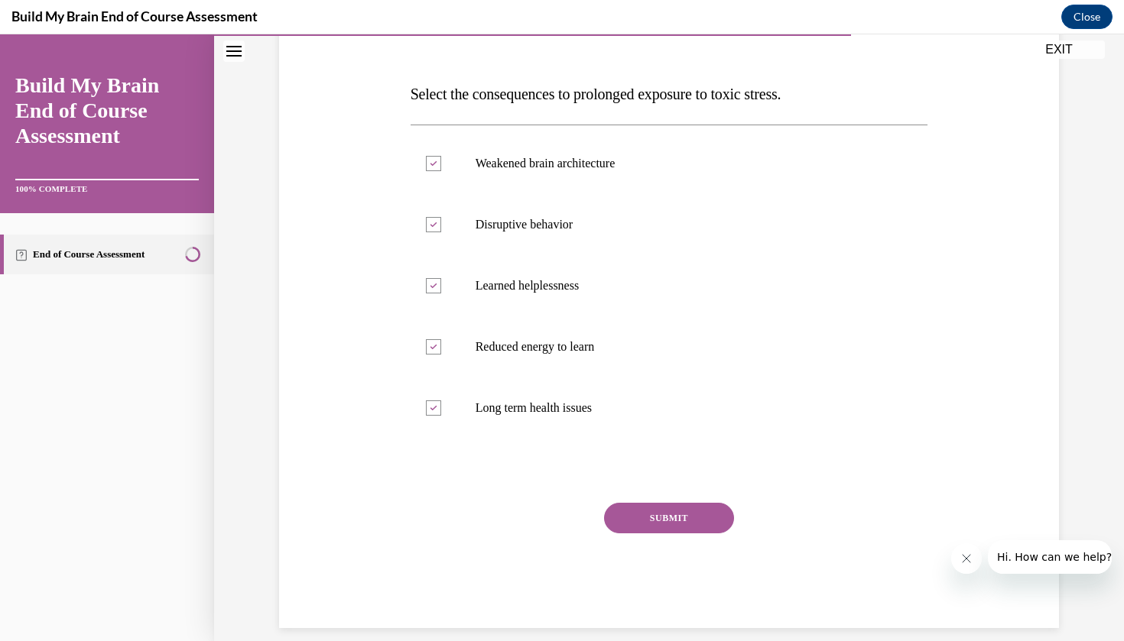
scroll to position [212, 0]
click at [639, 538] on div "SUBMIT" at bounding box center [670, 542] width 518 height 76
click at [639, 513] on button "SUBMIT" at bounding box center [669, 519] width 130 height 31
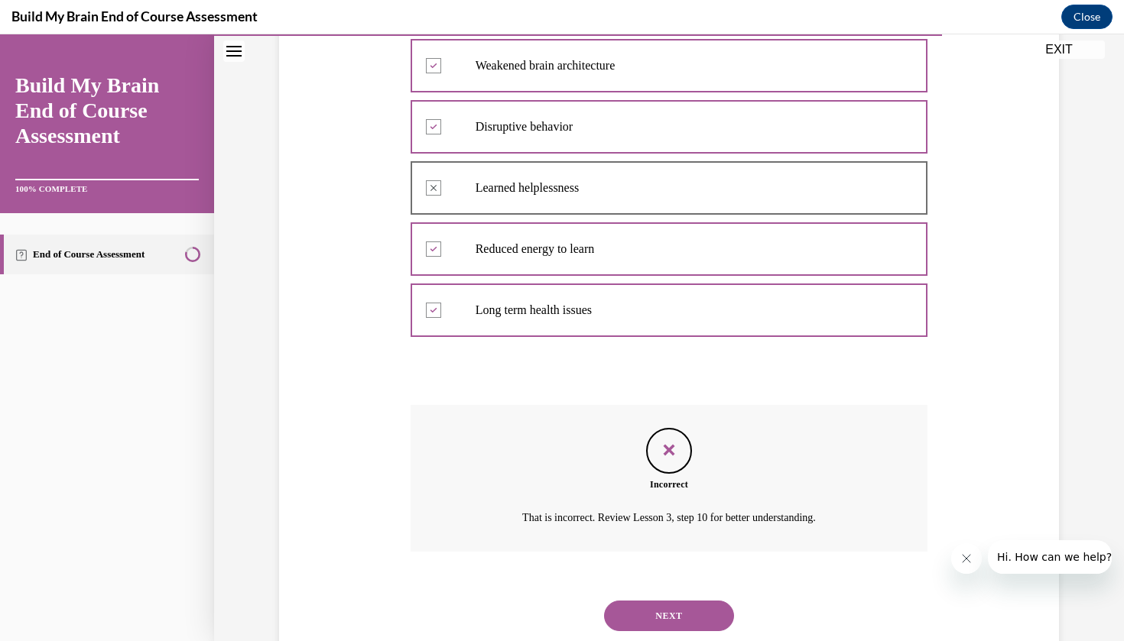
scroll to position [335, 0]
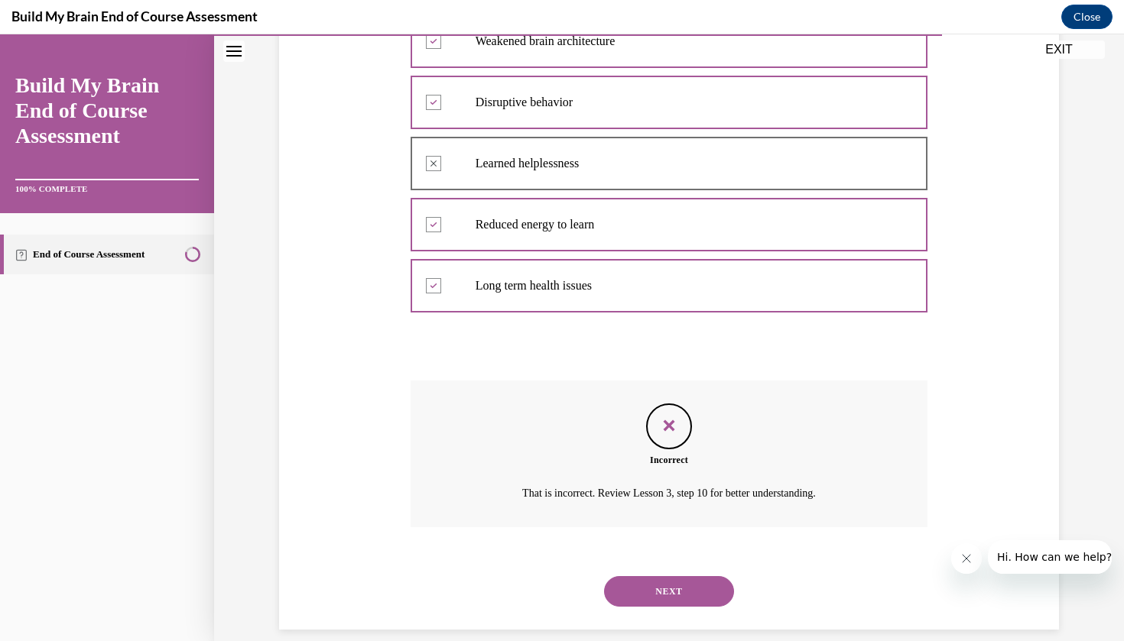
click at [646, 577] on button "NEXT" at bounding box center [669, 592] width 130 height 31
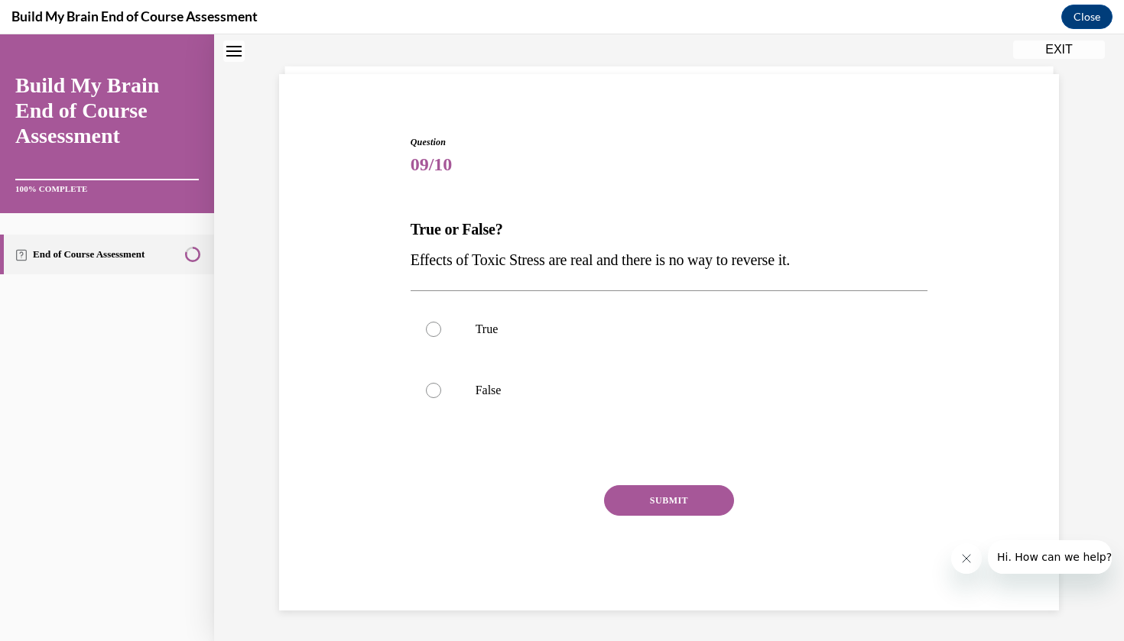
scroll to position [47, 0]
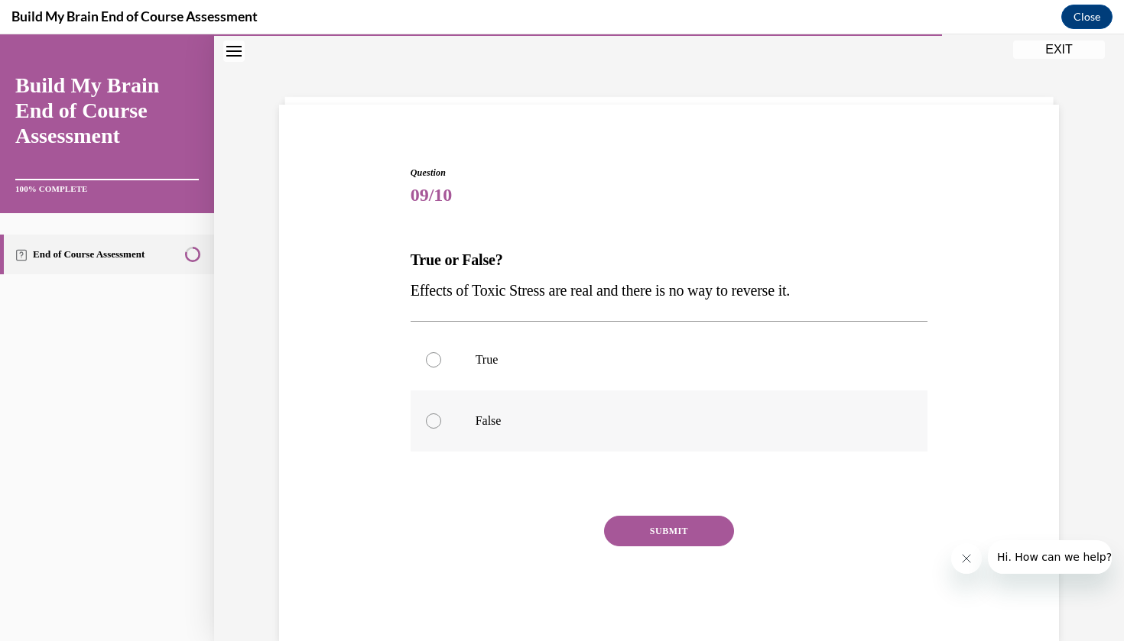
click at [476, 425] on p "False" at bounding box center [683, 421] width 414 height 15
click at [441, 425] on input "False" at bounding box center [433, 421] width 15 height 15
radio input "true"
click at [691, 529] on button "SUBMIT" at bounding box center [669, 531] width 130 height 31
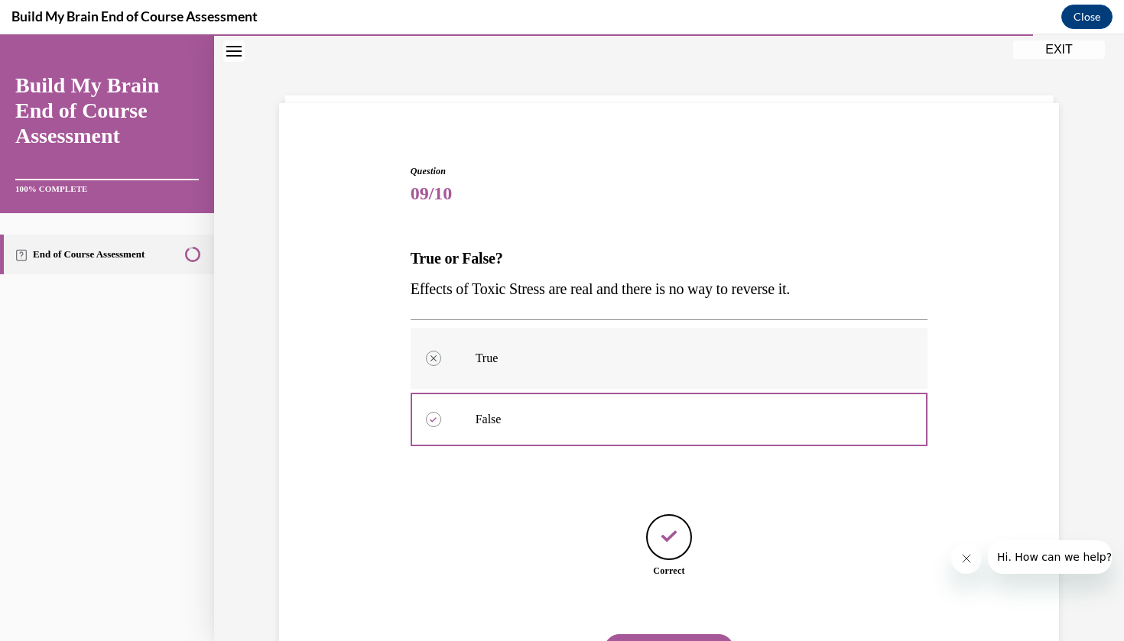
scroll to position [107, 0]
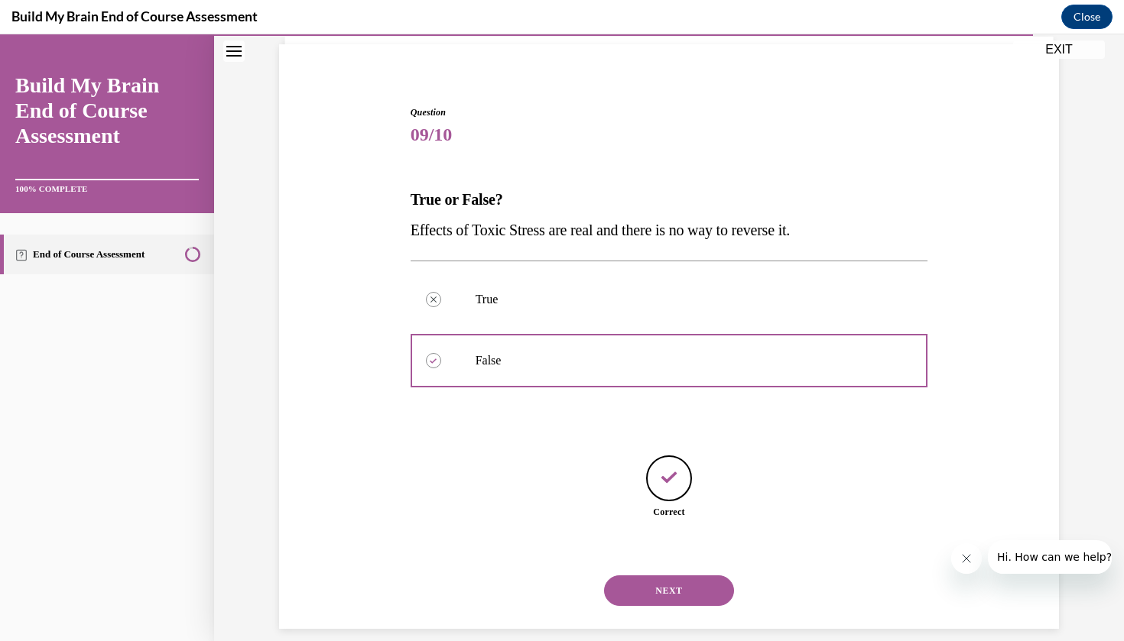
click at [651, 576] on button "NEXT" at bounding box center [669, 591] width 130 height 31
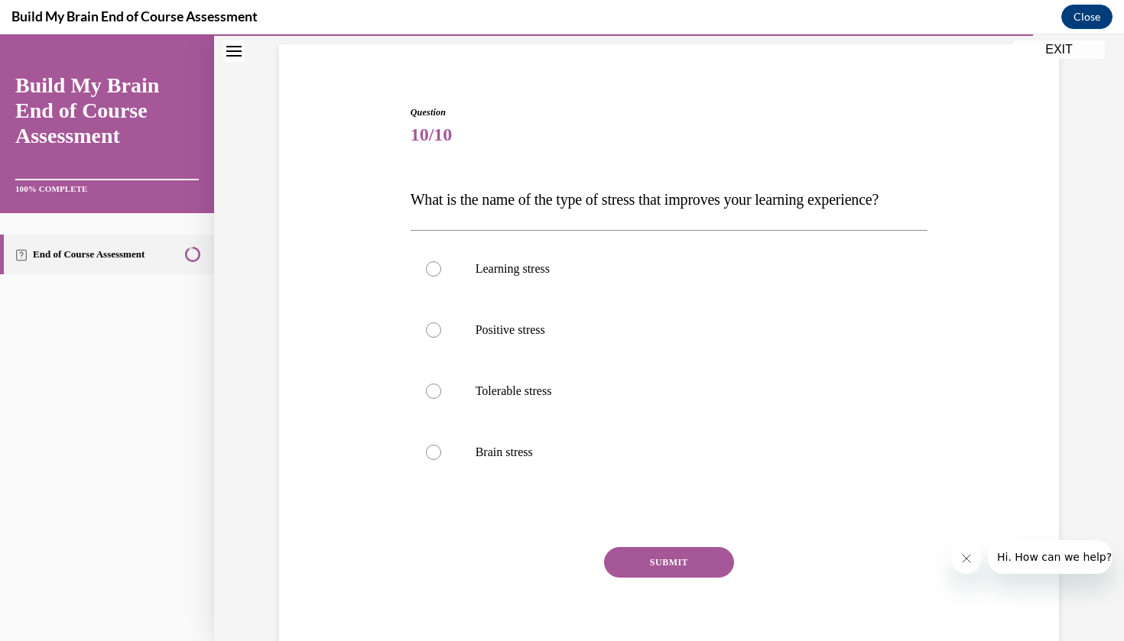
scroll to position [101, 0]
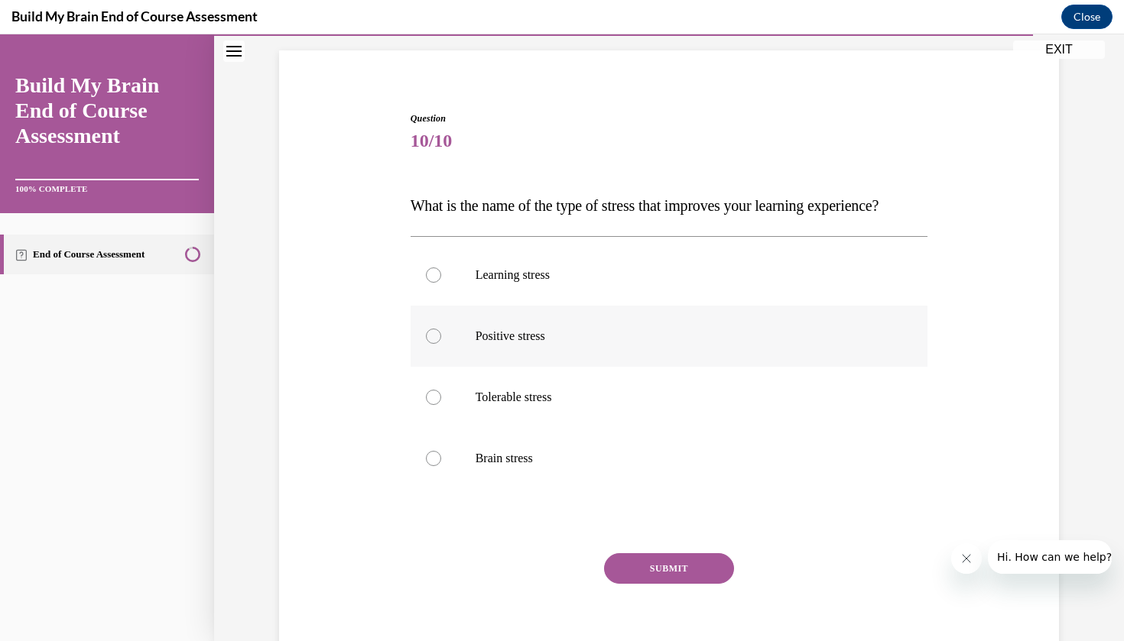
click at [548, 344] on p "Positive stress" at bounding box center [683, 336] width 414 height 15
click at [441, 344] on input "Positive stress" at bounding box center [433, 336] width 15 height 15
radio input "true"
click at [655, 584] on button "SUBMIT" at bounding box center [669, 569] width 130 height 31
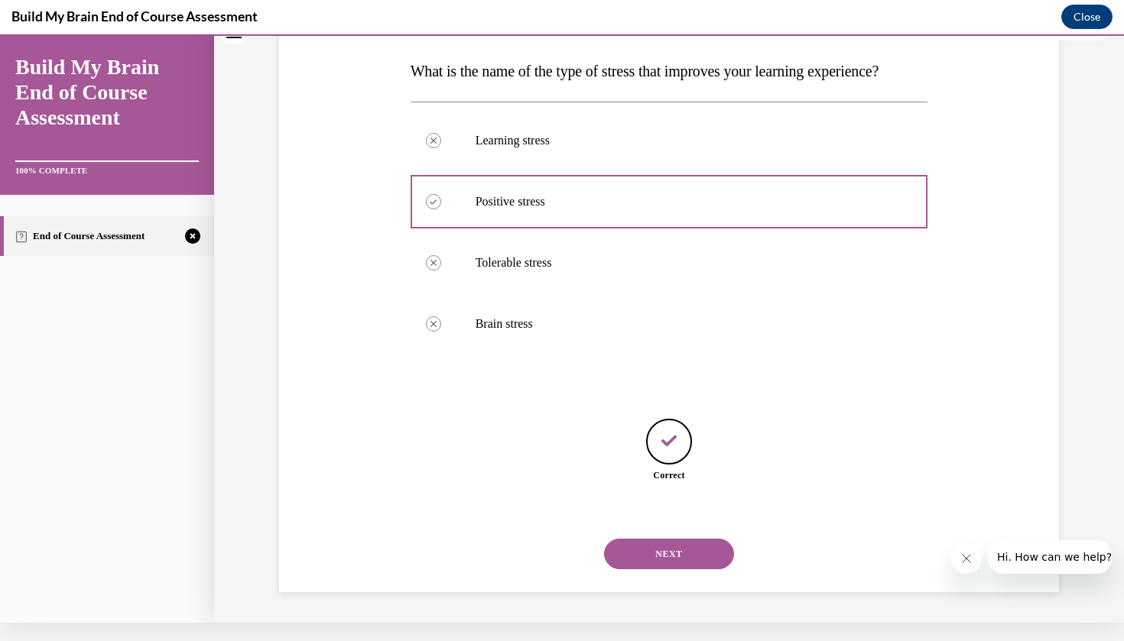
scroll to position [229, 0]
click at [678, 547] on button "NEXT" at bounding box center [669, 554] width 130 height 31
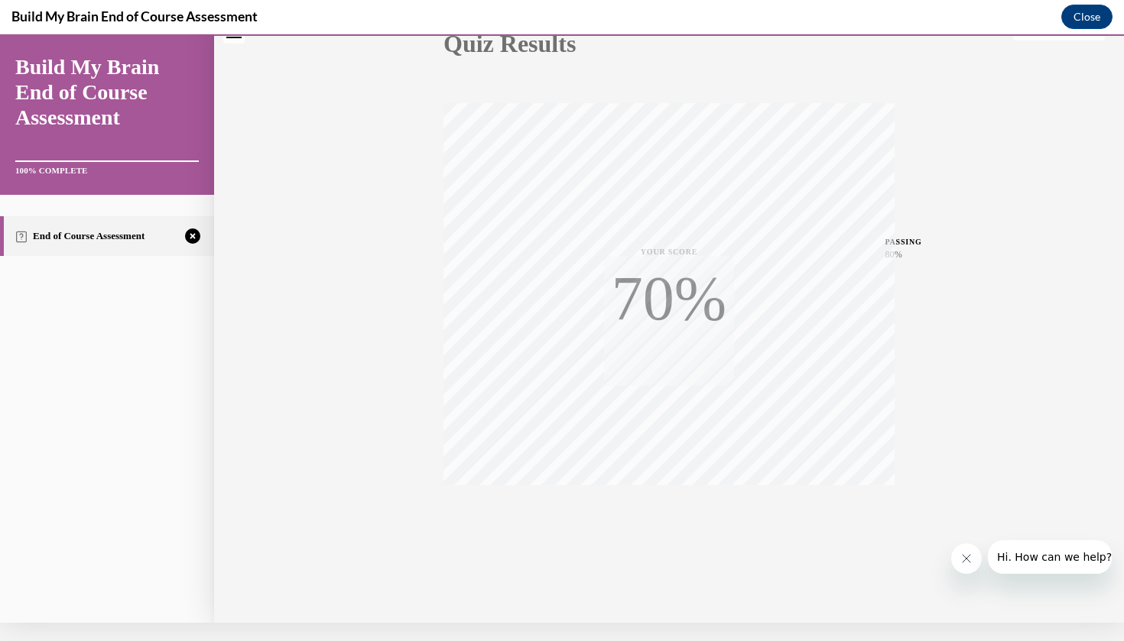
scroll to position [14, 0]
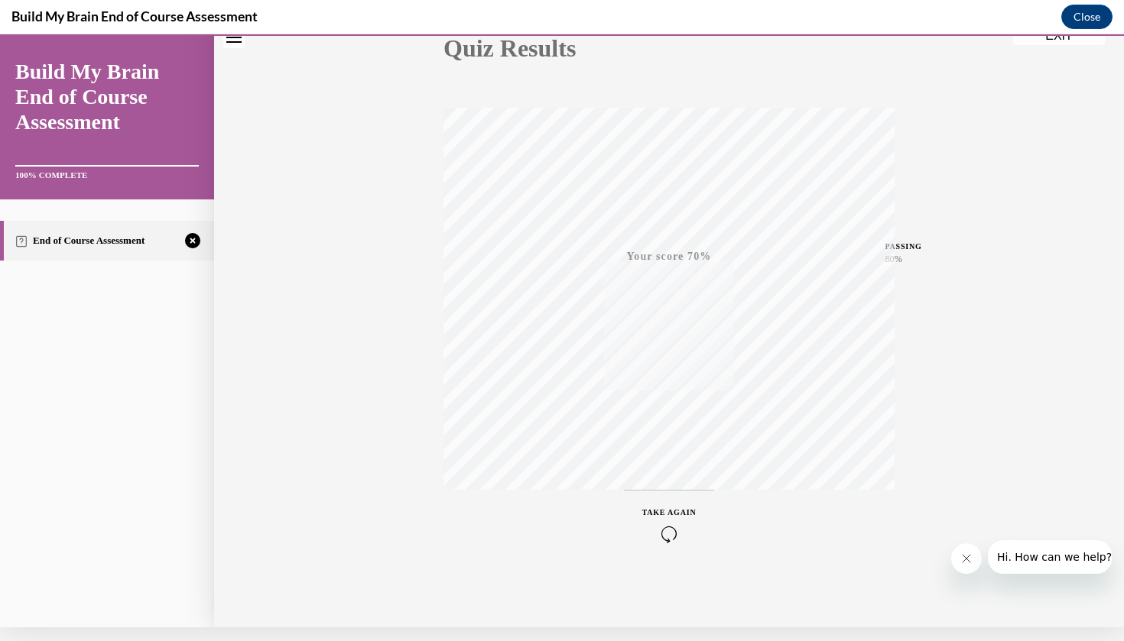
click at [677, 521] on div "TAKE AGAIN" at bounding box center [669, 525] width 54 height 36
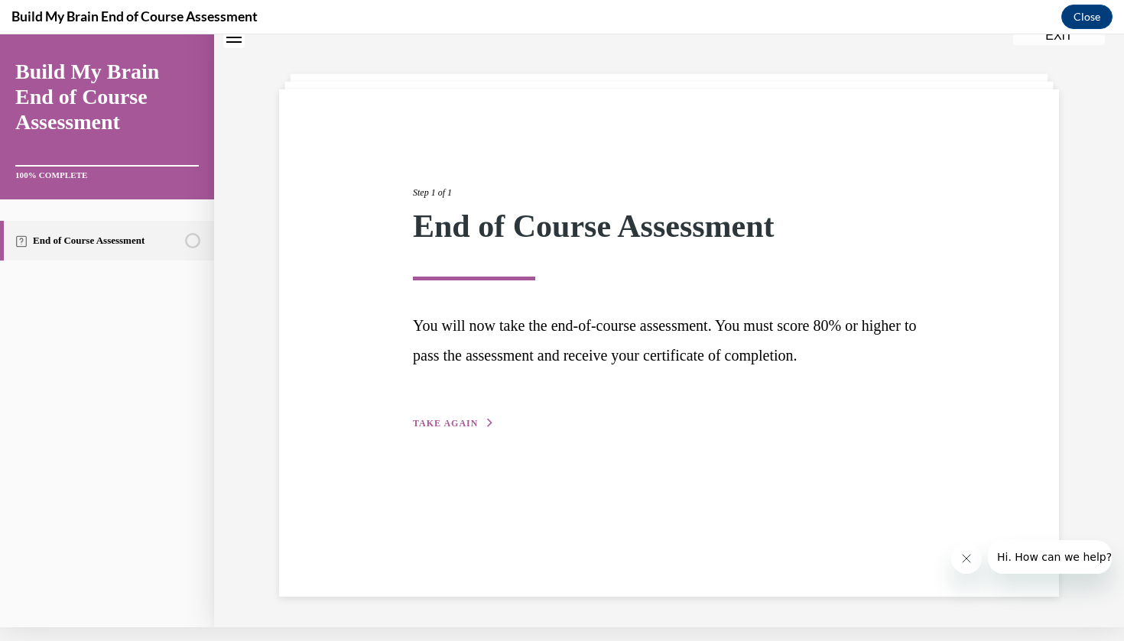
scroll to position [48, 0]
click at [472, 424] on span "TAKE AGAIN" at bounding box center [445, 423] width 65 height 11
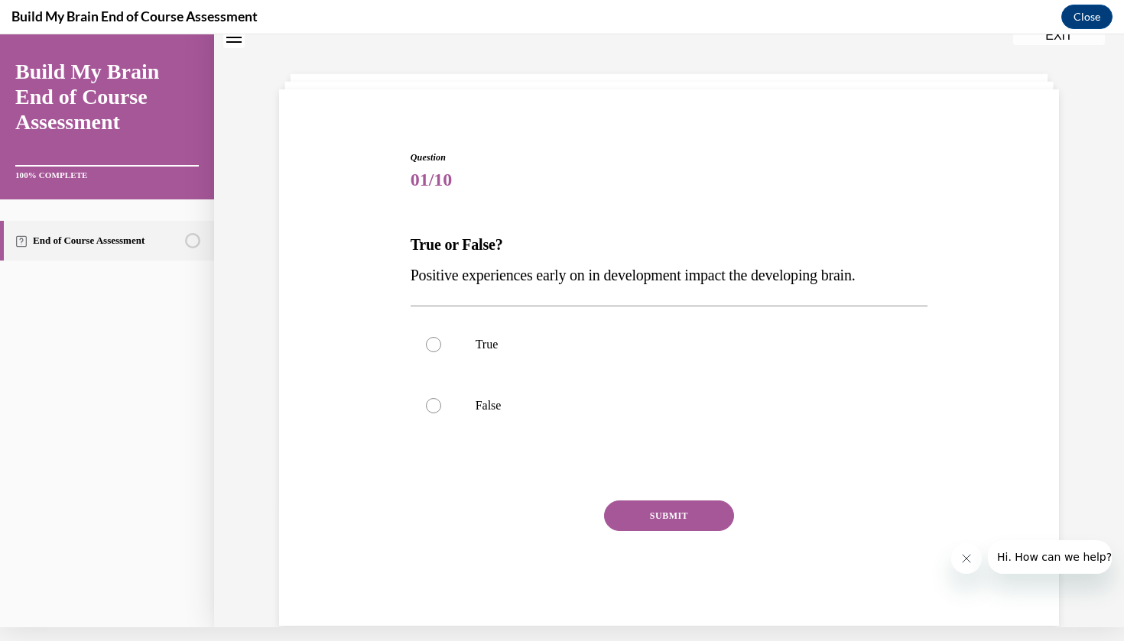
scroll to position [47, 0]
click at [486, 352] on p "True" at bounding box center [683, 346] width 414 height 15
click at [441, 352] on input "True" at bounding box center [433, 346] width 15 height 15
radio input "true"
click at [651, 518] on button "SUBMIT" at bounding box center [669, 517] width 130 height 31
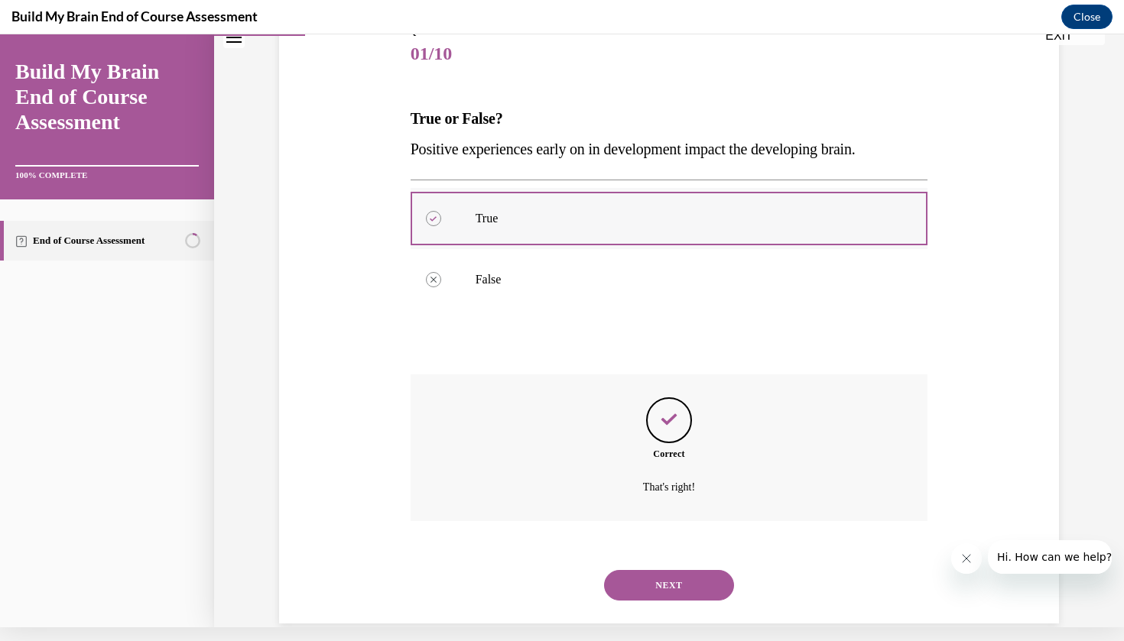
scroll to position [182, 0]
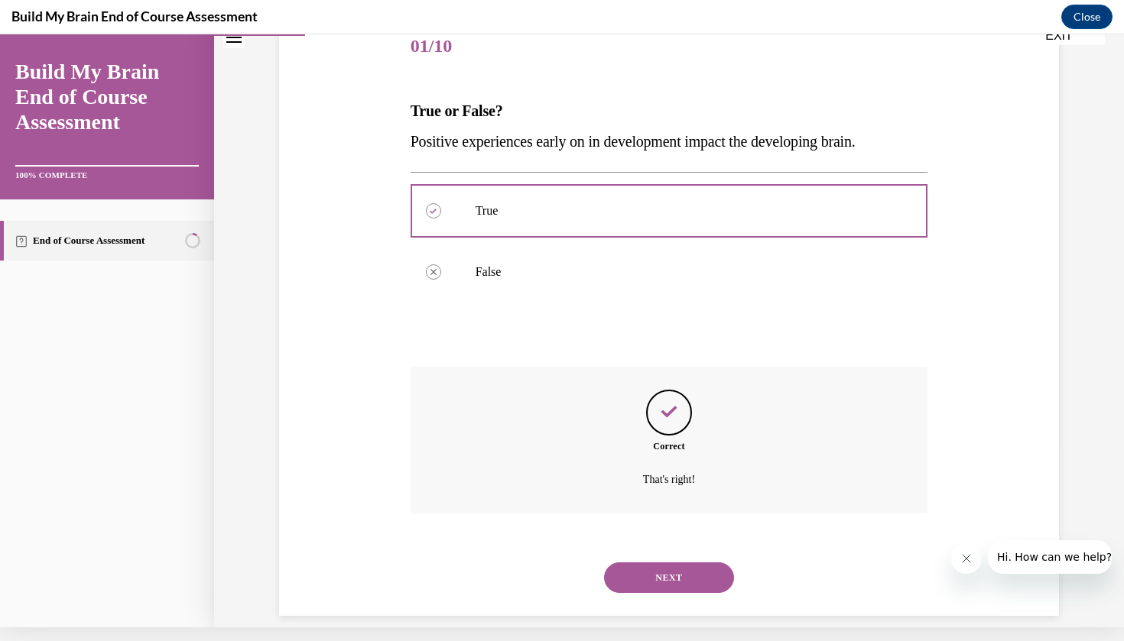
click at [687, 564] on button "NEXT" at bounding box center [669, 578] width 130 height 31
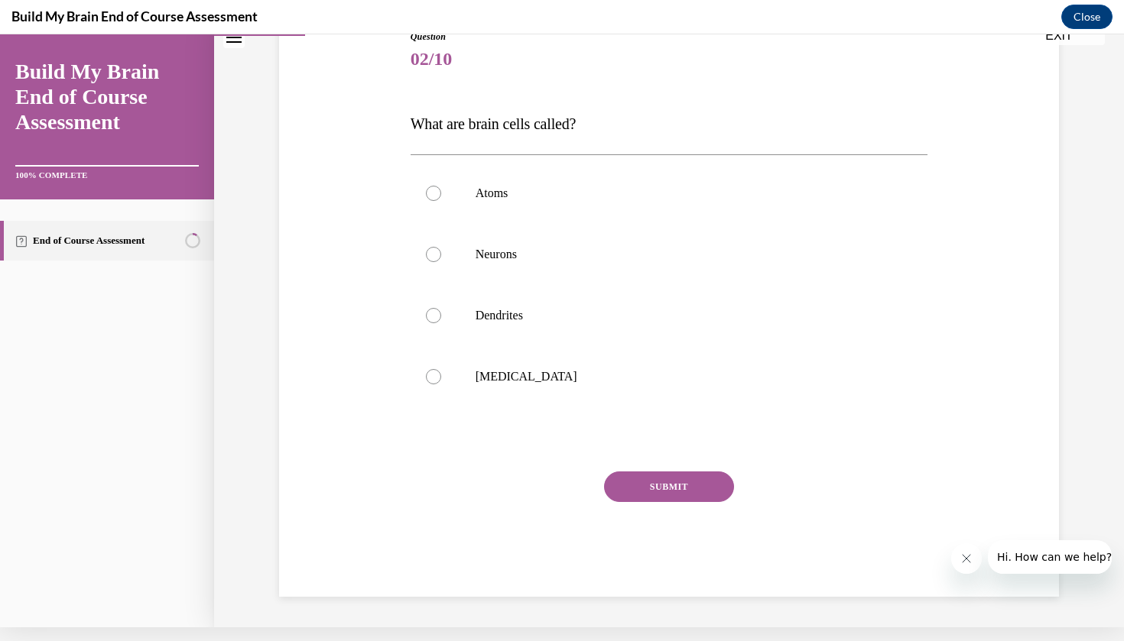
scroll to position [151, 0]
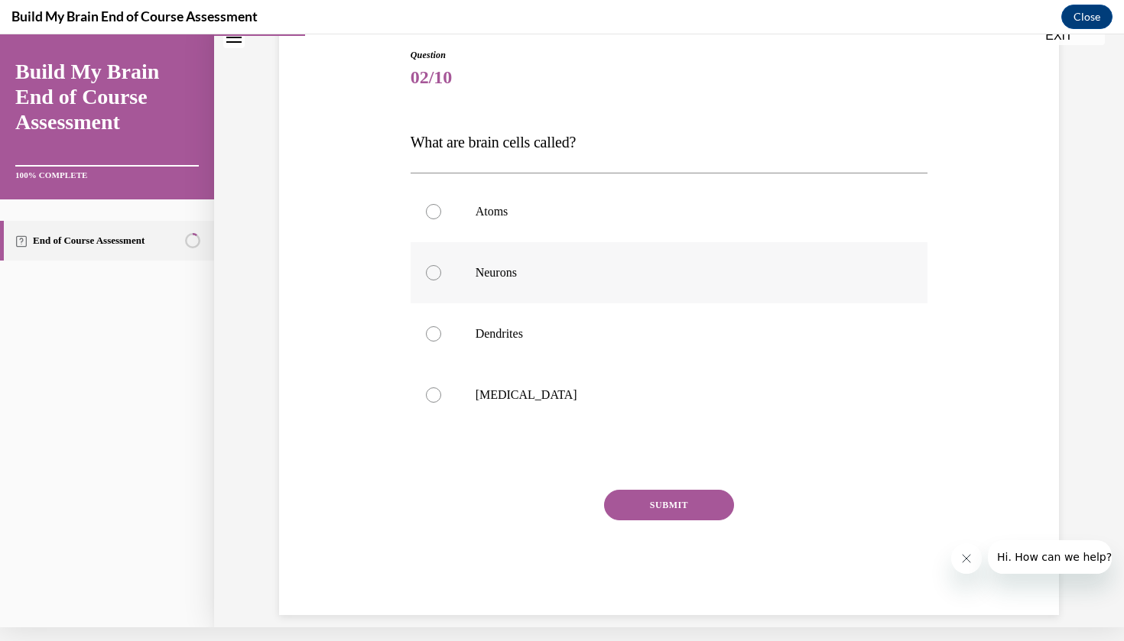
click at [509, 283] on label "Neurons" at bounding box center [670, 272] width 518 height 61
click at [441, 281] on input "Neurons" at bounding box center [433, 272] width 15 height 15
radio input "true"
click at [689, 504] on button "SUBMIT" at bounding box center [669, 505] width 130 height 31
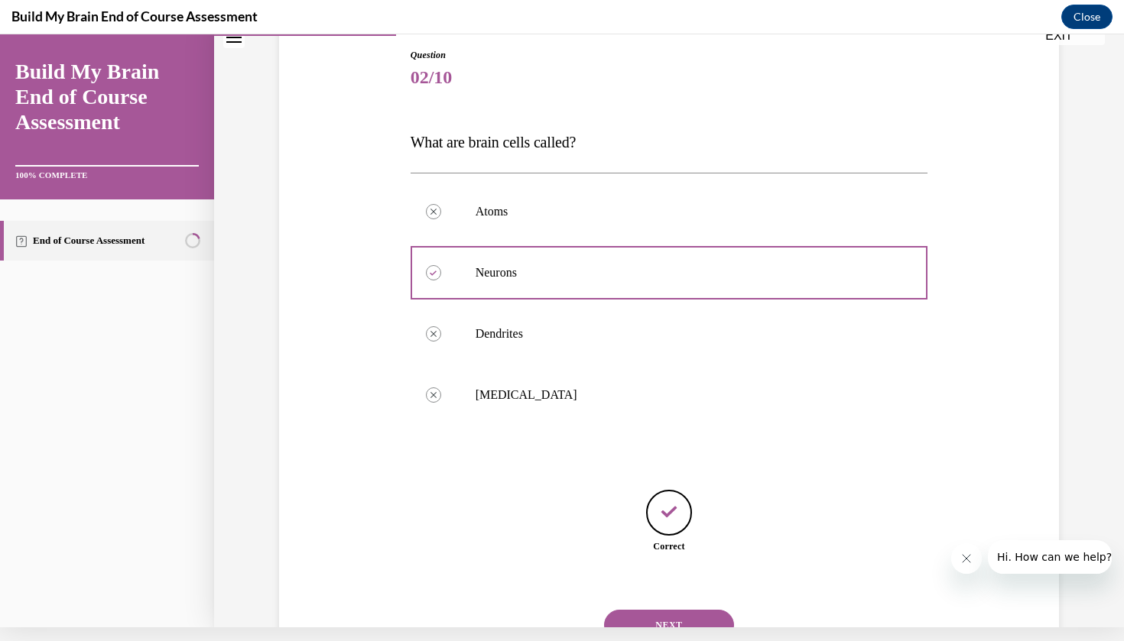
scroll to position [199, 0]
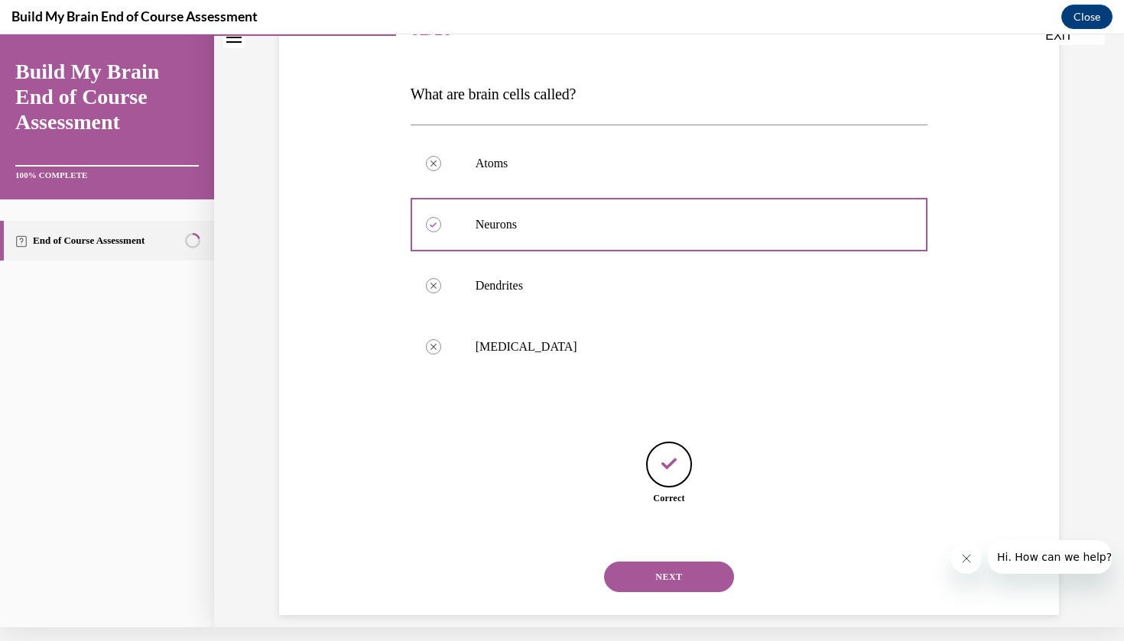
click at [646, 562] on button "NEXT" at bounding box center [669, 577] width 130 height 31
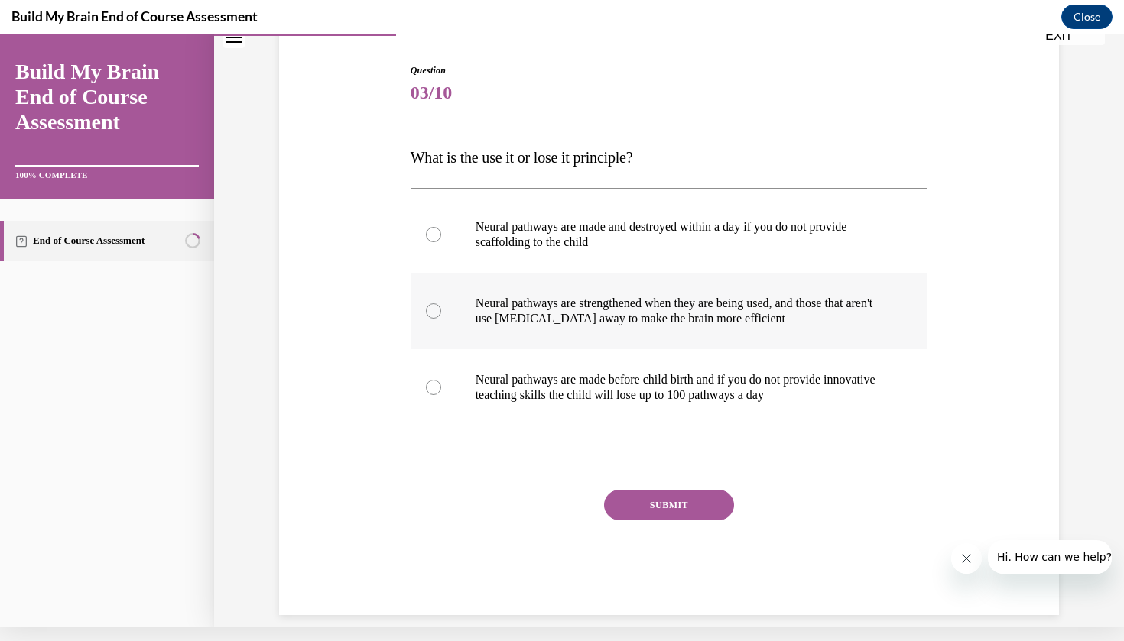
click at [606, 313] on p "Neural pathways are strengthened when they are being used, and those that aren'…" at bounding box center [683, 311] width 414 height 31
click at [441, 313] on input "Neural pathways are strengthened when they are being used, and those that aren'…" at bounding box center [433, 311] width 15 height 15
radio input "true"
click at [680, 497] on button "SUBMIT" at bounding box center [669, 505] width 130 height 31
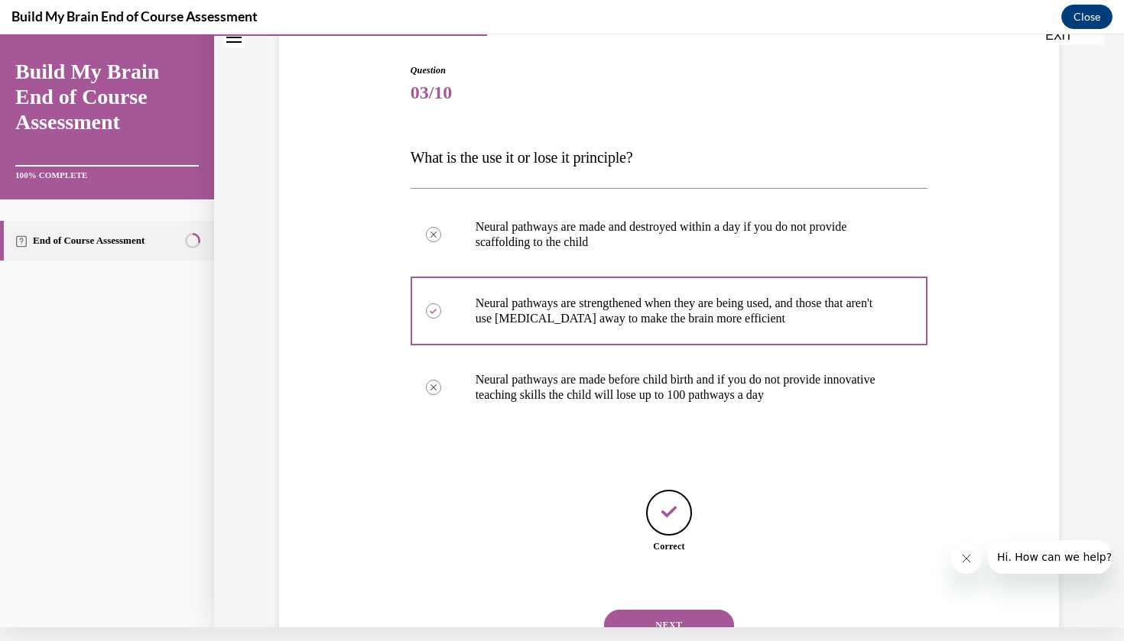
scroll to position [184, 0]
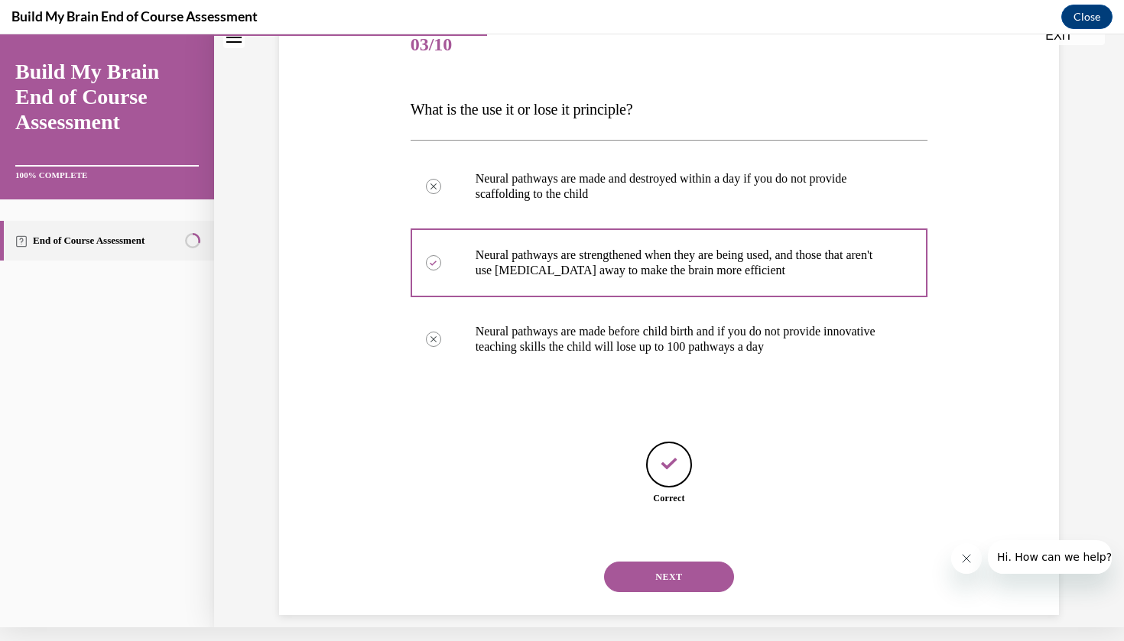
click at [677, 562] on button "NEXT" at bounding box center [669, 577] width 130 height 31
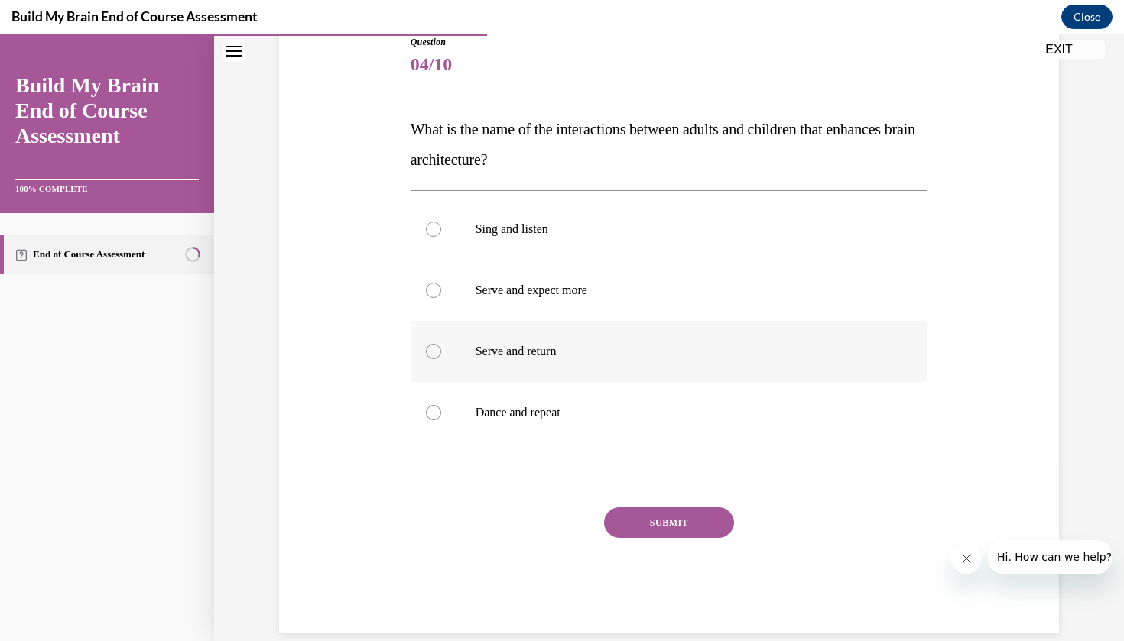
click at [574, 351] on p "Serve and return" at bounding box center [683, 351] width 414 height 15
click at [441, 351] on input "Serve and return" at bounding box center [433, 351] width 15 height 15
radio input "true"
click at [654, 531] on button "SUBMIT" at bounding box center [669, 523] width 130 height 31
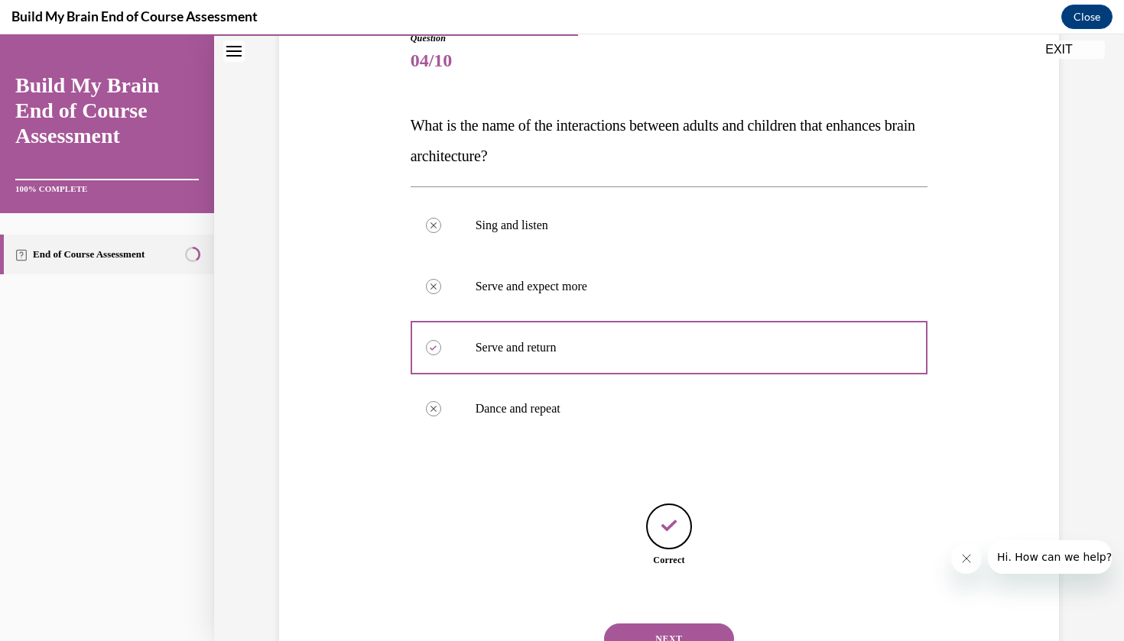
scroll to position [229, 0]
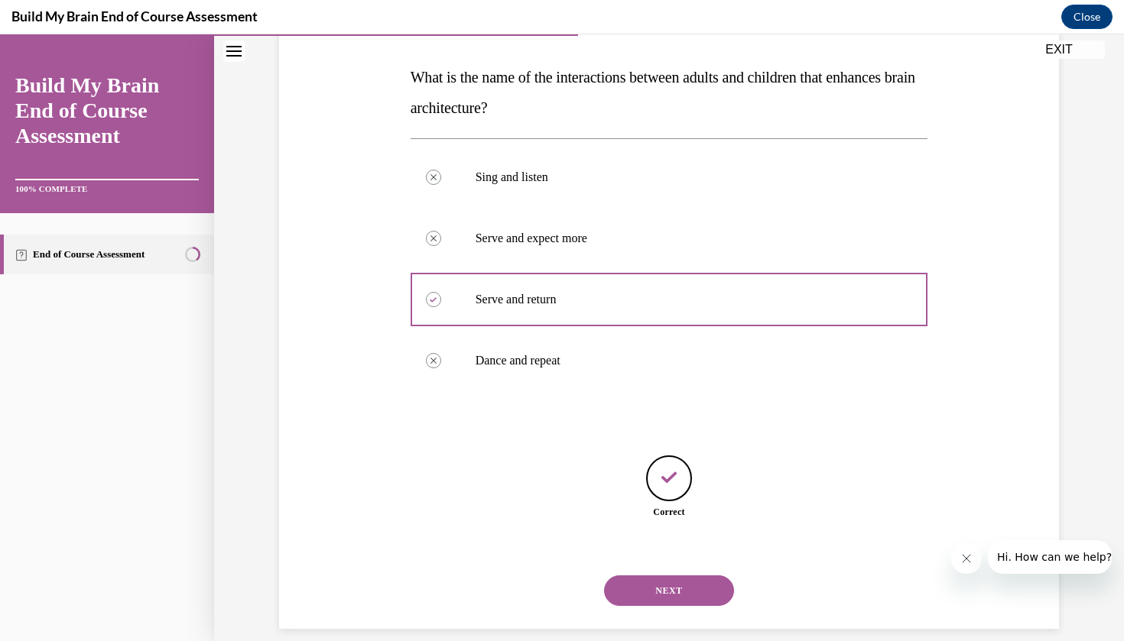
click at [666, 579] on button "NEXT" at bounding box center [669, 591] width 130 height 31
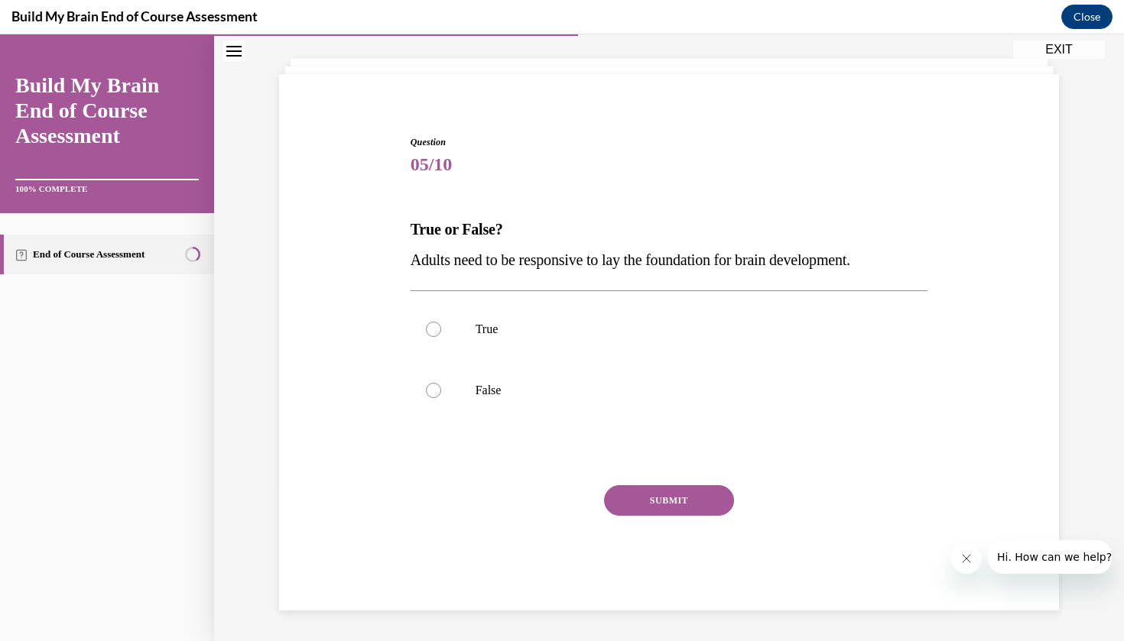
scroll to position [59, 0]
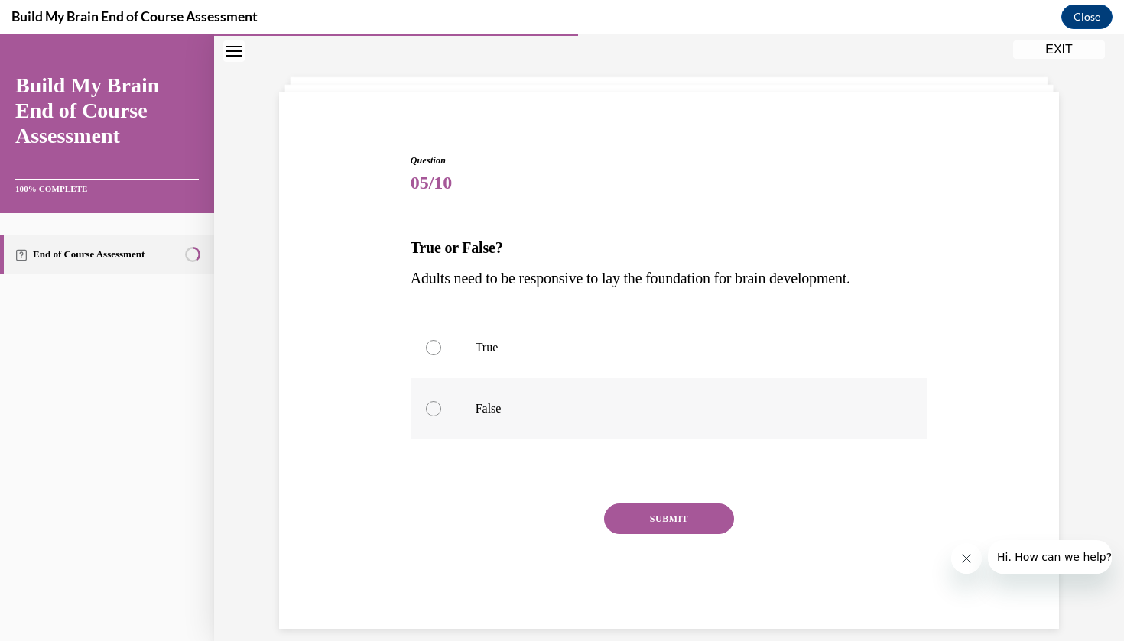
click at [492, 404] on p "False" at bounding box center [683, 408] width 414 height 15
click at [441, 404] on input "False" at bounding box center [433, 408] width 15 height 15
radio input "true"
click at [437, 398] on label "False" at bounding box center [670, 408] width 518 height 61
click at [437, 401] on input "False" at bounding box center [433, 408] width 15 height 15
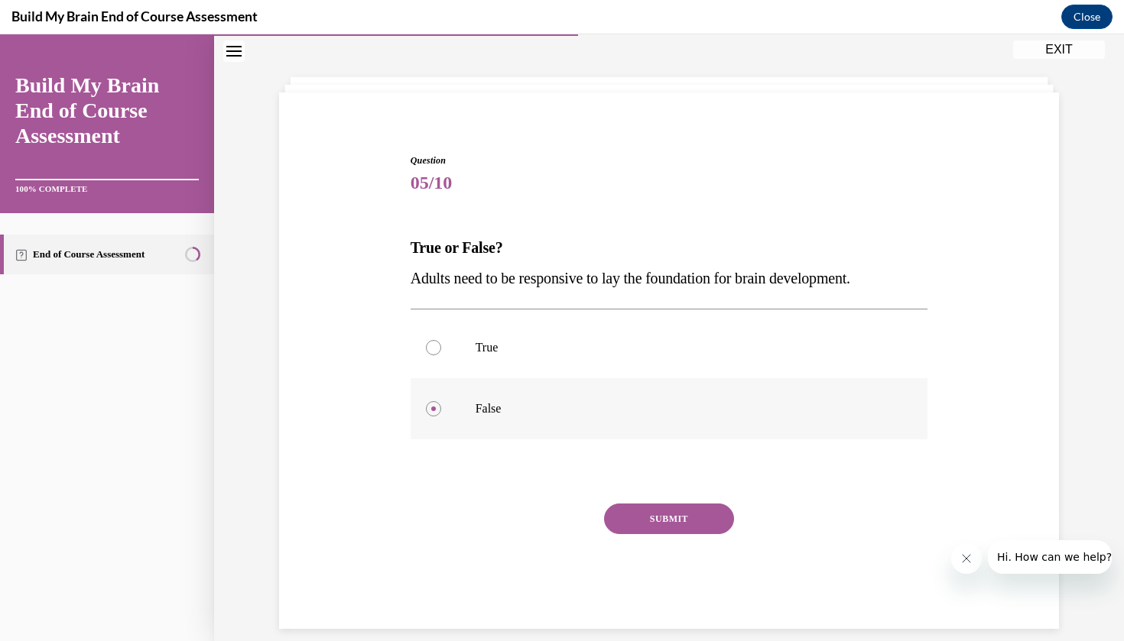
click at [417, 417] on label "False" at bounding box center [670, 408] width 518 height 61
click at [426, 417] on input "False" at bounding box center [433, 408] width 15 height 15
click at [448, 399] on label "False" at bounding box center [670, 408] width 518 height 61
click at [441, 401] on input "False" at bounding box center [433, 408] width 15 height 15
click at [464, 407] on label "False" at bounding box center [670, 408] width 518 height 61
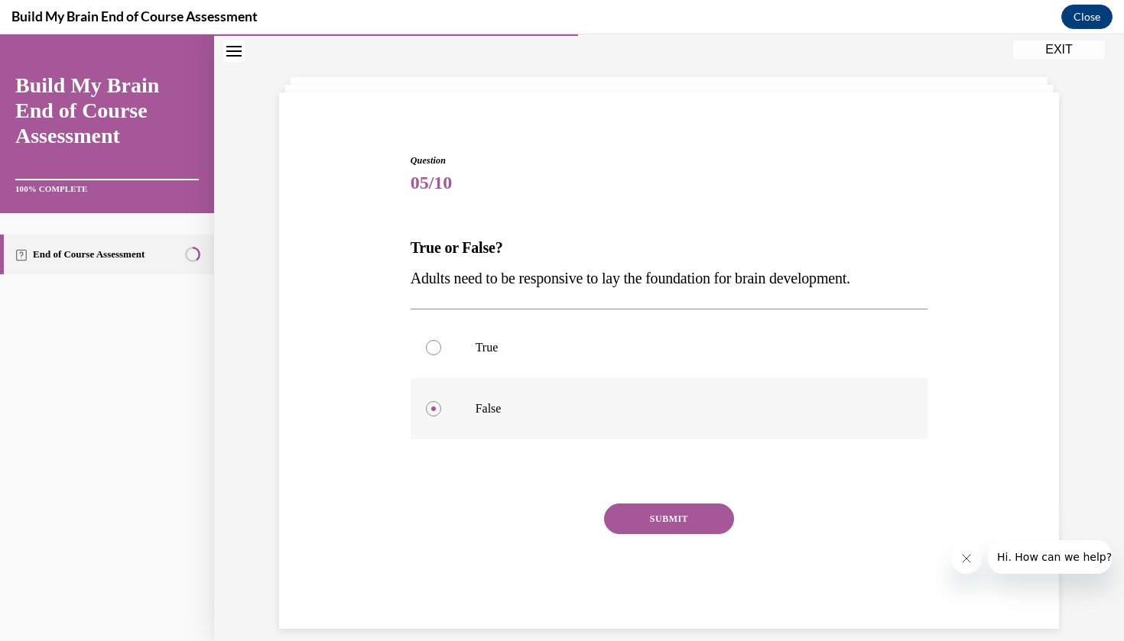
click at [441, 407] on input "False" at bounding box center [433, 408] width 15 height 15
click at [440, 347] on div at bounding box center [433, 347] width 15 height 15
click at [440, 347] on input "True" at bounding box center [433, 347] width 15 height 15
radio input "true"
click at [647, 527] on button "SUBMIT" at bounding box center [669, 519] width 130 height 31
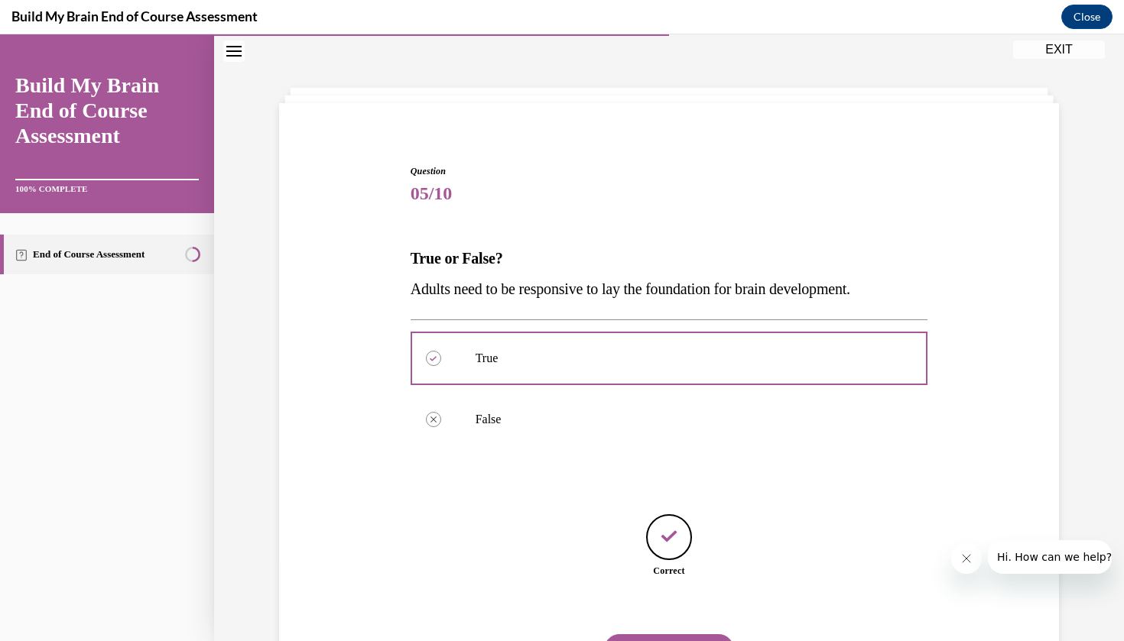
scroll to position [107, 0]
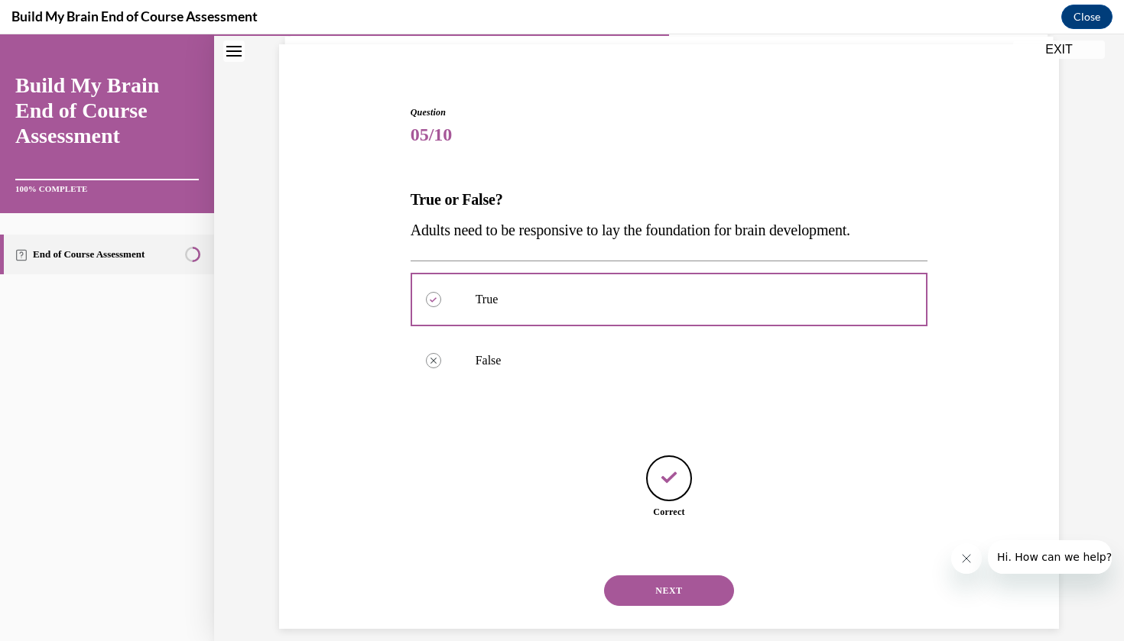
click at [668, 576] on button "NEXT" at bounding box center [669, 591] width 130 height 31
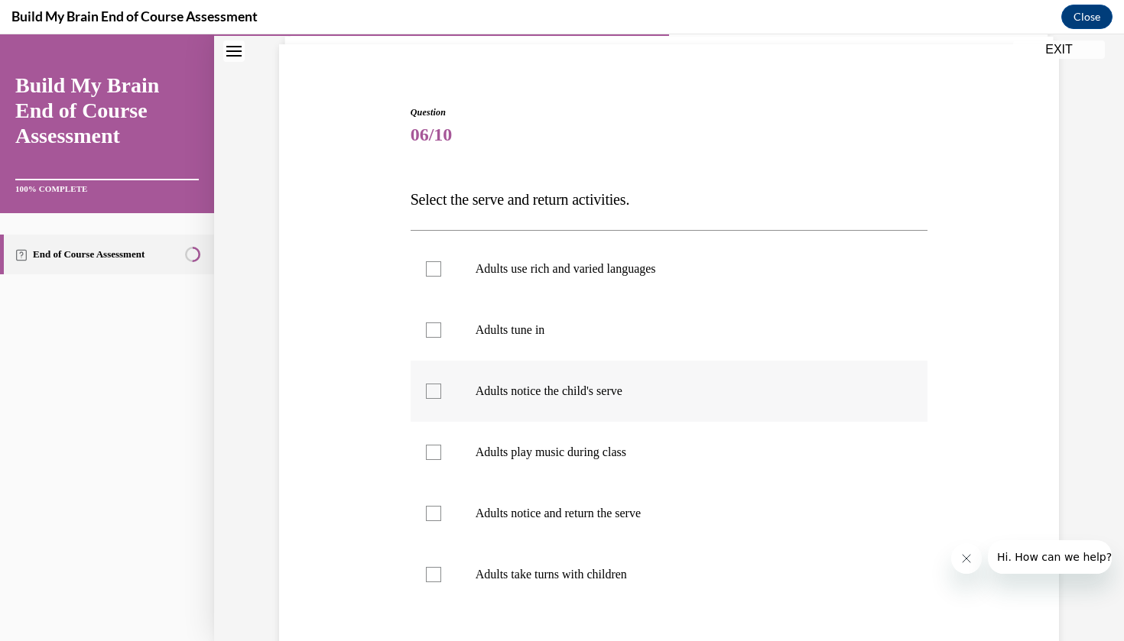
click at [608, 378] on label "Adults notice the child's serve" at bounding box center [670, 391] width 518 height 61
click at [441, 384] on input "Adults notice the child's serve" at bounding box center [433, 391] width 15 height 15
checkbox input "true"
click at [534, 328] on p "Adults tune in" at bounding box center [683, 330] width 414 height 15
click at [441, 328] on input "Adults tune in" at bounding box center [433, 330] width 15 height 15
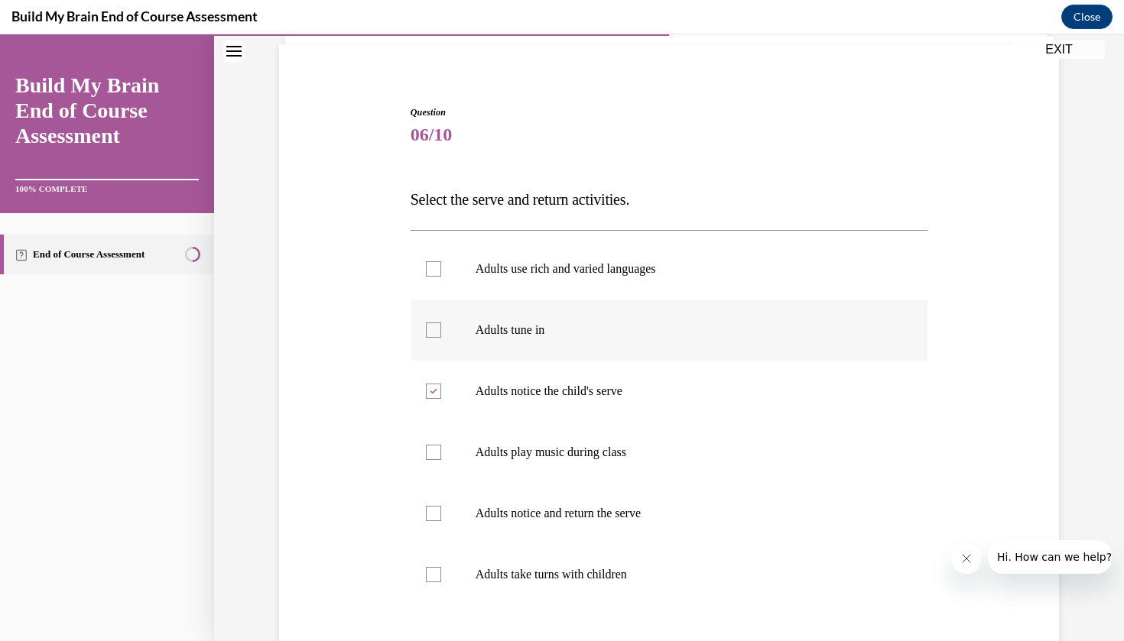
checkbox input "true"
click at [550, 268] on p "Adults use rich and varied languages" at bounding box center [683, 268] width 414 height 15
click at [441, 268] on input "Adults use rich and varied languages" at bounding box center [433, 268] width 15 height 15
checkbox input "true"
click at [531, 508] on p "Adults notice and return the serve" at bounding box center [683, 513] width 414 height 15
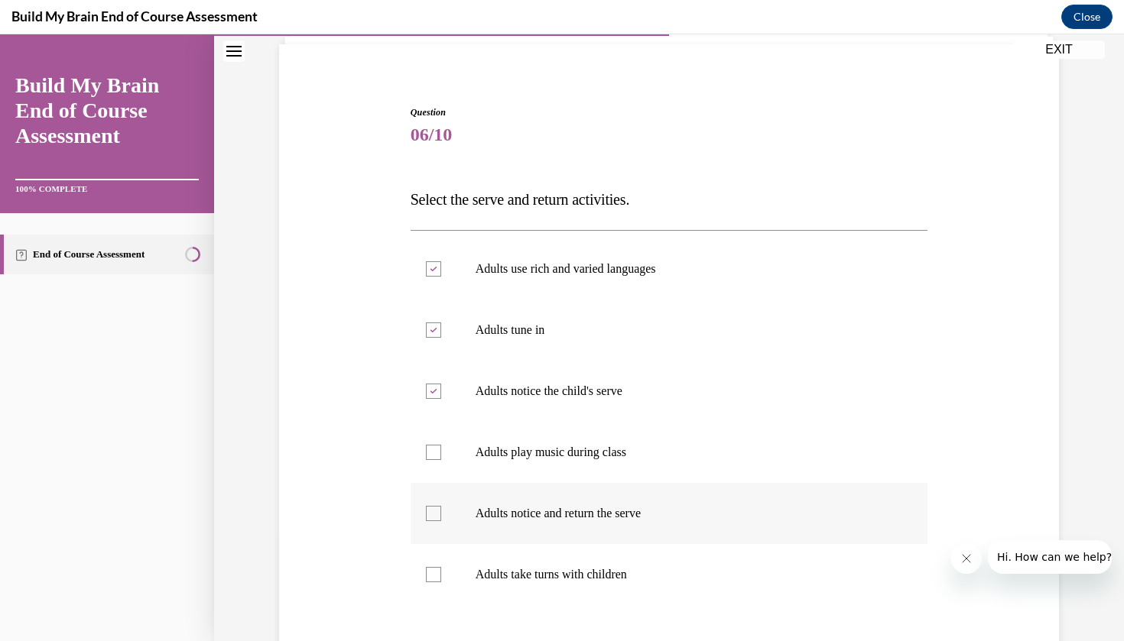
click at [441, 508] on input "Adults notice and return the serve" at bounding box center [433, 513] width 15 height 15
checkbox input "true"
click at [533, 574] on p "Adults take turns with children" at bounding box center [683, 574] width 414 height 15
click at [441, 574] on input "Adults take turns with children" at bounding box center [433, 574] width 15 height 15
checkbox input "true"
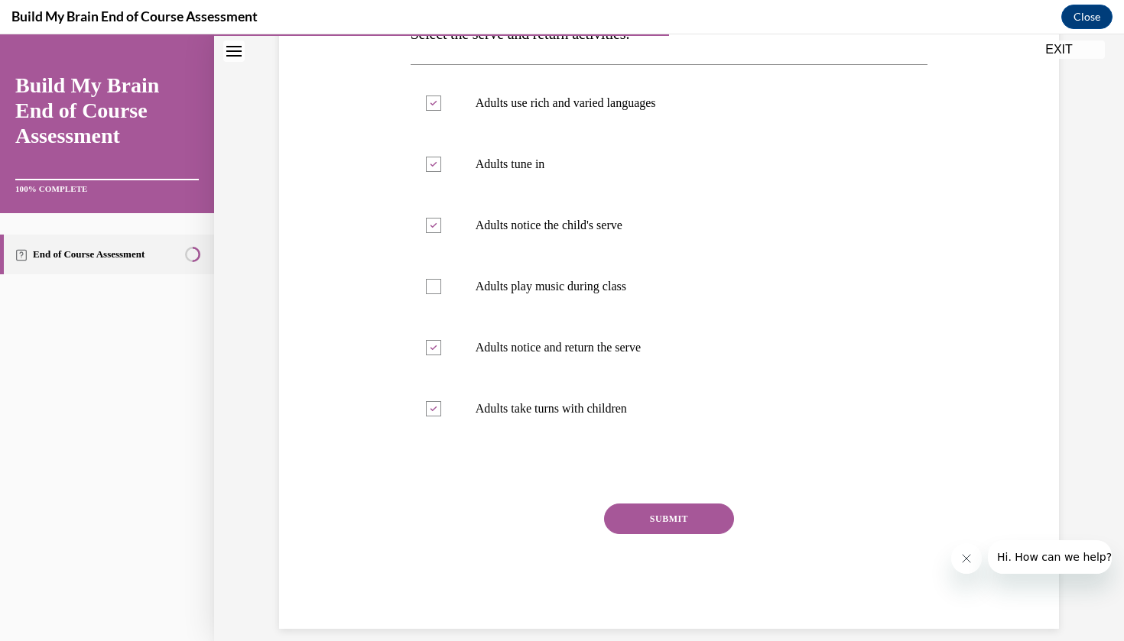
click at [693, 534] on div "SUBMIT" at bounding box center [670, 542] width 518 height 76
click at [689, 521] on button "SUBMIT" at bounding box center [669, 519] width 130 height 31
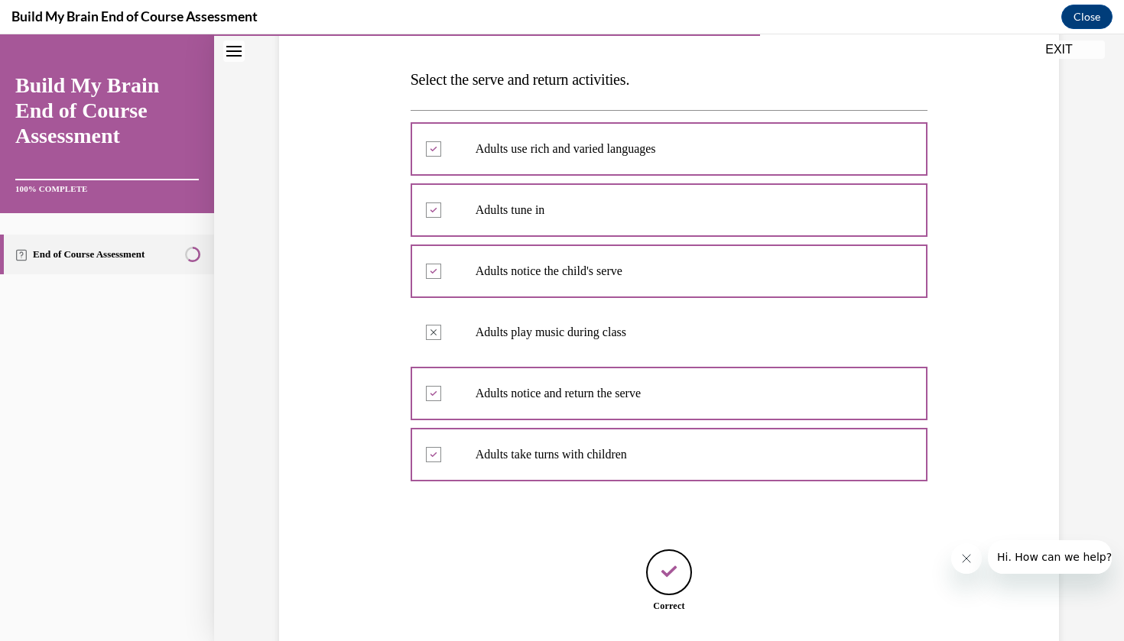
scroll to position [321, 0]
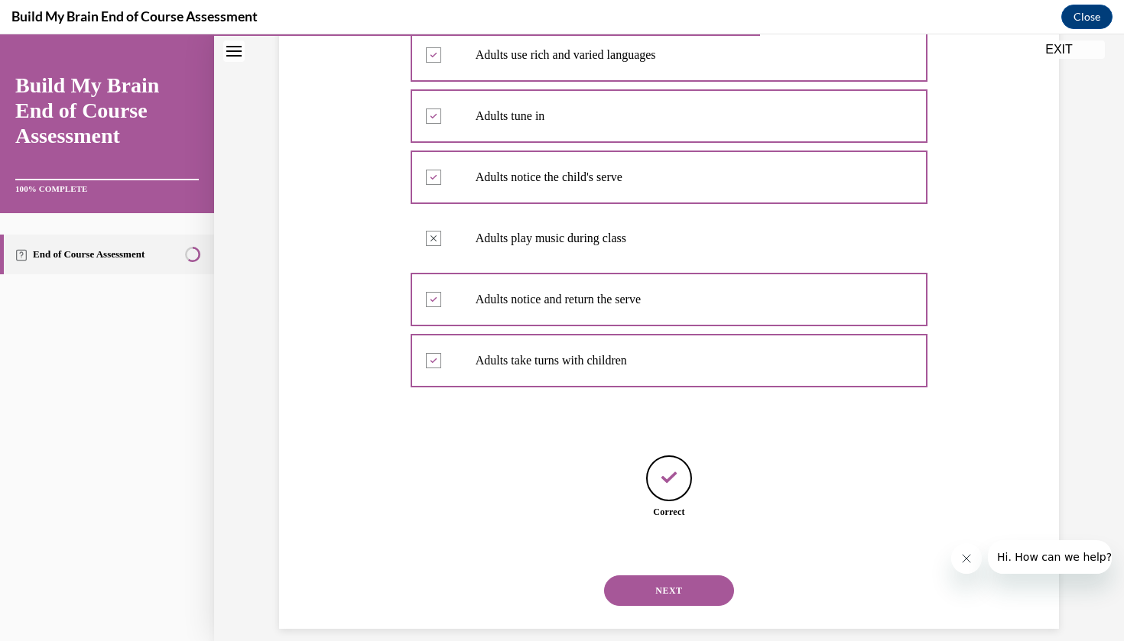
click at [645, 576] on button "NEXT" at bounding box center [669, 591] width 130 height 31
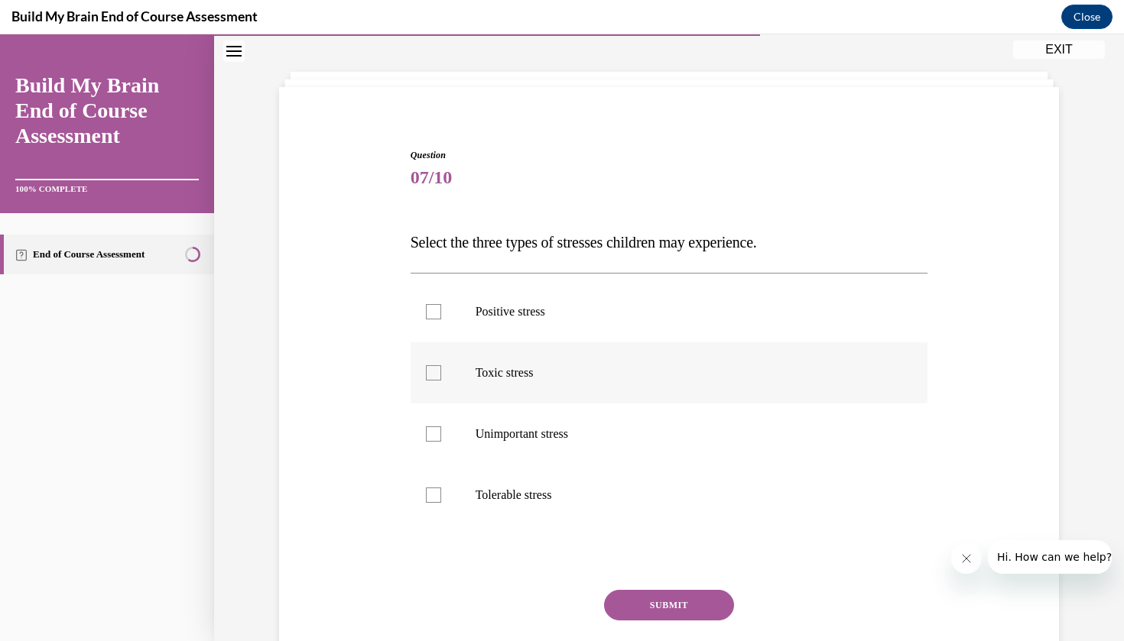
scroll to position [58, 0]
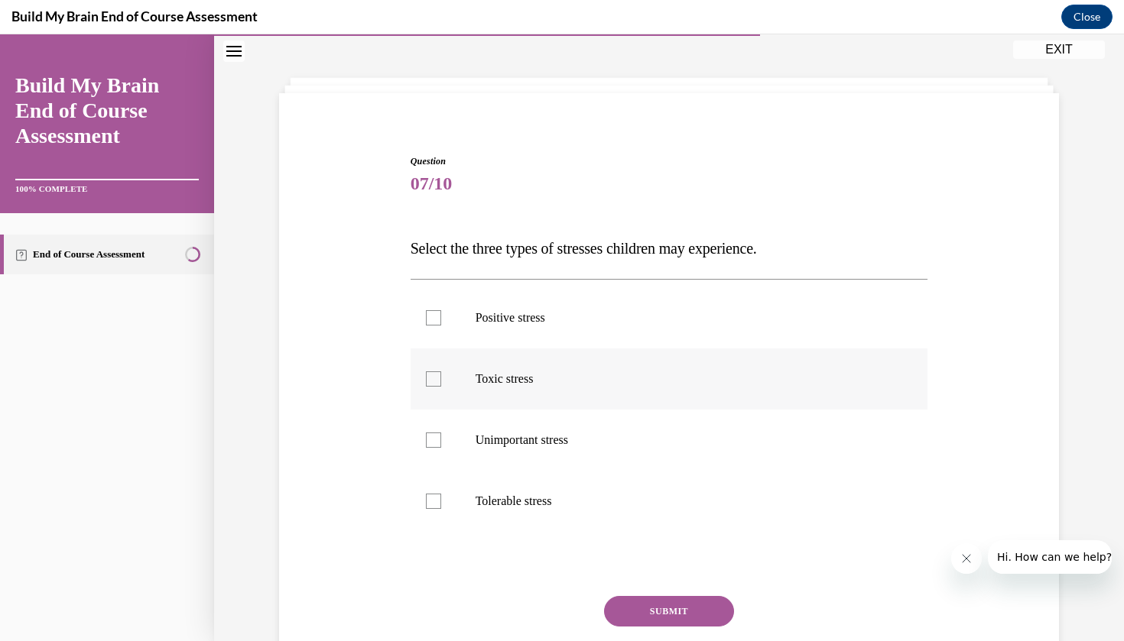
click at [554, 375] on p "Toxic stress" at bounding box center [683, 379] width 414 height 15
click at [441, 375] on input "Toxic stress" at bounding box center [433, 379] width 15 height 15
checkbox input "true"
click at [547, 310] on p "Positive stress" at bounding box center [683, 317] width 414 height 15
click at [441, 310] on input "Positive stress" at bounding box center [433, 317] width 15 height 15
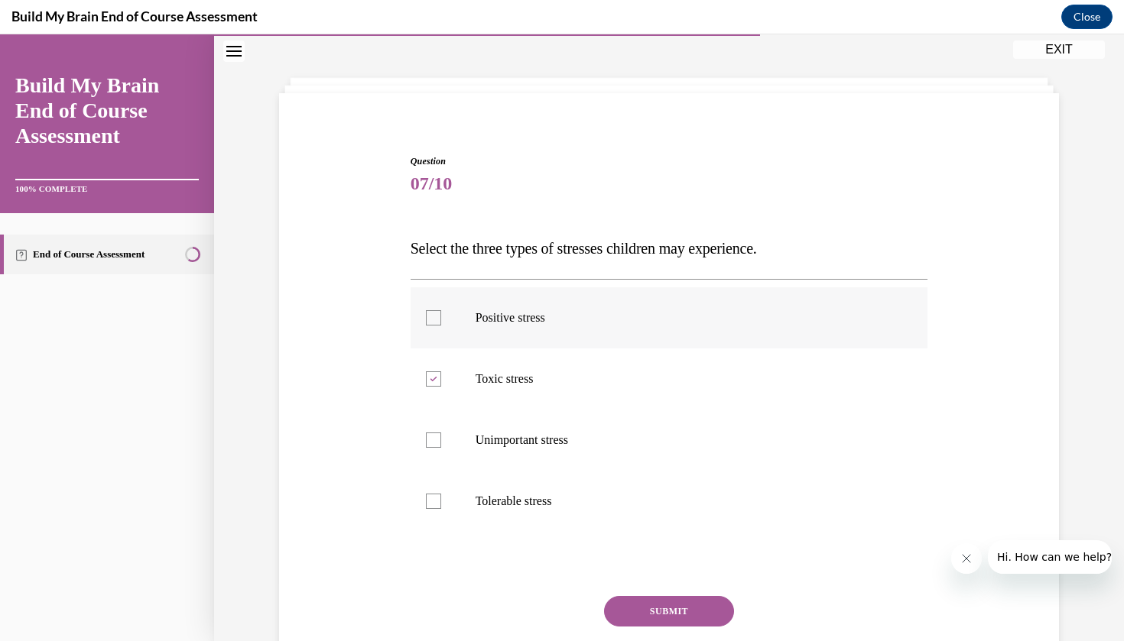
checkbox input "true"
click at [539, 508] on p "Tolerable stress" at bounding box center [683, 501] width 414 height 15
click at [441, 508] on input "Tolerable stress" at bounding box center [433, 501] width 15 height 15
checkbox input "true"
click at [648, 603] on button "SUBMIT" at bounding box center [669, 611] width 130 height 31
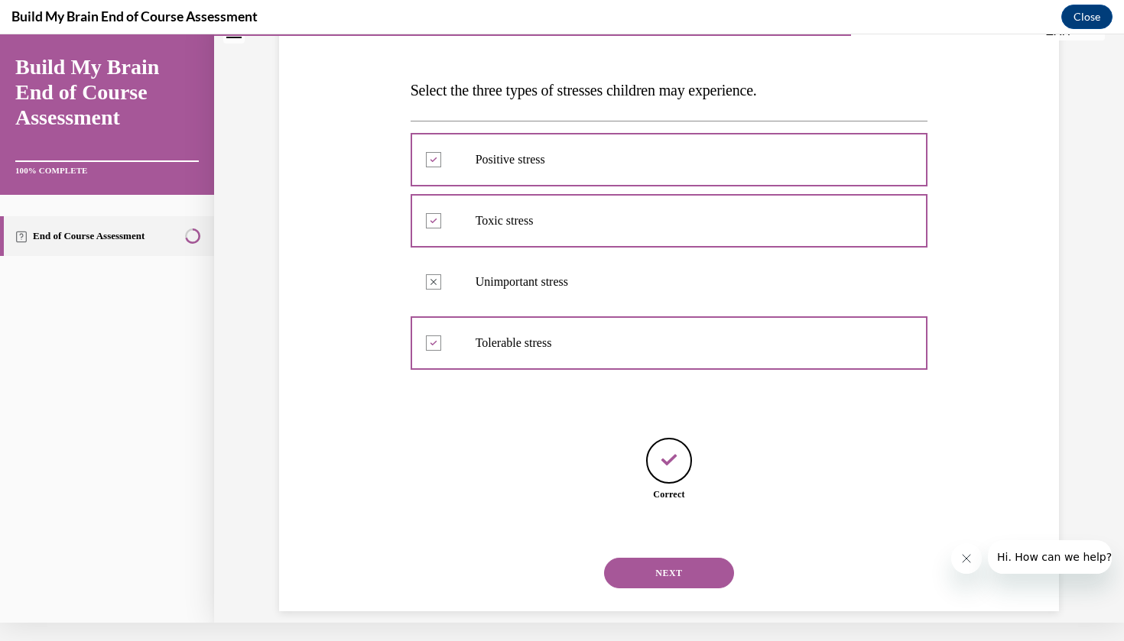
scroll to position [199, 0]
click at [660, 557] on button "NEXT" at bounding box center [669, 572] width 130 height 31
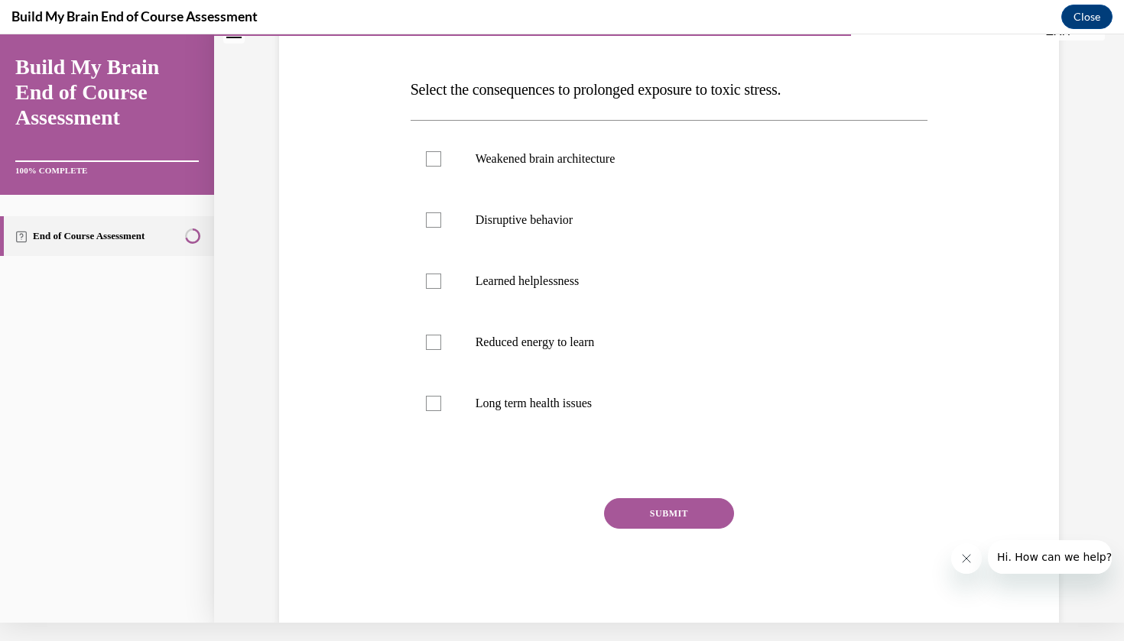
scroll to position [0, 0]
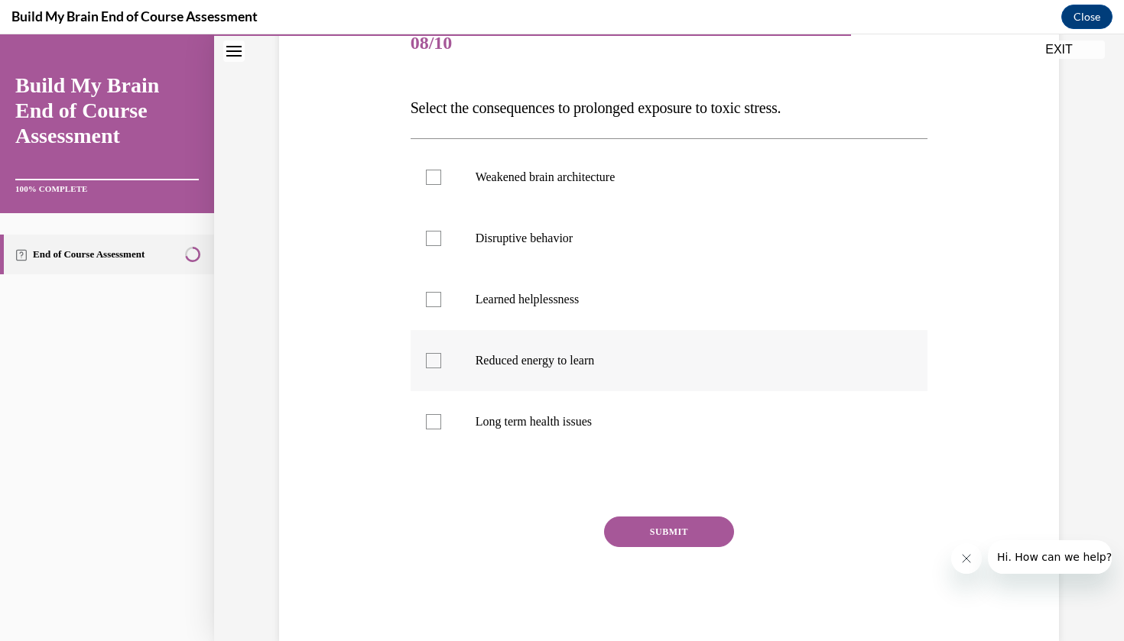
click at [573, 387] on label "Reduced energy to learn" at bounding box center [670, 360] width 518 height 61
click at [441, 369] on input "Reduced energy to learn" at bounding box center [433, 360] width 15 height 15
checkbox input "true"
click at [557, 445] on label "Long term health issues" at bounding box center [670, 421] width 518 height 61
click at [441, 430] on input "Long term health issues" at bounding box center [433, 421] width 15 height 15
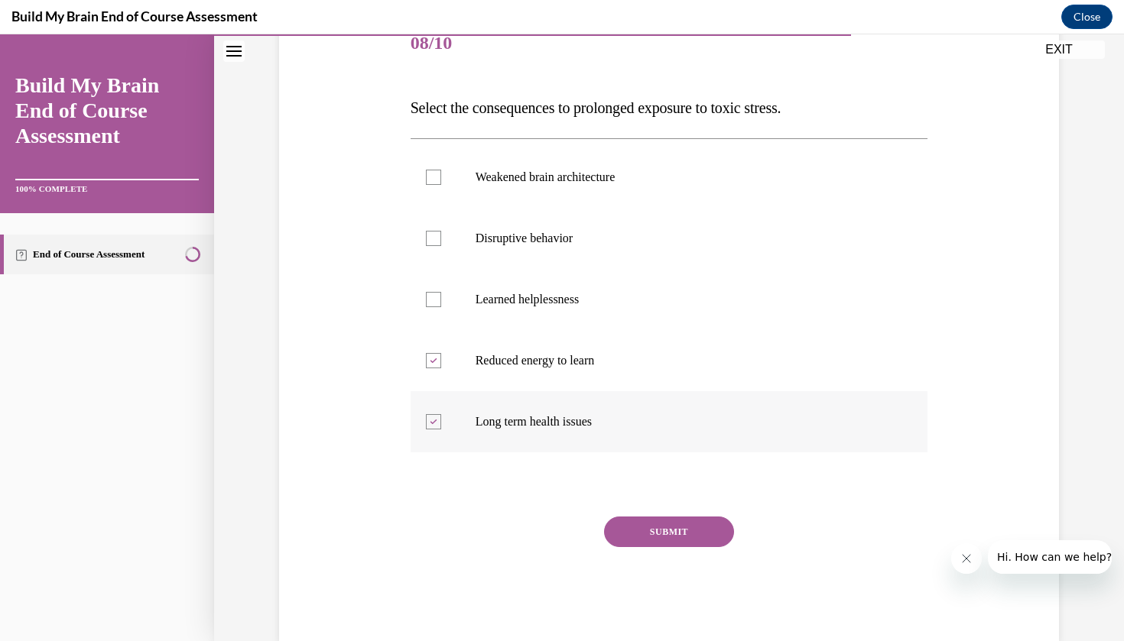
click at [439, 451] on label "Long term health issues" at bounding box center [670, 421] width 518 height 61
click at [439, 430] on input "Long term health issues" at bounding box center [433, 421] width 15 height 15
checkbox input "false"
click at [432, 328] on label "Learned helplessness" at bounding box center [670, 299] width 518 height 61
click at [432, 307] on input "Learned helplessness" at bounding box center [433, 299] width 15 height 15
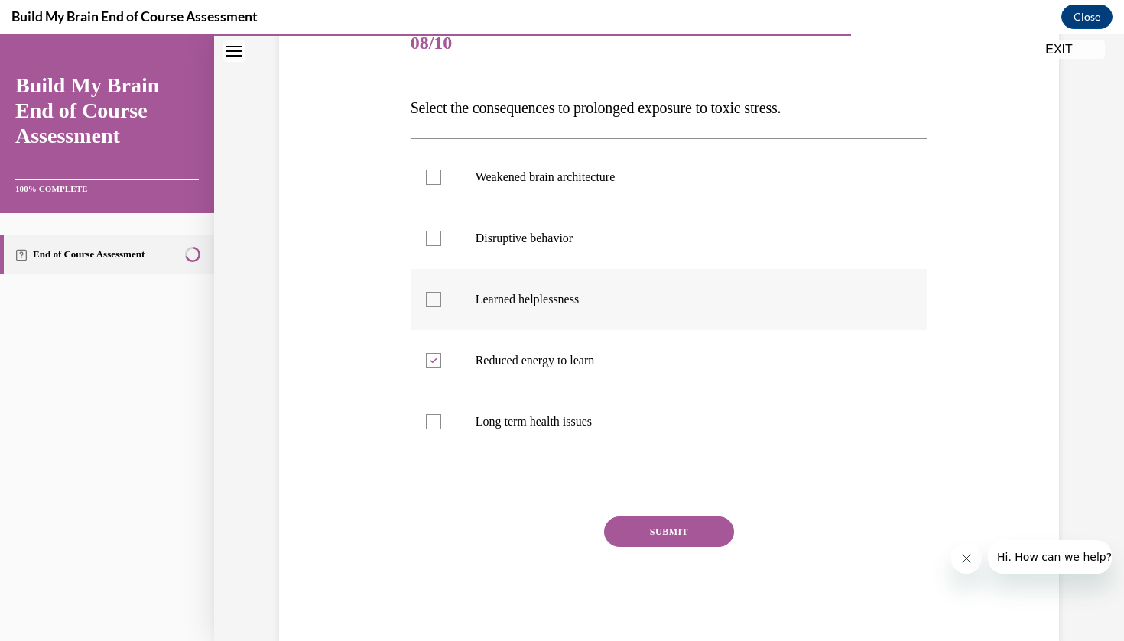
checkbox input "true"
click at [458, 258] on label "Disruptive behavior" at bounding box center [670, 238] width 518 height 61
click at [441, 246] on input "Disruptive behavior" at bounding box center [433, 238] width 15 height 15
checkbox input "true"
click at [497, 205] on label "Weakened brain architecture" at bounding box center [670, 177] width 518 height 61
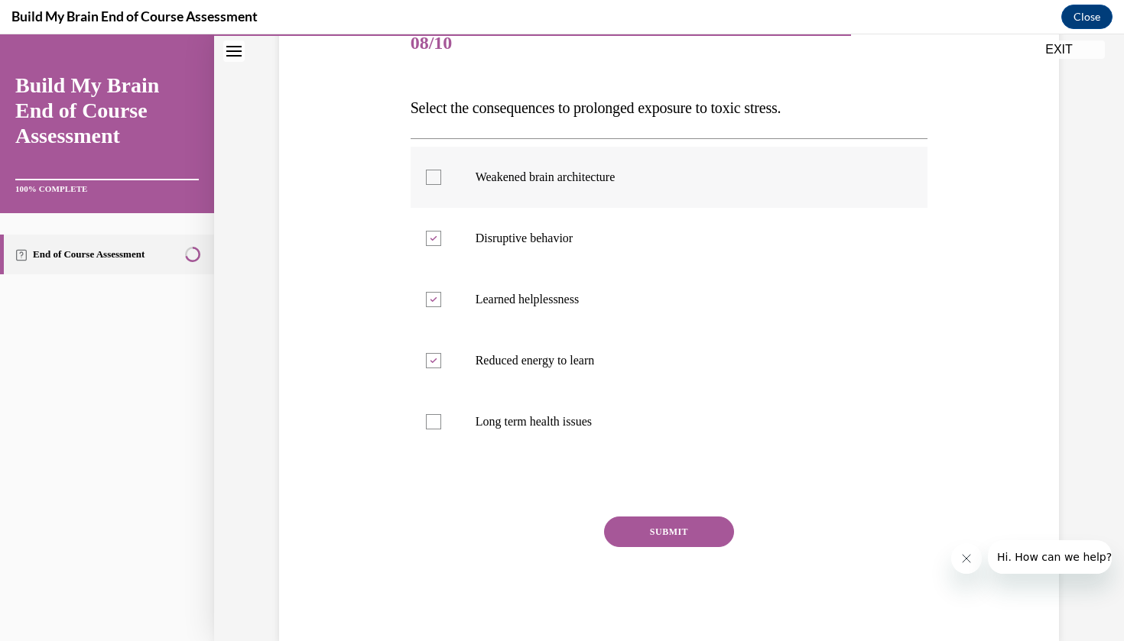
click at [441, 185] on input "Weakened brain architecture" at bounding box center [433, 177] width 15 height 15
checkbox input "true"
click at [660, 551] on div "SUBMIT" at bounding box center [670, 555] width 518 height 76
click at [664, 568] on div "SUBMIT" at bounding box center [670, 555] width 518 height 76
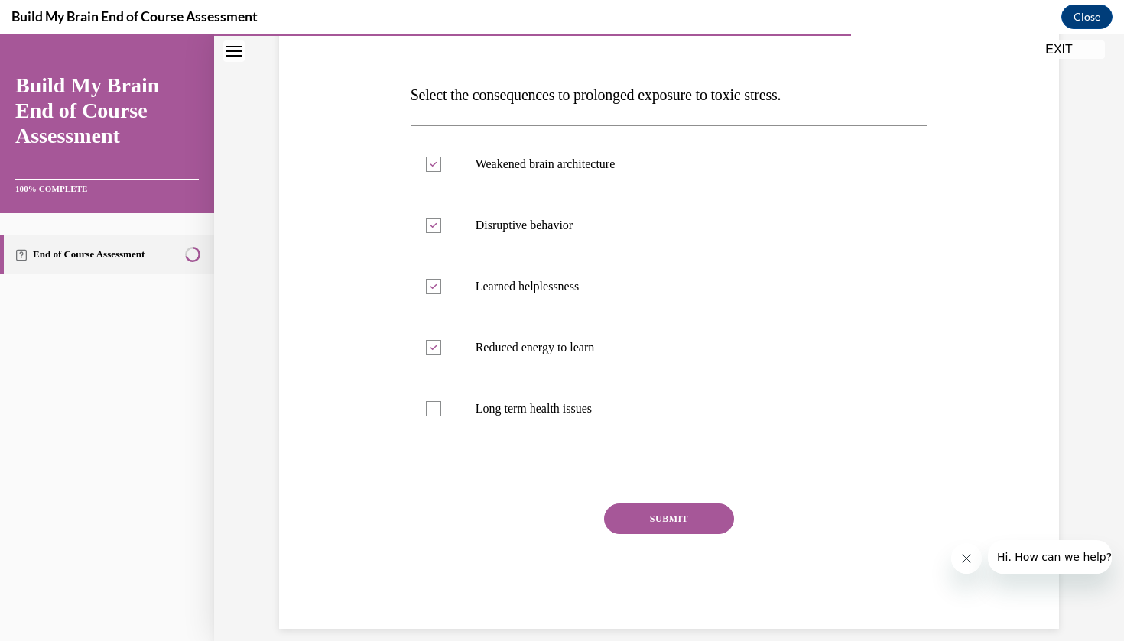
click at [671, 517] on button "SUBMIT" at bounding box center [669, 519] width 130 height 31
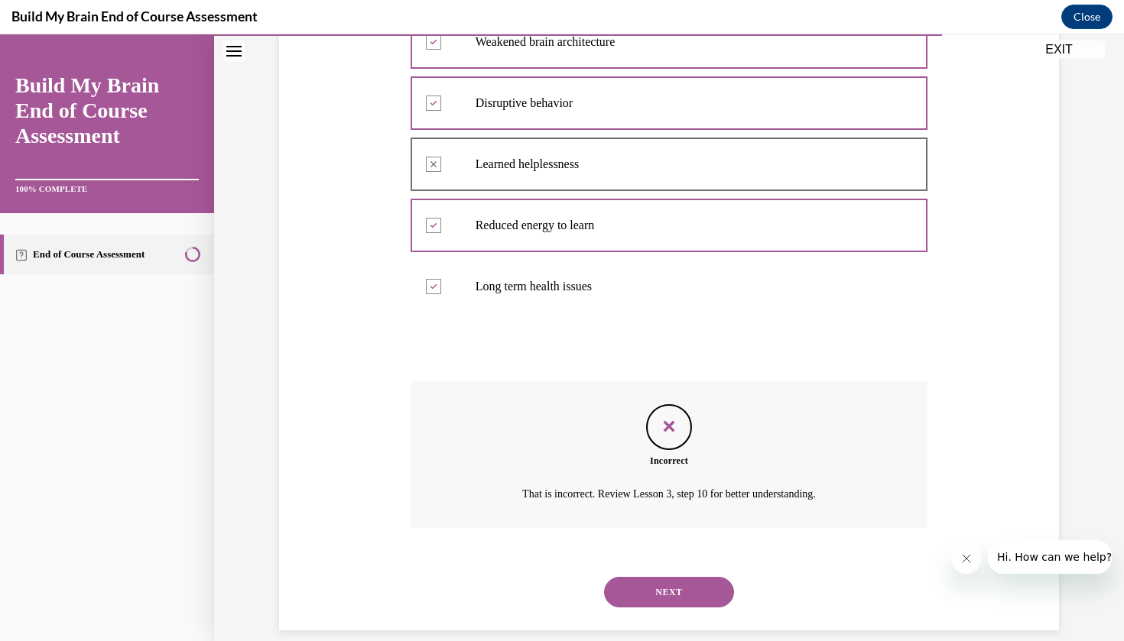
scroll to position [335, 0]
click at [667, 577] on button "NEXT" at bounding box center [669, 592] width 130 height 31
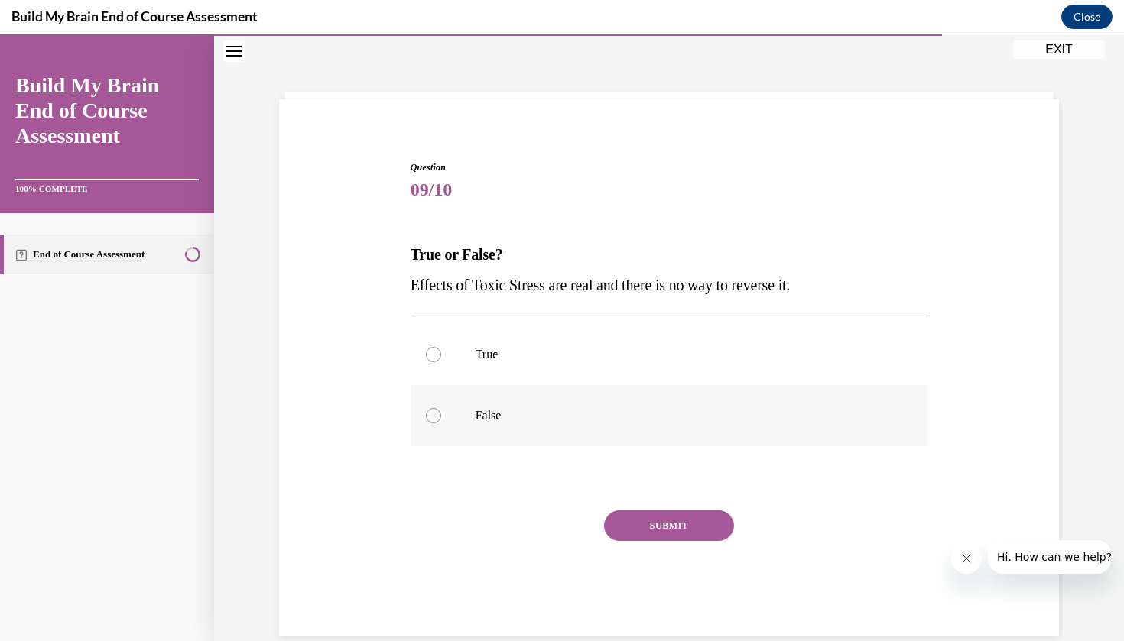
click at [495, 406] on label "False" at bounding box center [670, 415] width 518 height 61
click at [441, 408] on input "False" at bounding box center [433, 415] width 15 height 15
radio input "true"
click at [674, 518] on button "SUBMIT" at bounding box center [669, 526] width 130 height 31
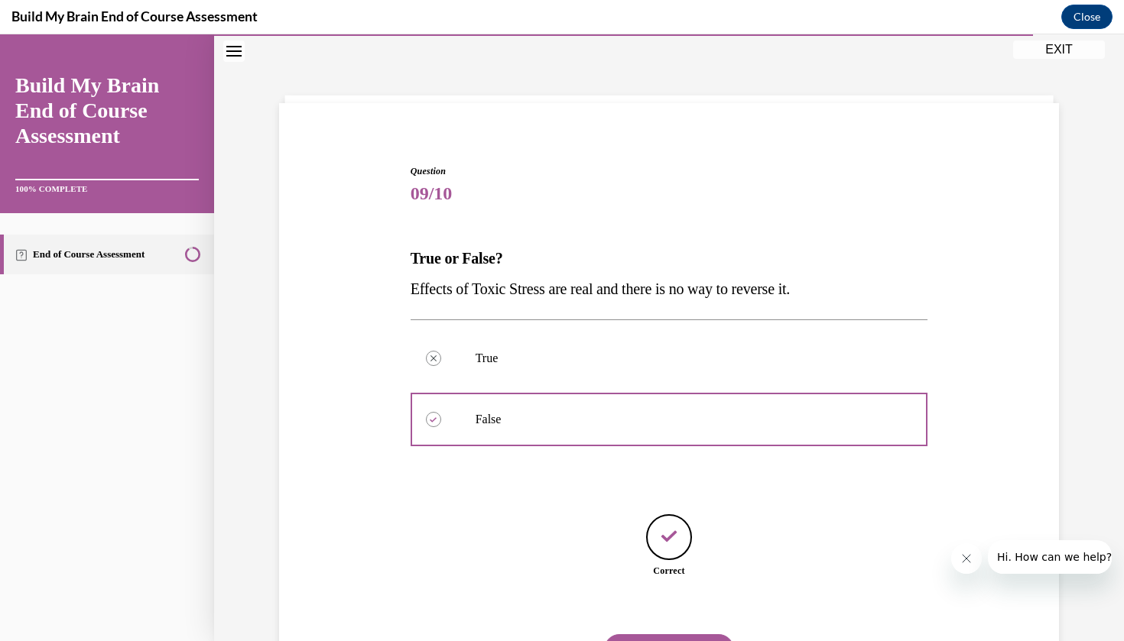
scroll to position [107, 0]
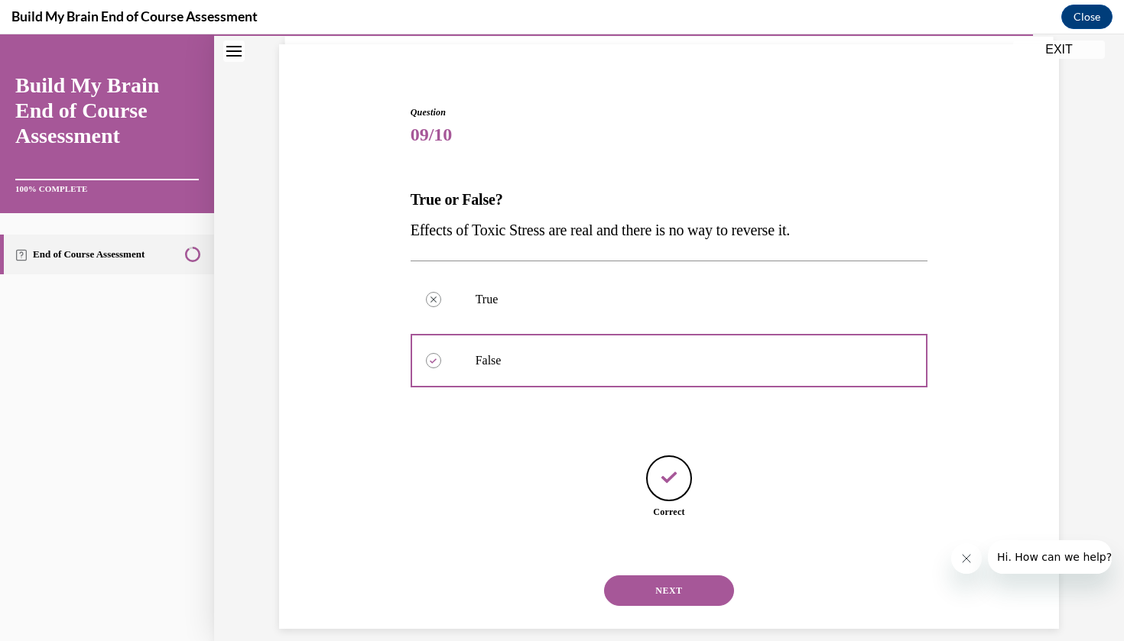
click at [675, 579] on button "NEXT" at bounding box center [669, 591] width 130 height 31
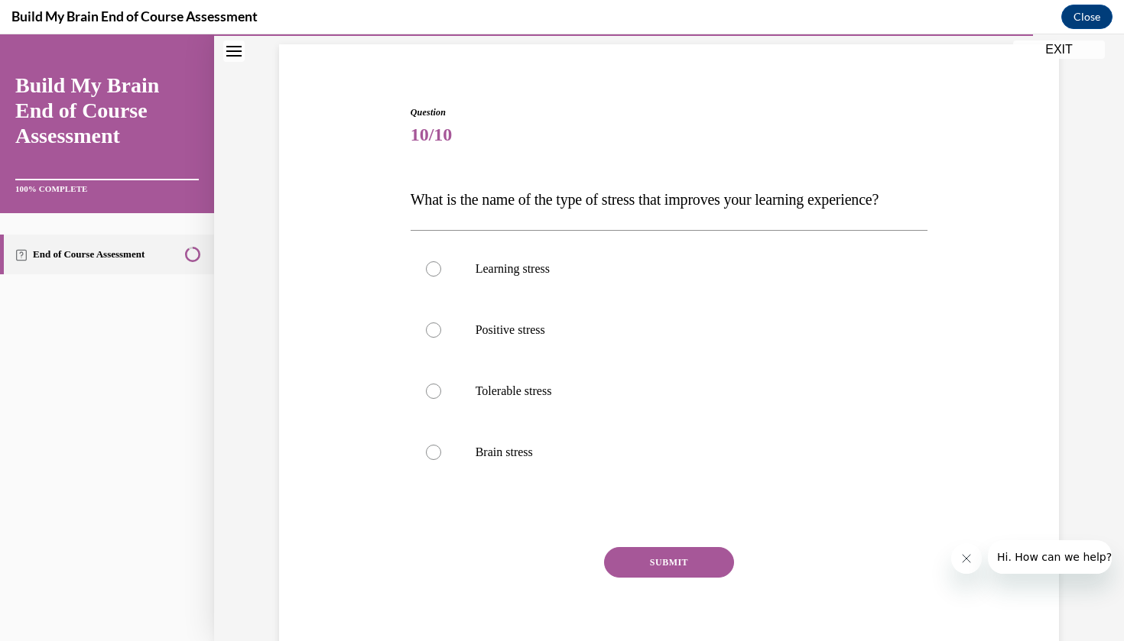
scroll to position [106, 0]
click at [543, 339] on p "Positive stress" at bounding box center [683, 330] width 414 height 15
click at [441, 339] on input "Positive stress" at bounding box center [433, 330] width 15 height 15
radio input "true"
click at [656, 579] on button "SUBMIT" at bounding box center [669, 563] width 130 height 31
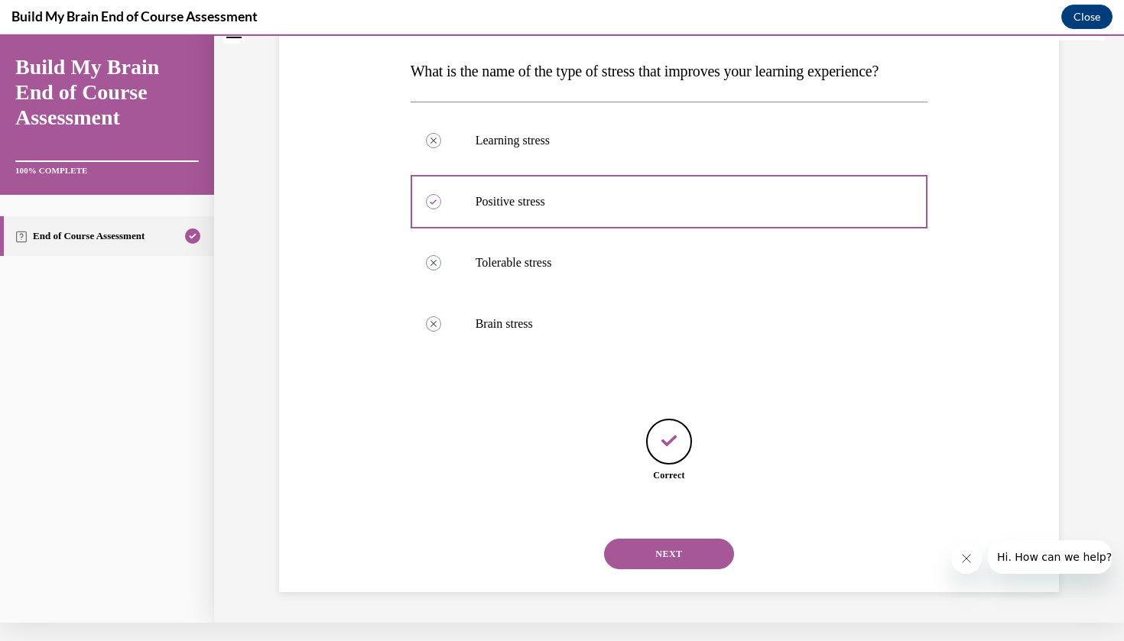
scroll to position [229, 0]
click at [665, 549] on button "NEXT" at bounding box center [669, 554] width 130 height 31
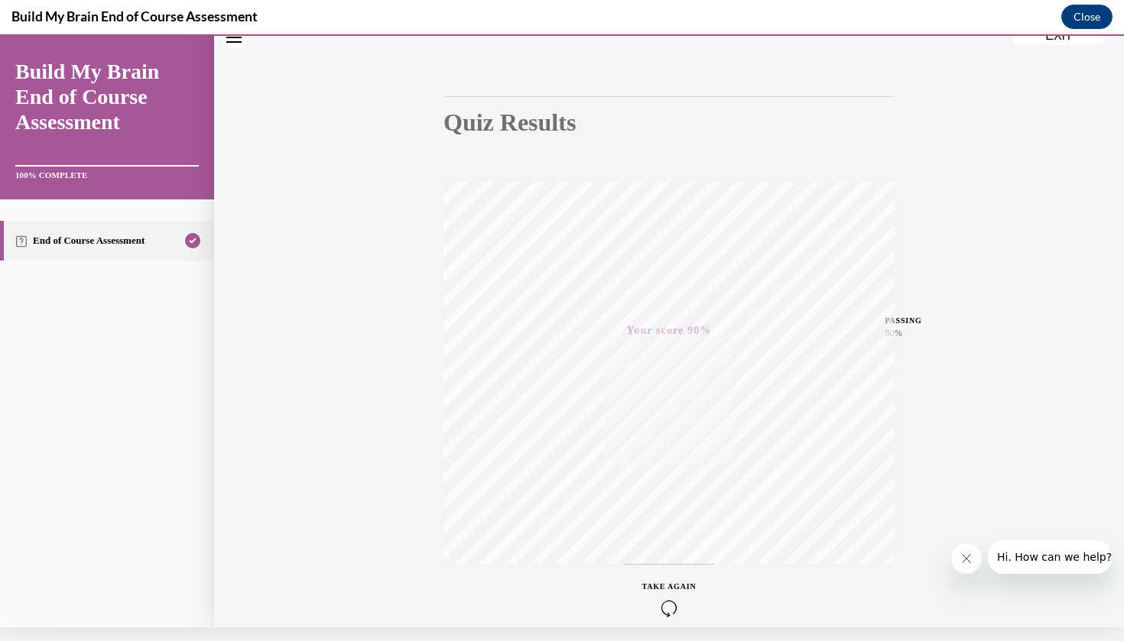
scroll to position [62, 0]
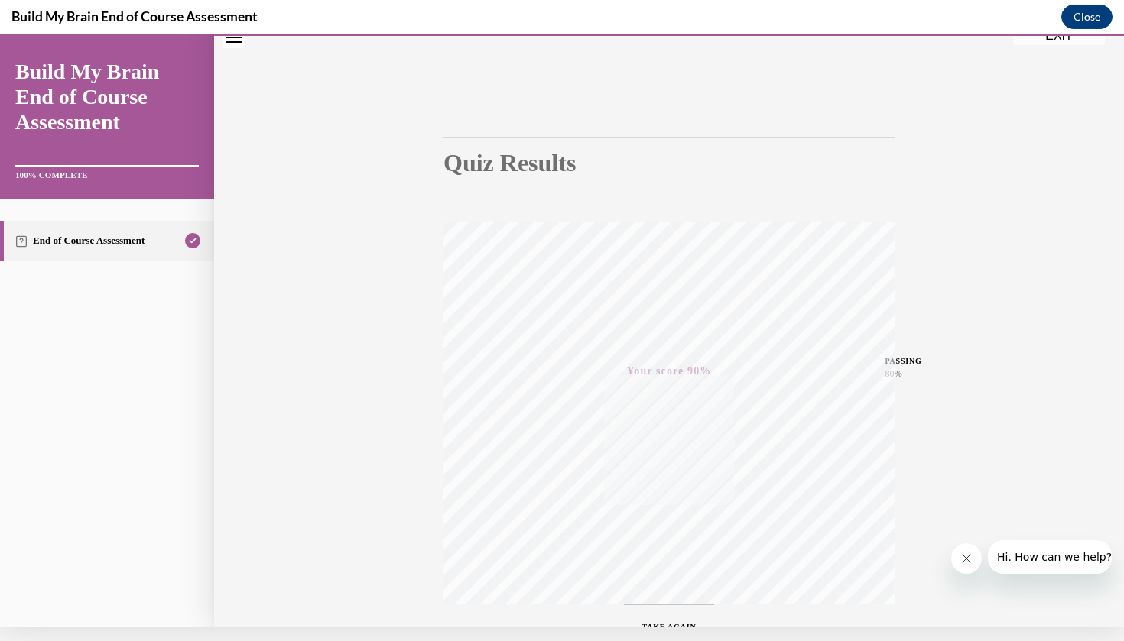
click at [1045, 39] on button "EXIT" at bounding box center [1059, 36] width 92 height 18
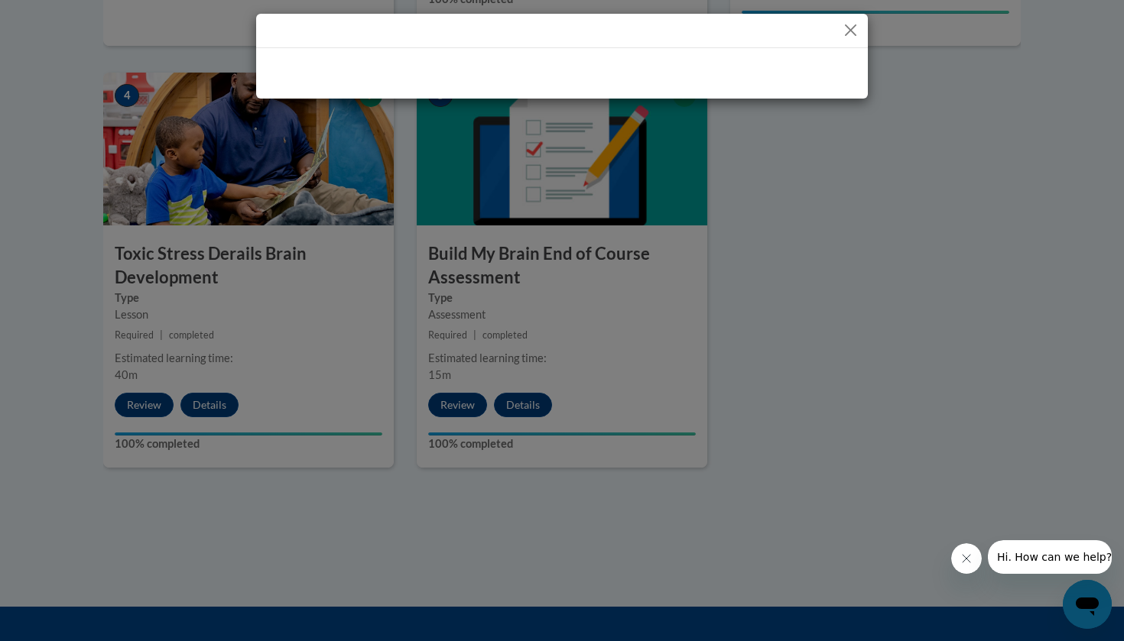
click at [851, 24] on button "Close" at bounding box center [850, 30] width 19 height 19
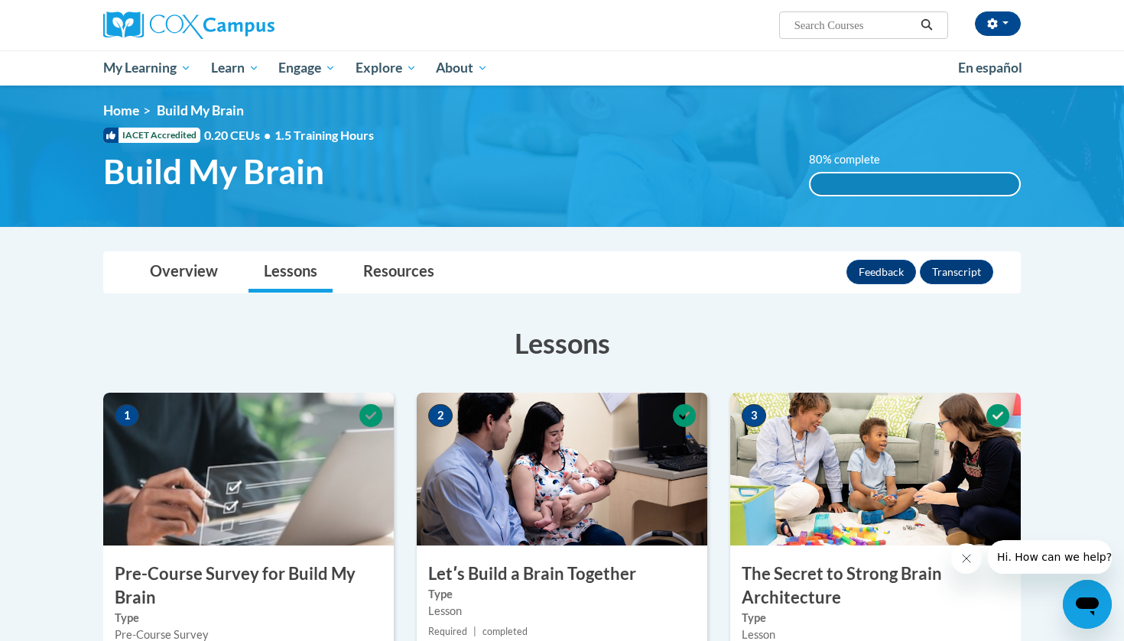
scroll to position [5, 0]
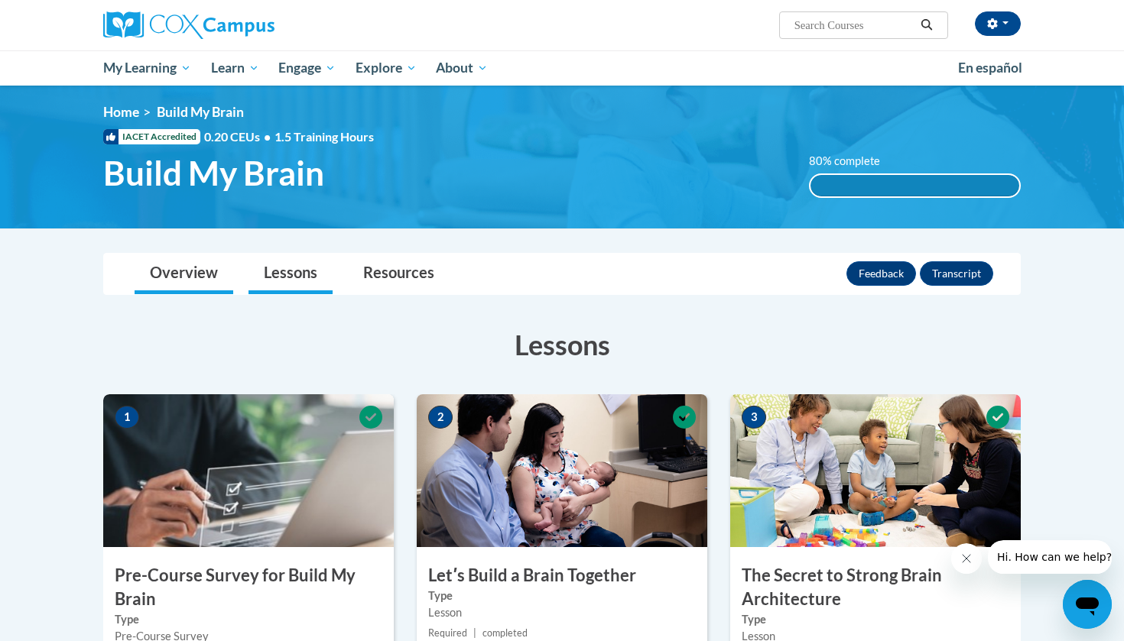
click at [218, 271] on link "Overview" at bounding box center [184, 274] width 99 height 41
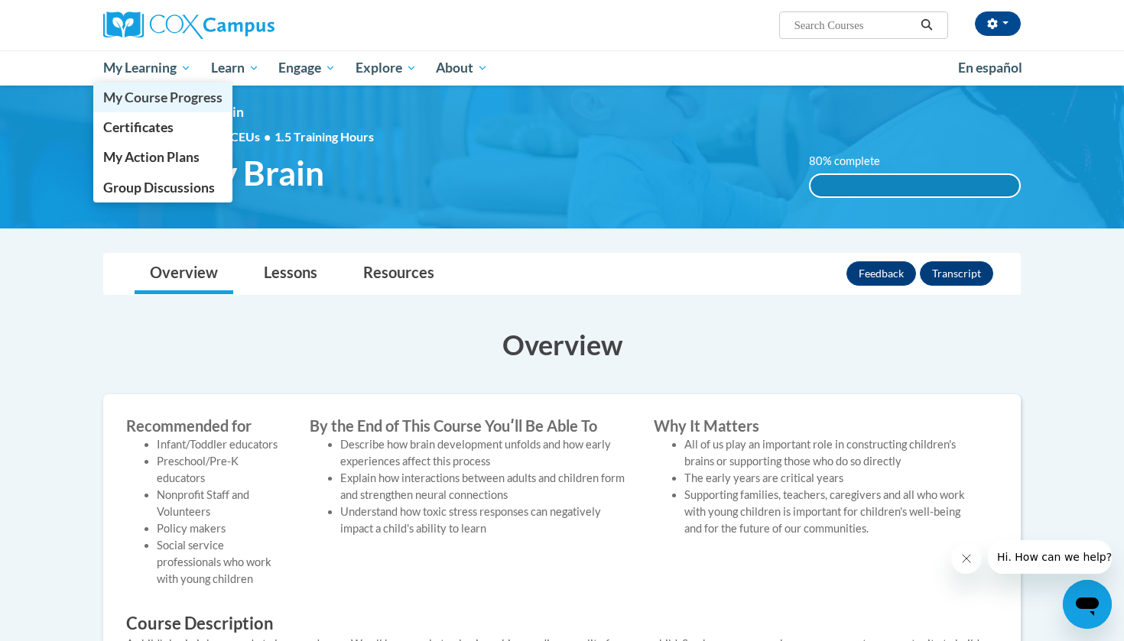
click at [178, 95] on span "My Course Progress" at bounding box center [162, 97] width 119 height 16
